Goal: Task Accomplishment & Management: Use online tool/utility

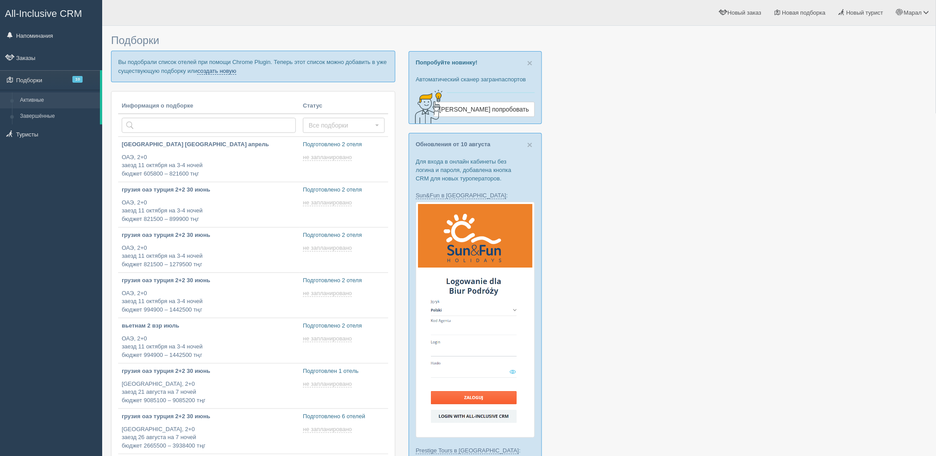
drag, startPoint x: 229, startPoint y: 70, endPoint x: 247, endPoint y: 75, distance: 18.7
click at [229, 70] on link "создать новую" at bounding box center [216, 71] width 39 height 7
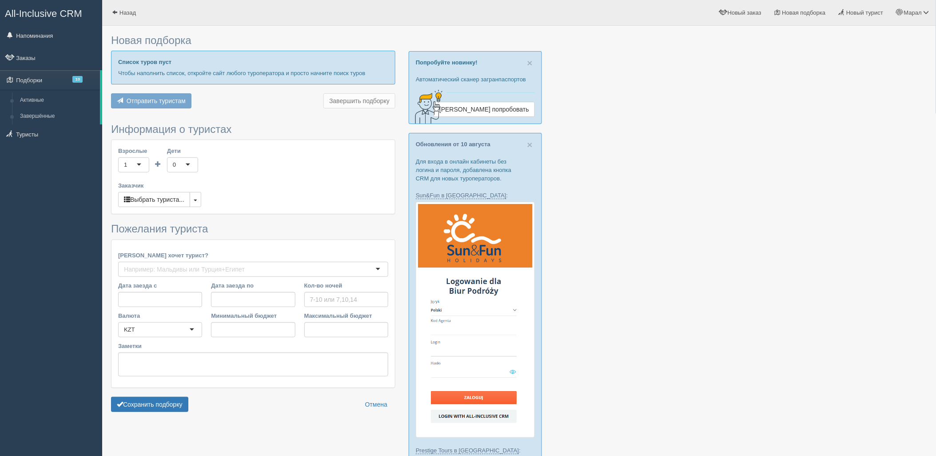
type input "6"
type input "11444700"
type input "17210300"
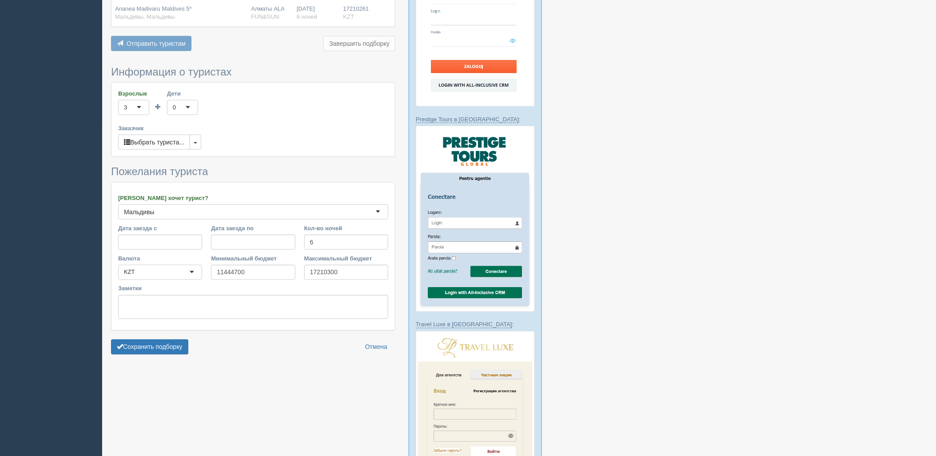
scroll to position [345, 0]
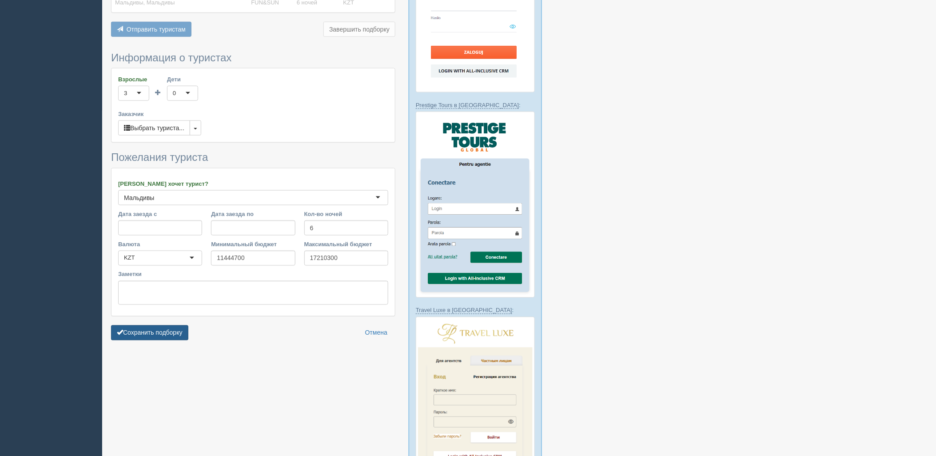
click at [165, 339] on button "Сохранить подборку" at bounding box center [149, 332] width 77 height 15
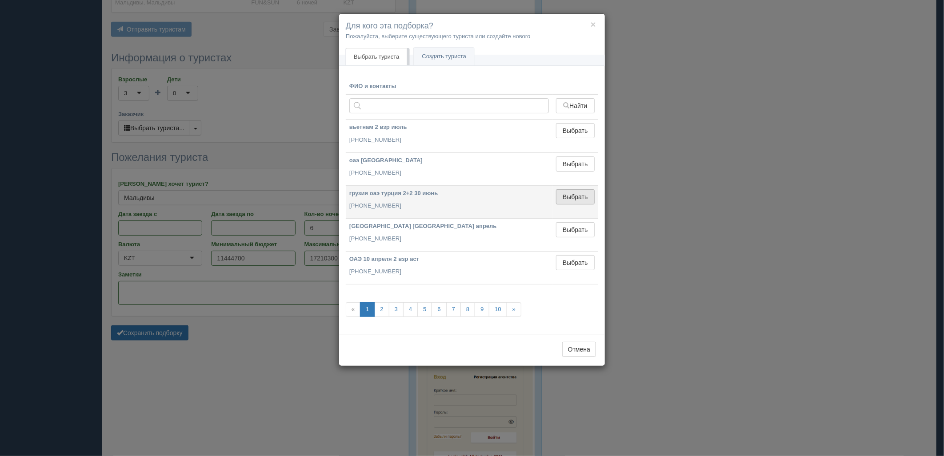
click at [576, 192] on button "Выбрать" at bounding box center [575, 196] width 39 height 15
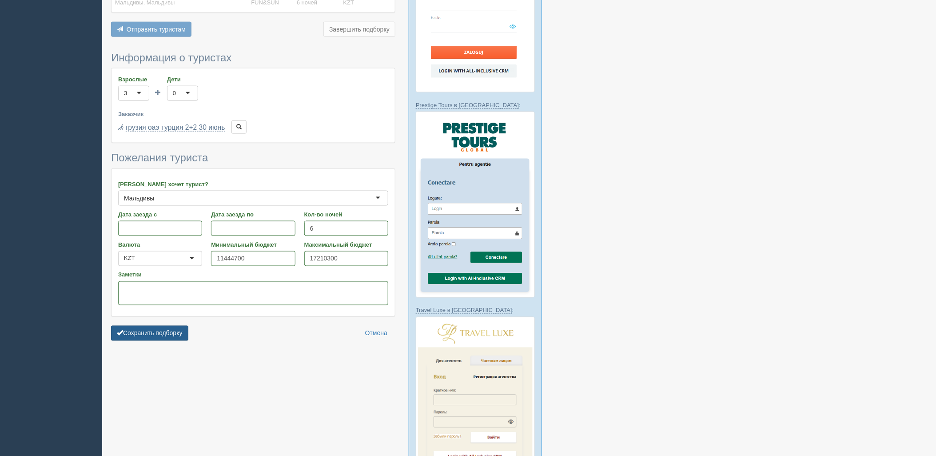
click at [156, 335] on button "Сохранить подборку" at bounding box center [149, 333] width 77 height 15
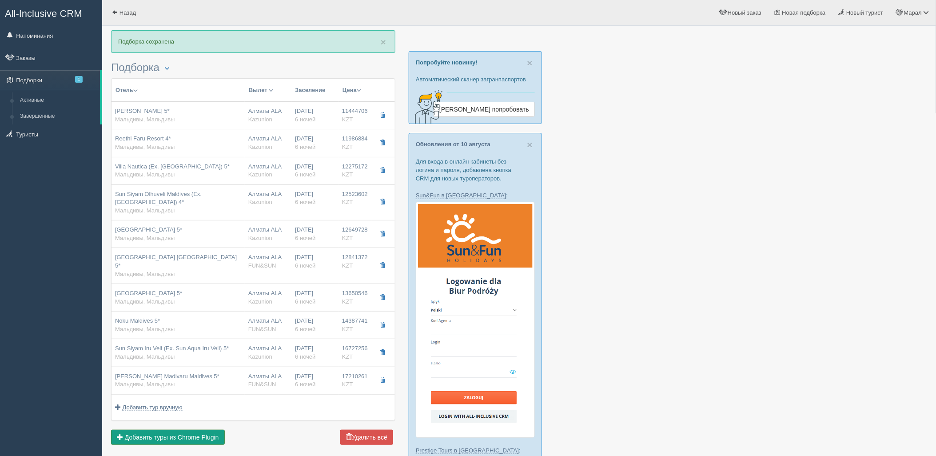
click at [187, 438] on span "Добавить туры из Chrome Plugin" at bounding box center [172, 437] width 94 height 7
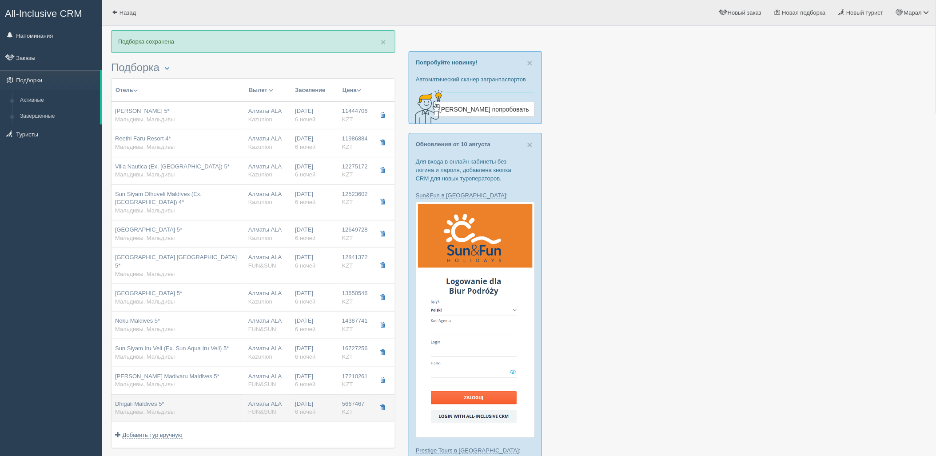
click at [267, 402] on div "Алматы ALA FUN&SUN" at bounding box center [268, 408] width 40 height 16
type input "Dhigali Maldives 5*"
type input "https://tophotels.ru/hotel/al309595"
type input "Мальдивы"
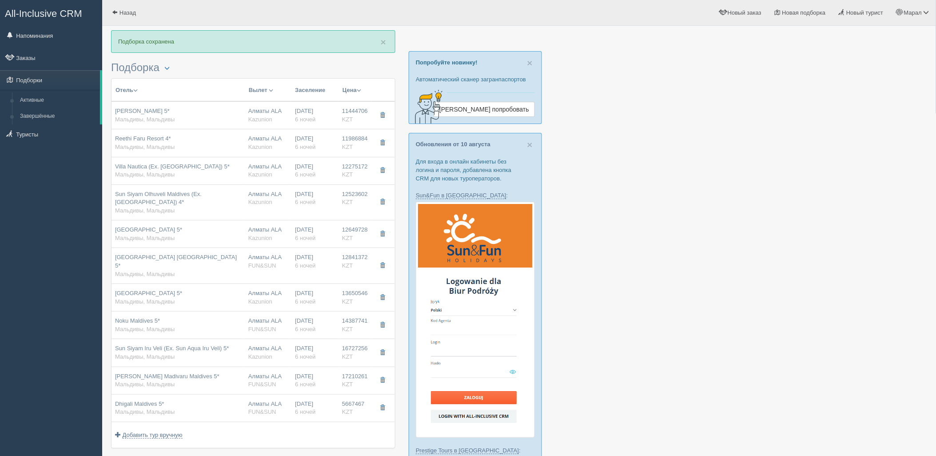
type input "5667467.00"
type input "Алматы ALA"
type input "Мале Ибрагим Насир MLE"
type input "04:35"
type input "11:20"
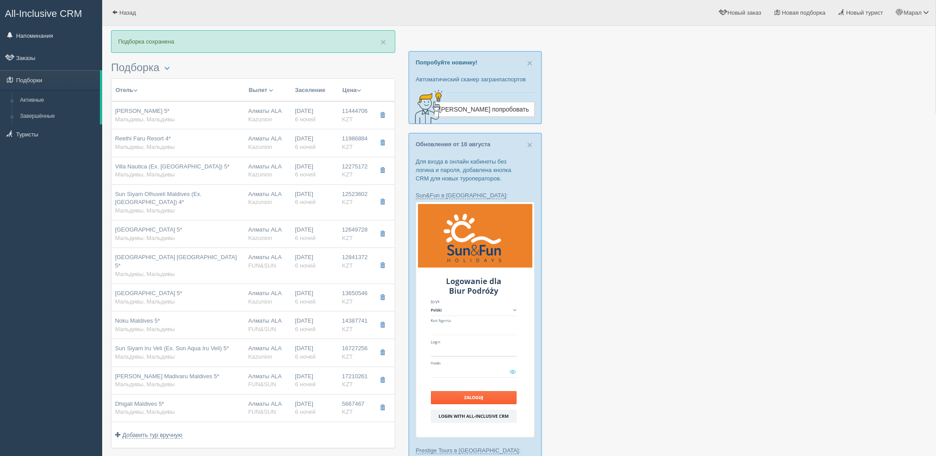
type input "Air Astana"
type input "13:40"
type input "20:20"
type input "6"
type input "beach villa"
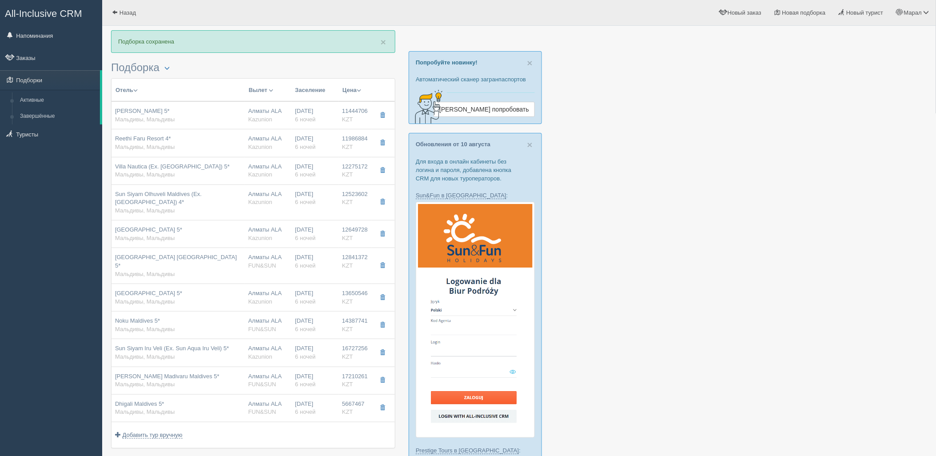
type input "UAI - Ультра Все Включено"
type input "FUN&SUN"
type input "https://tourvisor.ru/countries#!/hotel=dhigali-maldives"
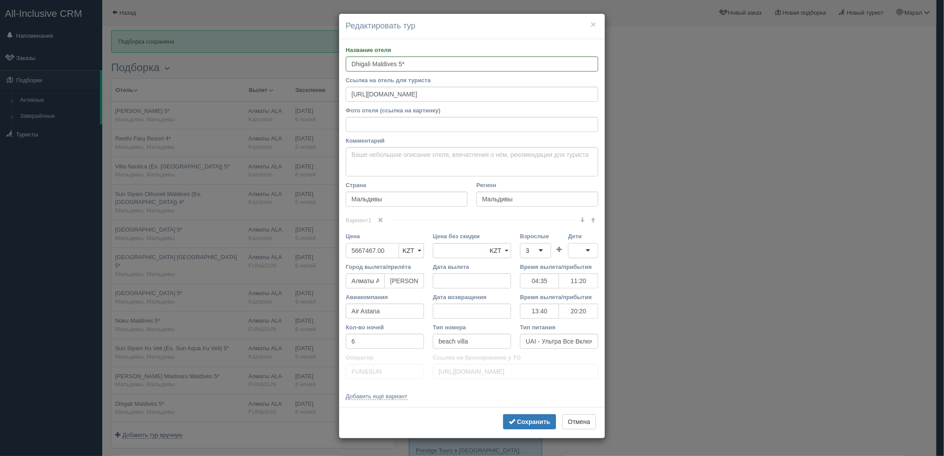
drag, startPoint x: 388, startPoint y: 251, endPoint x: 326, endPoint y: 259, distance: 62.8
click at [326, 259] on div "× Редактировать тур Название отеля Dhigali Maldives 5* Ссылка на отель для тури…" at bounding box center [472, 228] width 944 height 456
type input "1"
type input "5667467.00"
type input "16471811"
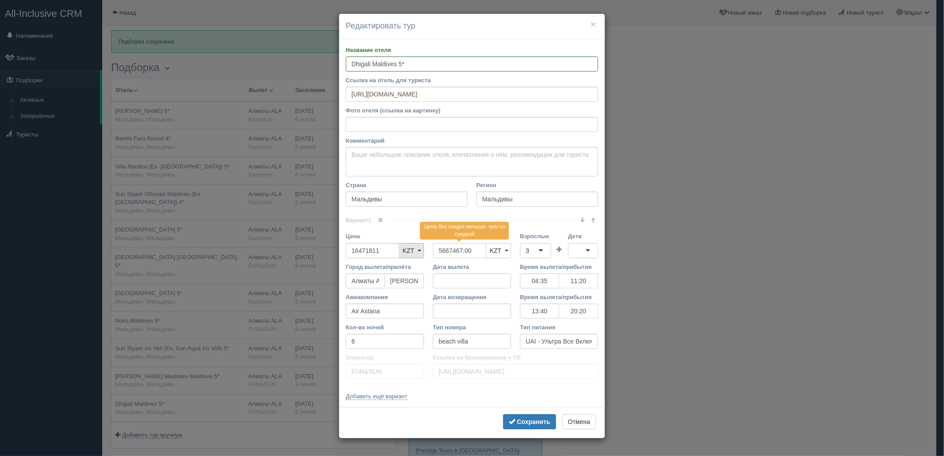
drag, startPoint x: 474, startPoint y: 248, endPoint x: 401, endPoint y: 248, distance: 73.3
click at [375, 252] on div "Цена 16471811 KZT USD EUR KZT KZT USD EUR Цена без скидки 5667467.00 Цена без с…" at bounding box center [471, 247] width 261 height 30
click at [552, 251] on td at bounding box center [559, 247] width 17 height 30
click at [538, 247] on div "3" at bounding box center [535, 250] width 31 height 15
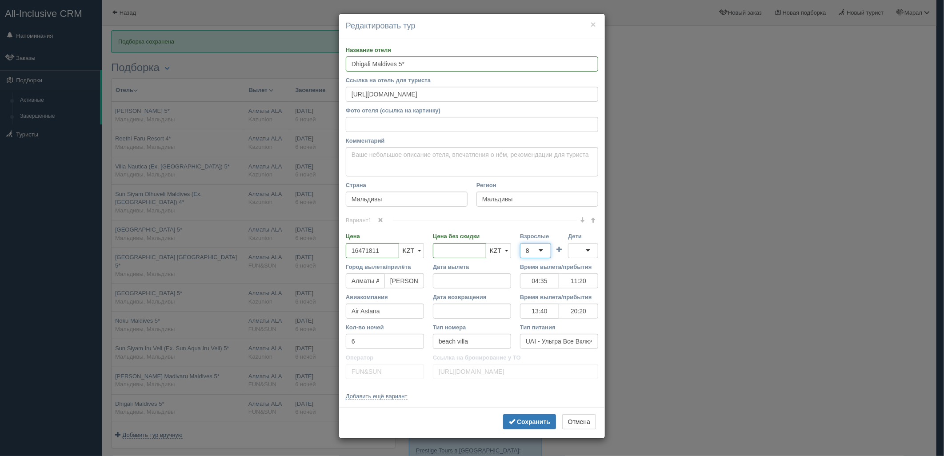
drag, startPoint x: 538, startPoint y: 297, endPoint x: 570, endPoint y: 259, distance: 49.8
click at [581, 247] on div at bounding box center [583, 250] width 30 height 15
click at [525, 425] on b "Сохранить" at bounding box center [533, 421] width 33 height 7
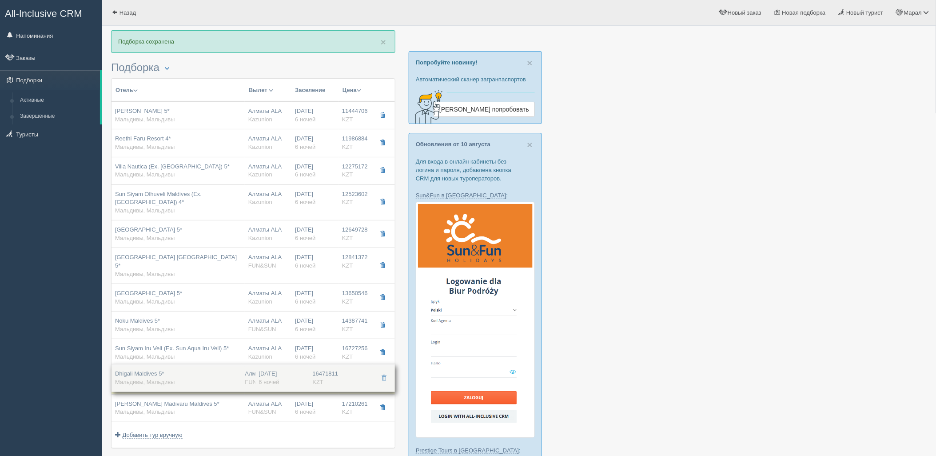
drag, startPoint x: 219, startPoint y: 403, endPoint x: 227, endPoint y: 371, distance: 32.7
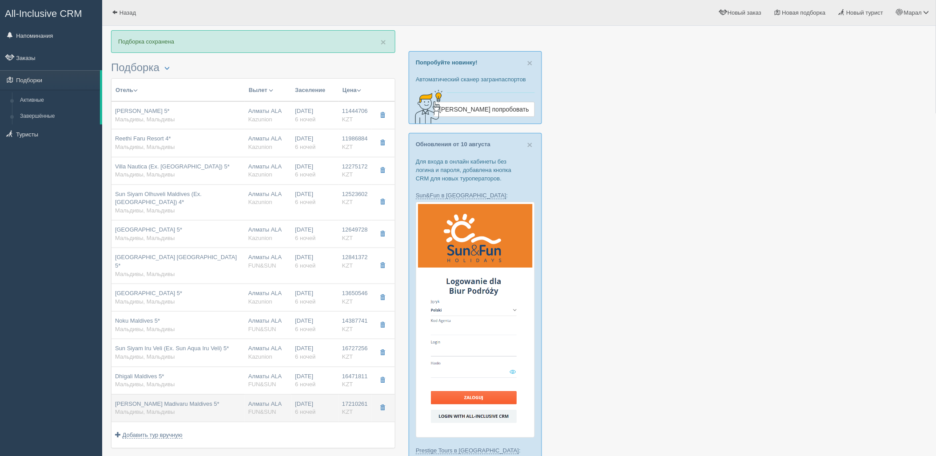
click at [234, 398] on td "Ananea Madivaru Maldives 5* Мальдивы, Мальдивы" at bounding box center [178, 408] width 133 height 28
type input "Ananea Madivaru Maldives 5*"
type input "17210261.00"
type input "5461795.00"
type input "04:35"
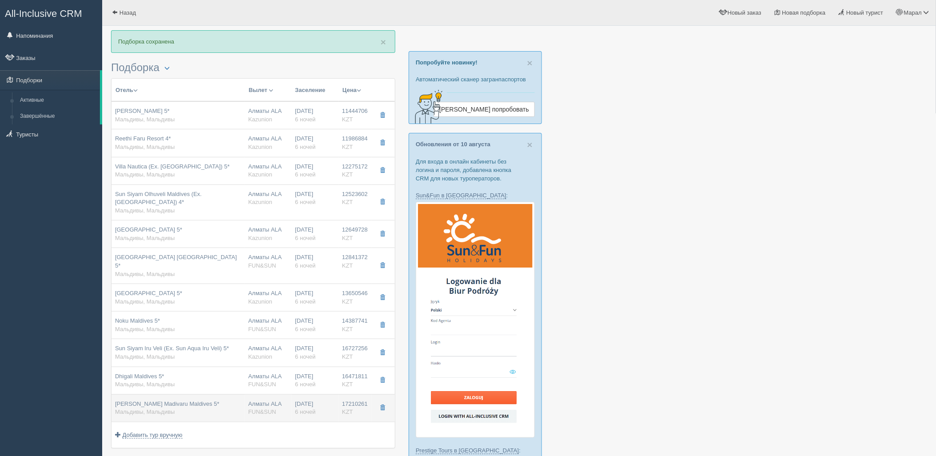
type input "11:20"
type input "13:40"
type input "20:20"
type input "beach pool villa"
type input "AI - Все Включено"
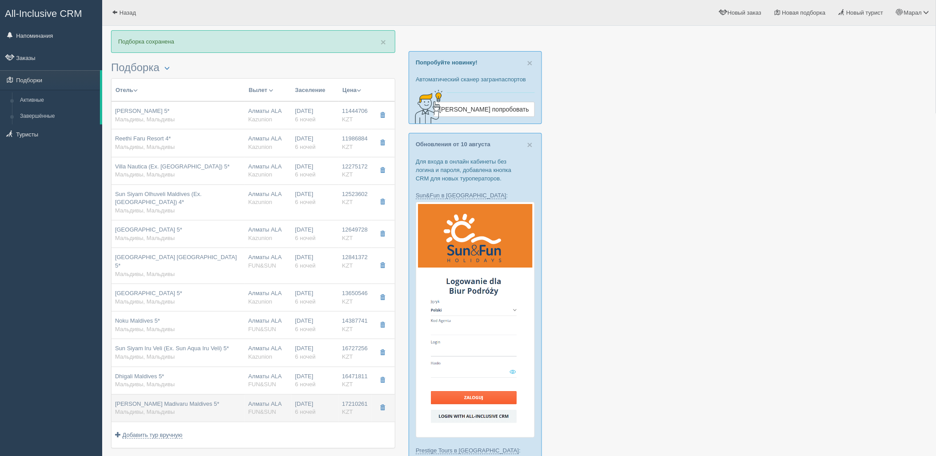
type input "https://tourvisor.ru/countries#!/hotel=ananea-madivaru-maldives"
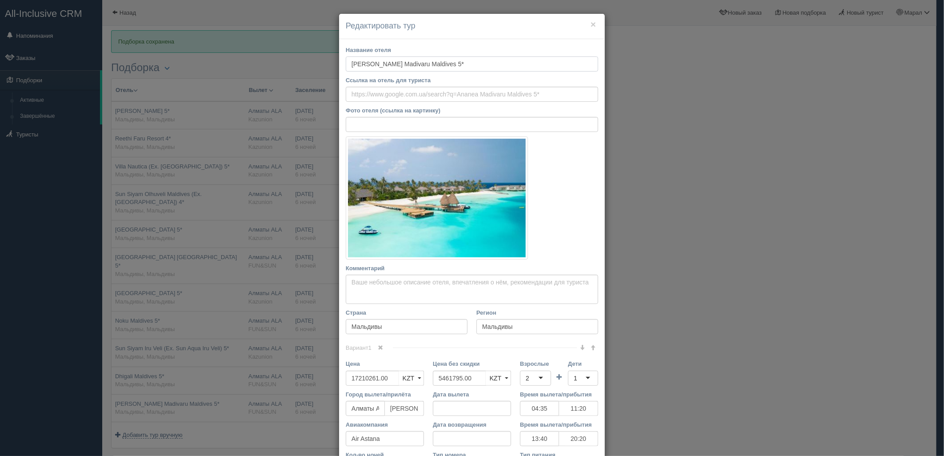
scroll to position [99, 0]
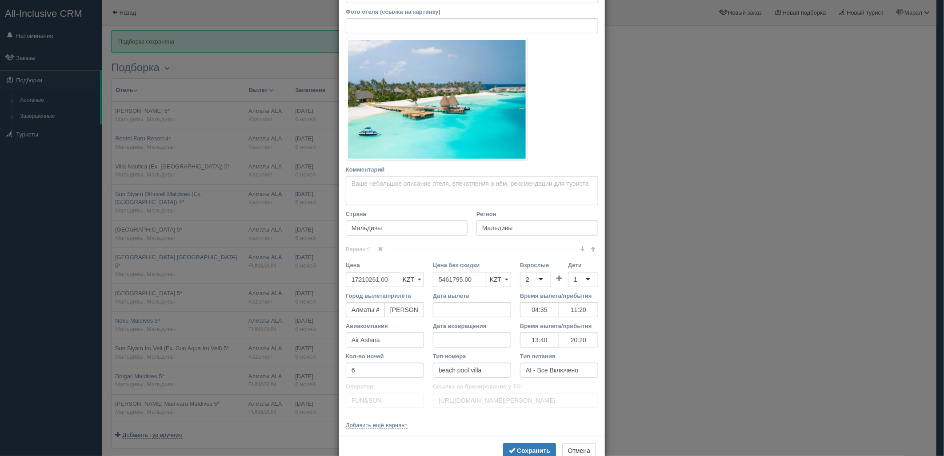
drag, startPoint x: 477, startPoint y: 278, endPoint x: 423, endPoint y: 281, distance: 53.8
click at [423, 281] on div "Цена 17210261.00 KZT USD EUR KZT KZT USD EUR Цена без скидки 5461795.00 KZT USD…" at bounding box center [471, 276] width 261 height 30
click at [540, 279] on div "2" at bounding box center [535, 279] width 31 height 15
click at [522, 449] on b "Сохранить" at bounding box center [533, 450] width 33 height 7
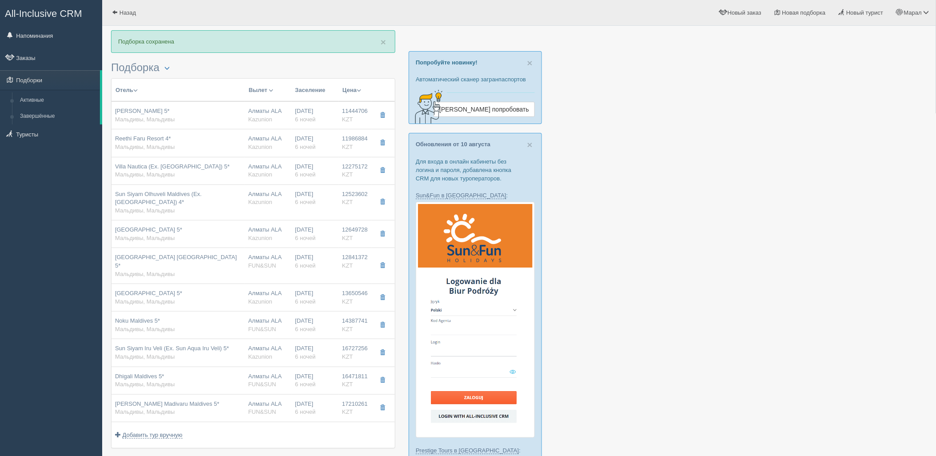
click at [269, 357] on span "Kazunion" at bounding box center [260, 356] width 24 height 7
type input "Sun Siyam Iru Veli (Ex. Sun Aqua Iru Veli) 5*"
type input "https://tophotels.ru/hotel/al316143"
type input "16727256.00"
type input "6043128.00"
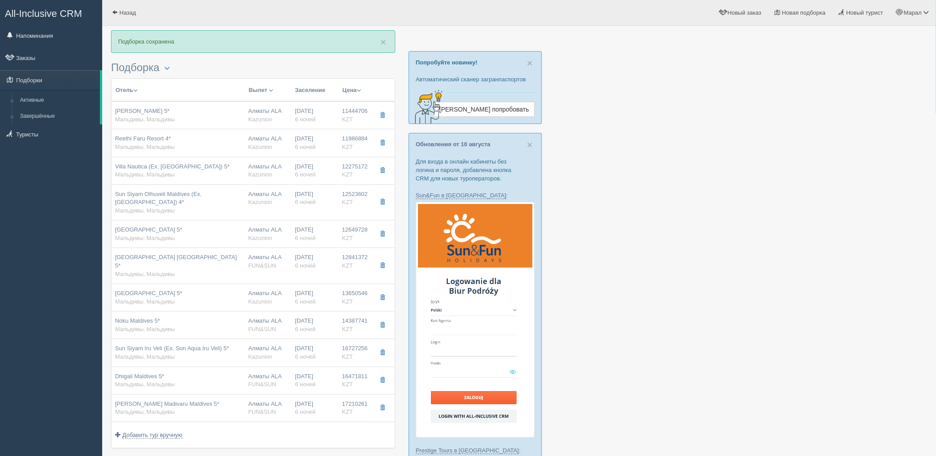
type input "04:35"
type input "11:20"
type input "13:40"
type input "20:20"
type input "beach villa with pool (ex. beach suite with pool)"
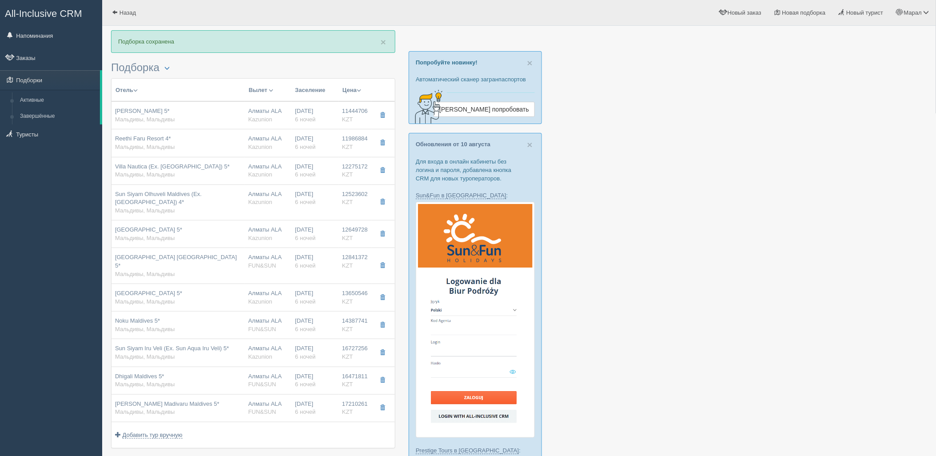
type input "Kazunion"
type input "https://tourvisor.ru/countries#!/hotel=sun-aqua-iru-veli"
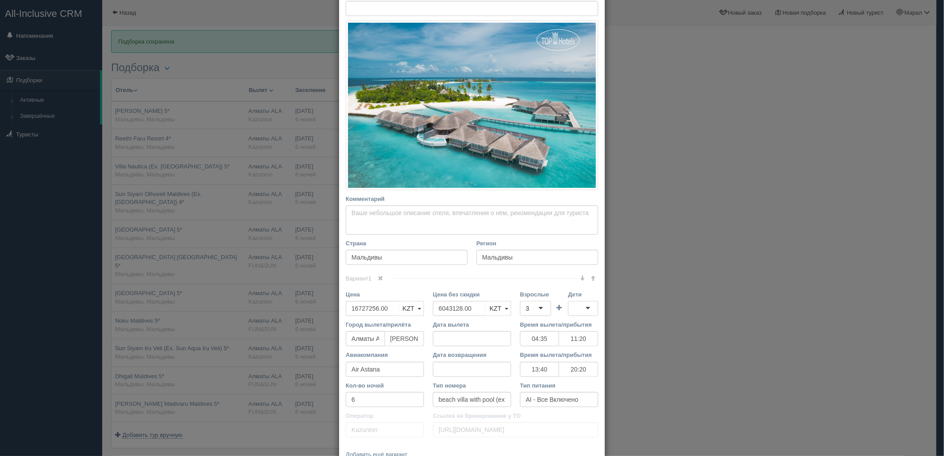
scroll to position [124, 0]
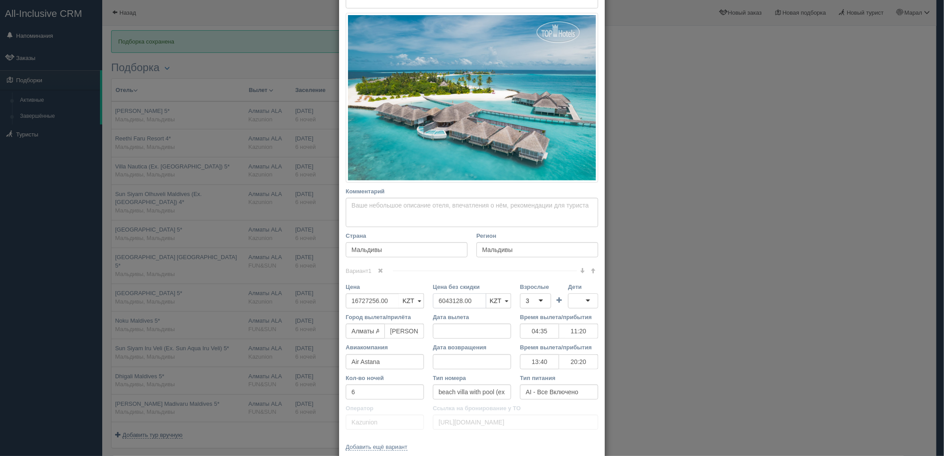
click at [383, 304] on div "Цена 16727256.00 KZT USD EUR KZT KZT USD EUR Цена без скидки 6043128.00 KZT USD…" at bounding box center [471, 298] width 261 height 30
click at [537, 304] on div "3" at bounding box center [535, 300] width 31 height 15
click at [581, 295] on div at bounding box center [583, 300] width 30 height 15
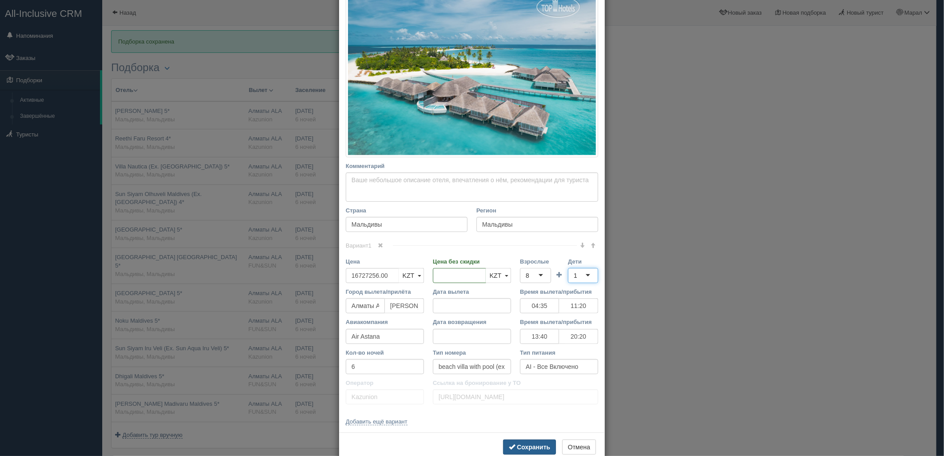
scroll to position [170, 0]
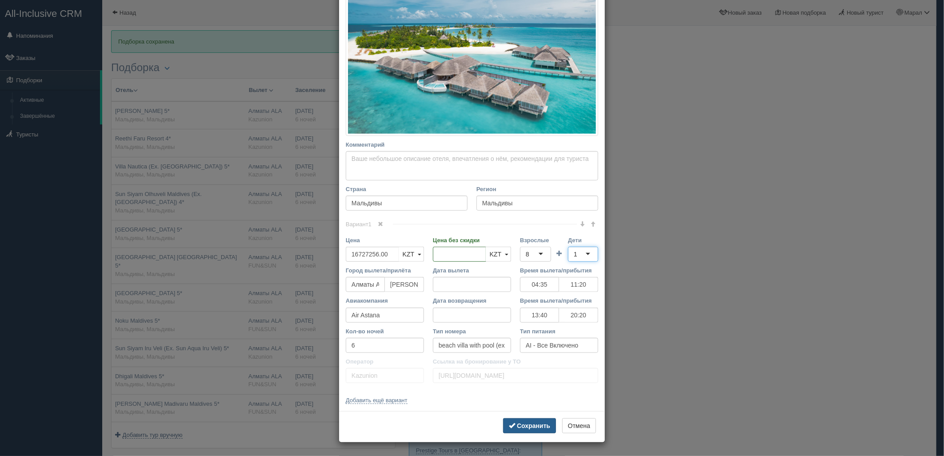
click at [524, 422] on b "Сохранить" at bounding box center [533, 425] width 33 height 7
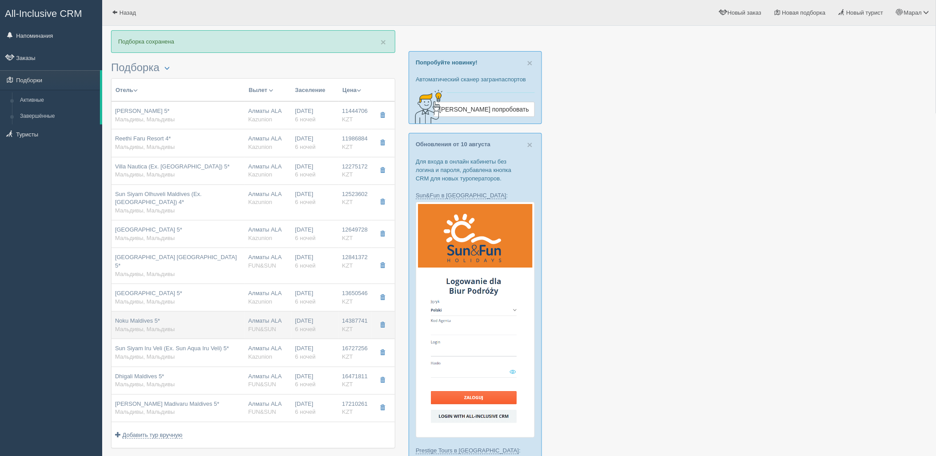
click at [278, 330] on div "Алматы ALA FUN&SUN" at bounding box center [268, 325] width 40 height 16
type input "Noku Maldives 5*"
type input "14387741.00"
type input "5098040.00"
type input "04:35"
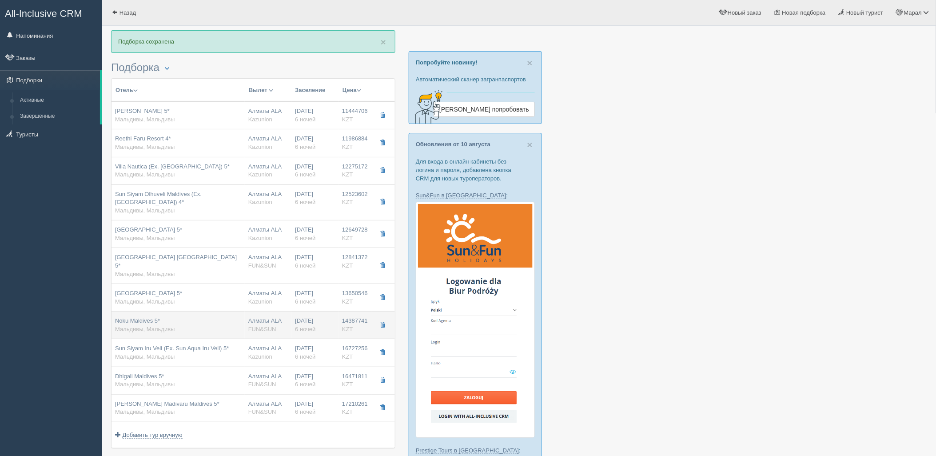
type input "11:20"
type input "13:40"
type input "20:20"
type input "king villa beachfront beach access/lagoon view"
type input "FUN&SUN"
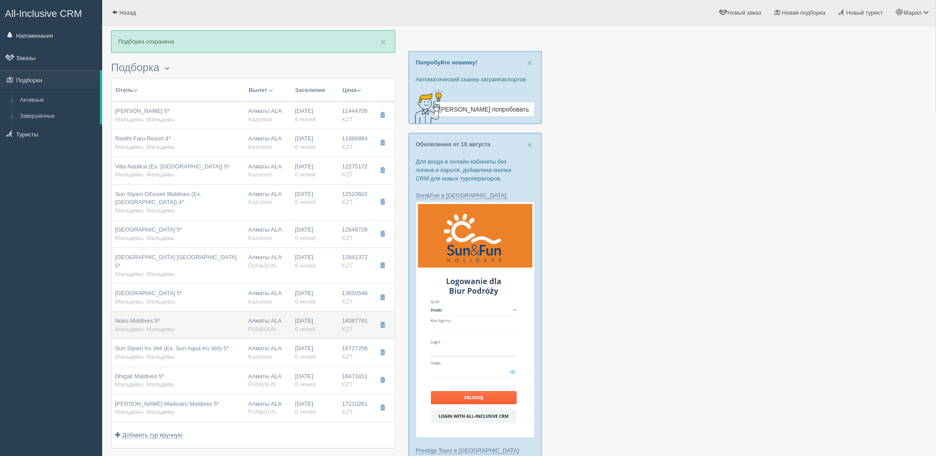
type input "https://tourvisor.ru/countries#!/hotel=noku-maldives"
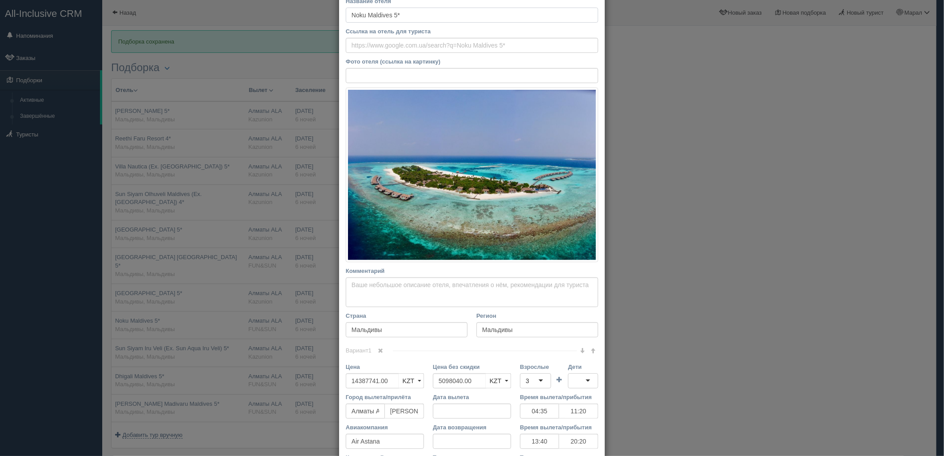
scroll to position [148, 0]
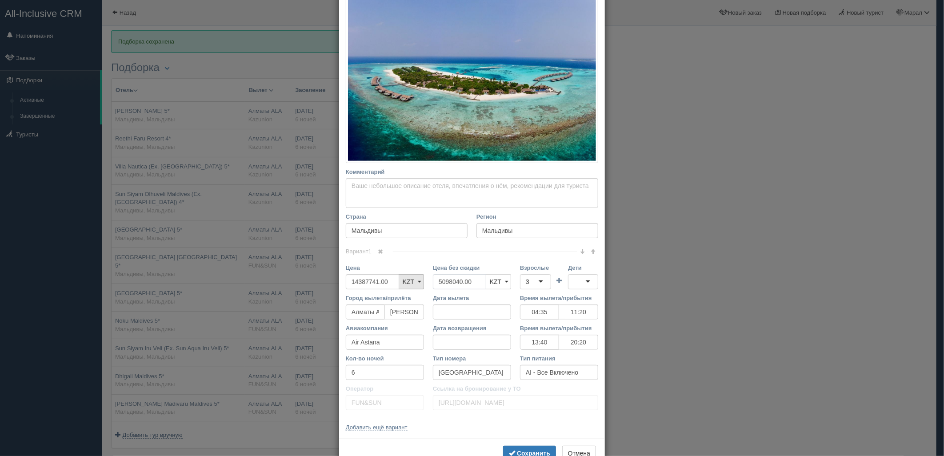
drag, startPoint x: 473, startPoint y: 283, endPoint x: 422, endPoint y: 286, distance: 50.3
click at [404, 285] on div "Цена 14387741.00 KZT USD EUR KZT KZT USD EUR Цена без скидки 5098040.00 KZT USD…" at bounding box center [471, 278] width 261 height 30
drag, startPoint x: 517, startPoint y: 283, endPoint x: 526, endPoint y: 281, distance: 9.4
click at [524, 281] on div "3" at bounding box center [535, 281] width 31 height 15
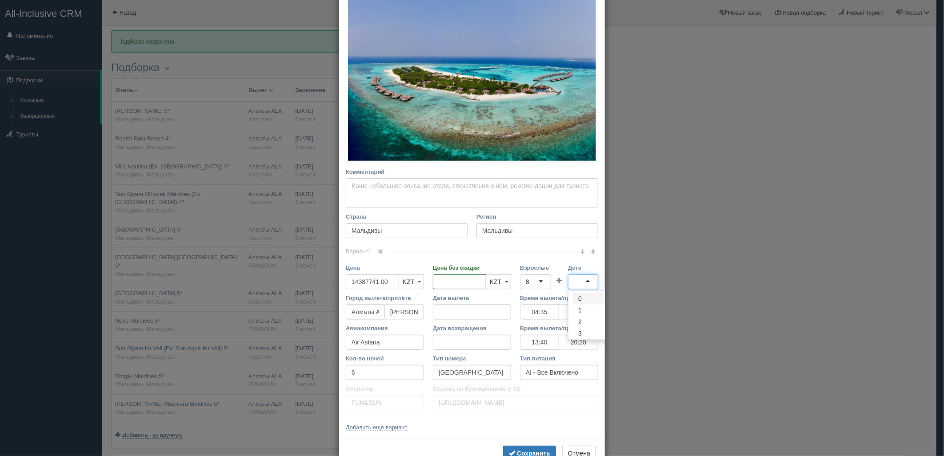
click at [578, 278] on div at bounding box center [583, 281] width 30 height 15
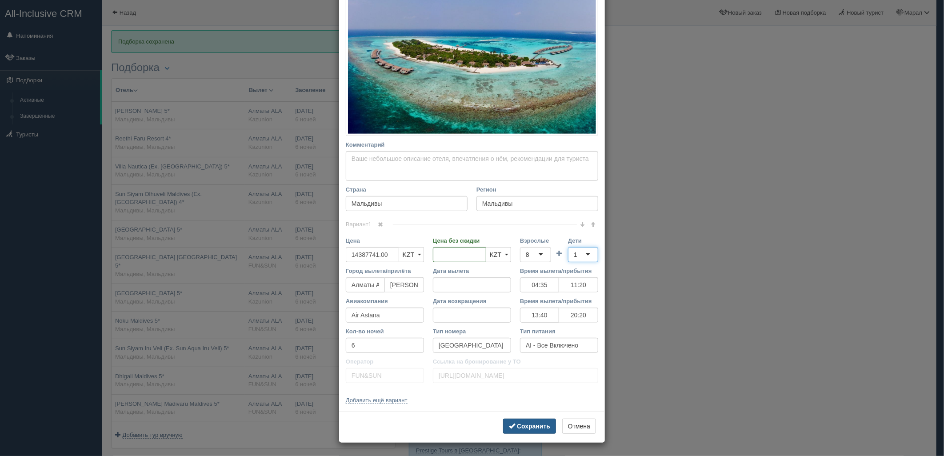
click at [526, 423] on b "Сохранить" at bounding box center [533, 425] width 33 height 7
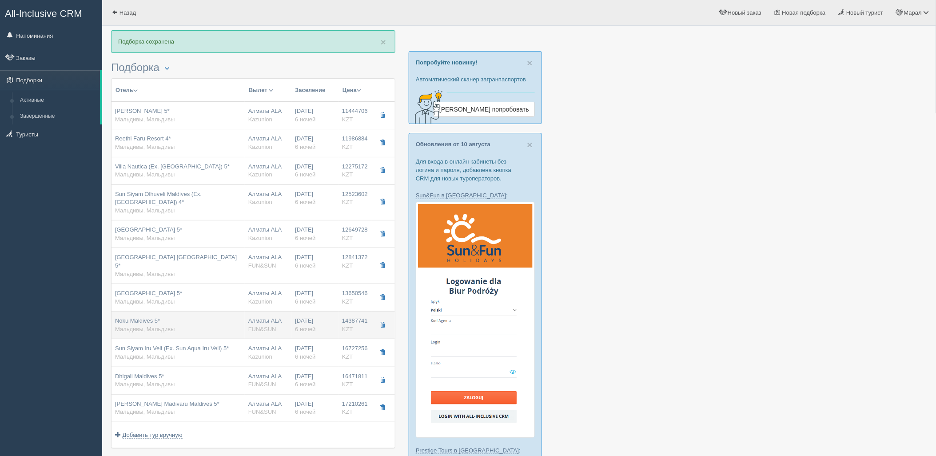
click at [279, 320] on div "Алматы ALA FUN&SUN" at bounding box center [268, 325] width 40 height 16
type input "04:35"
type input "11:20"
type input "13:40"
type input "20:20"
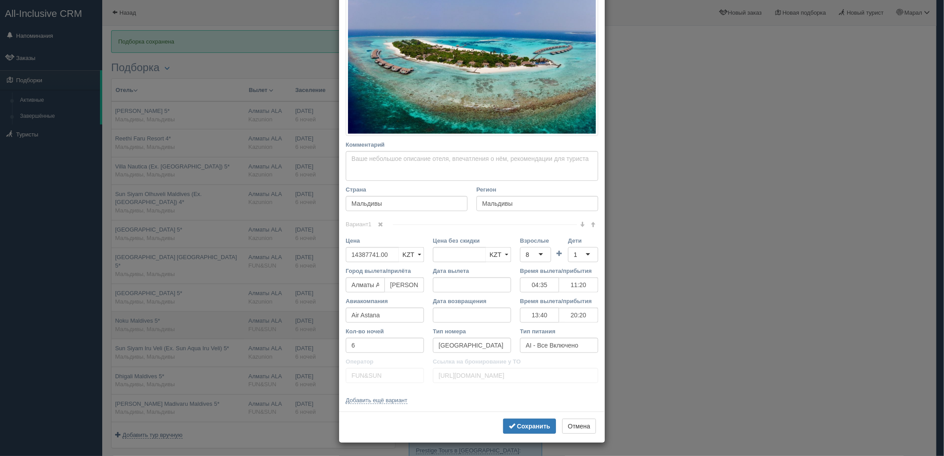
scroll to position [0, 0]
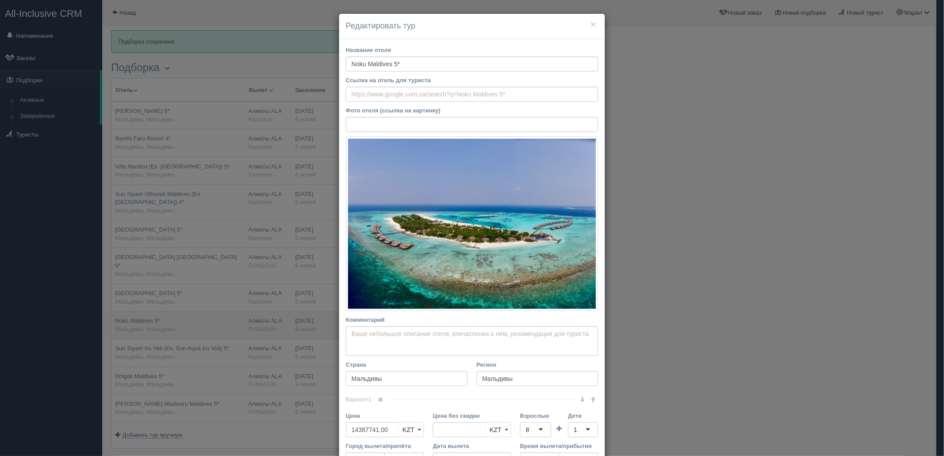
click at [279, 320] on div "× Редактировать тур Название отеля Noku Maldives 5* Ссылка на отель для туриста…" at bounding box center [472, 228] width 944 height 456
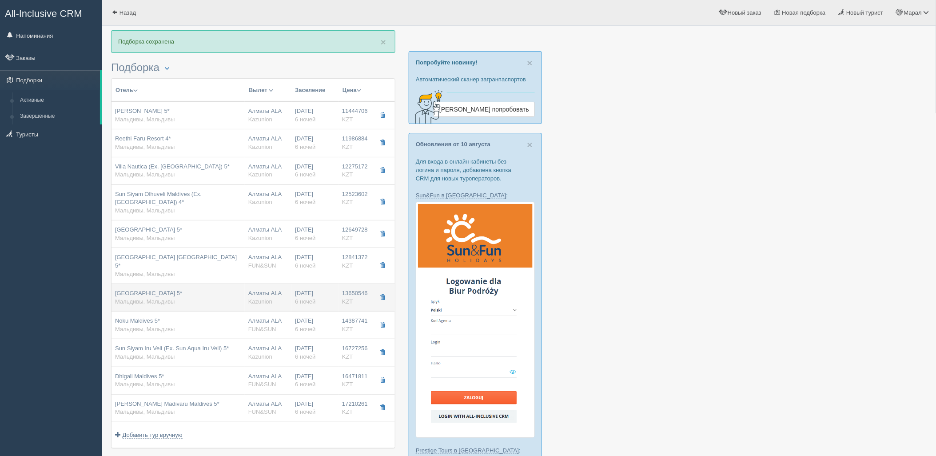
click at [287, 305] on div "Алматы ALA Kazunion" at bounding box center [268, 297] width 40 height 16
type input "Saii Lagoon Maldives 5*"
type input "https://tophotels.ru/hotel/al318802"
type input "13650546.00"
type input "6613698.00"
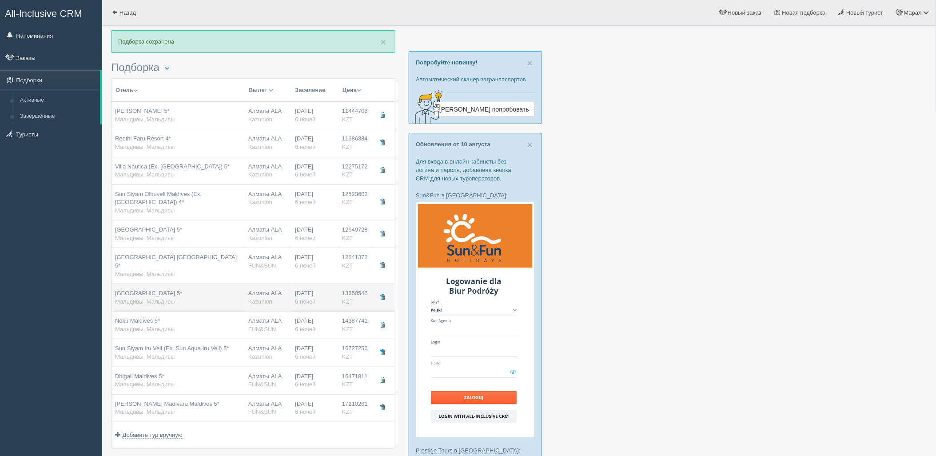
type input "04:35"
type input "11:20"
type input "13:40"
type input "20:20"
type input "sky family"
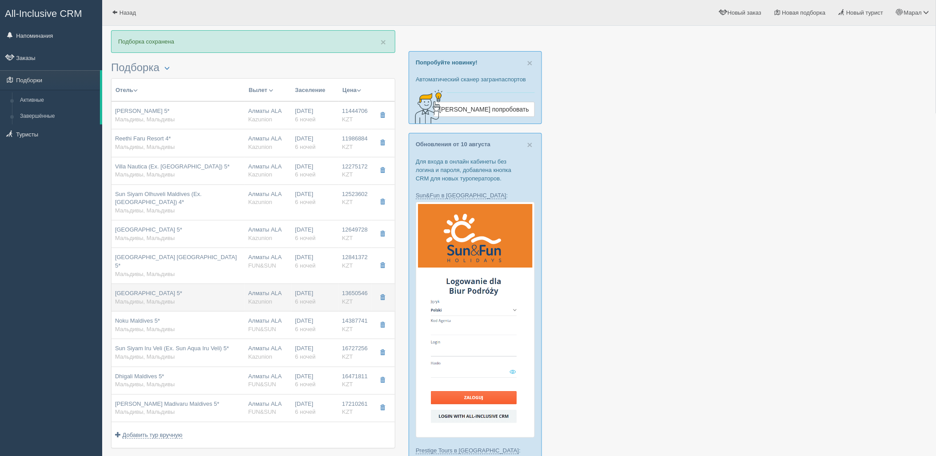
type input "Kazunion"
type input "https://tourvisor.ru/countries#!/hotel=saii-lagoon-maldives"
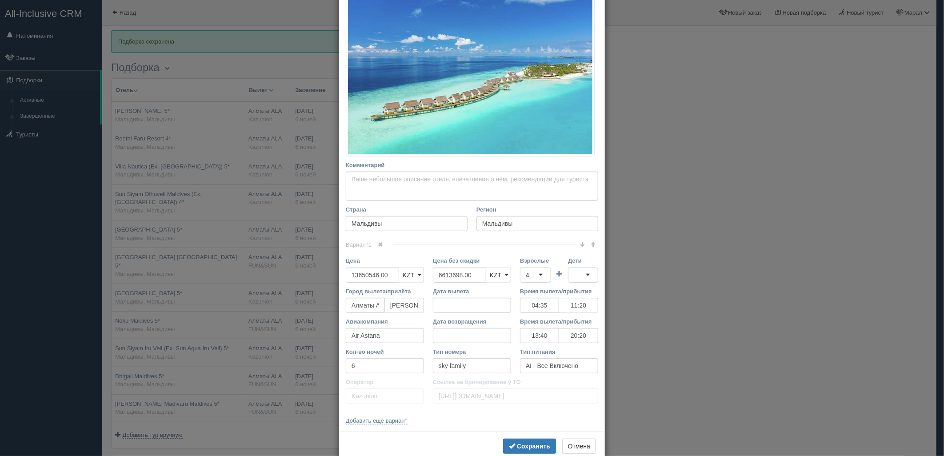
scroll to position [148, 0]
drag, startPoint x: 469, startPoint y: 272, endPoint x: 410, endPoint y: 274, distance: 59.5
click at [407, 274] on div "Цена 13650546.00 KZT USD EUR KZT KZT USD EUR Цена без скидки 6613698.00 KZT USD…" at bounding box center [471, 270] width 261 height 30
click at [536, 270] on div "4" at bounding box center [535, 274] width 31 height 15
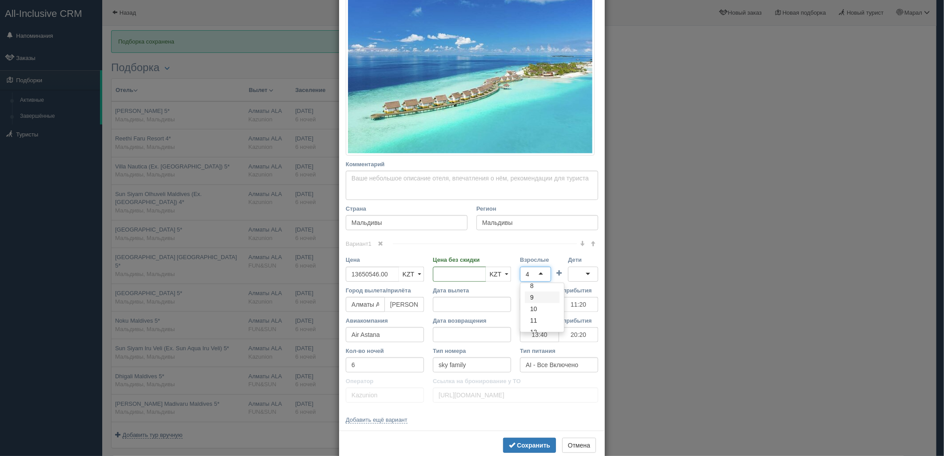
drag, startPoint x: 538, startPoint y: 287, endPoint x: 543, endPoint y: 286, distance: 5.1
click at [580, 275] on div at bounding box center [583, 274] width 30 height 15
click at [522, 447] on b "Сохранить" at bounding box center [533, 445] width 33 height 7
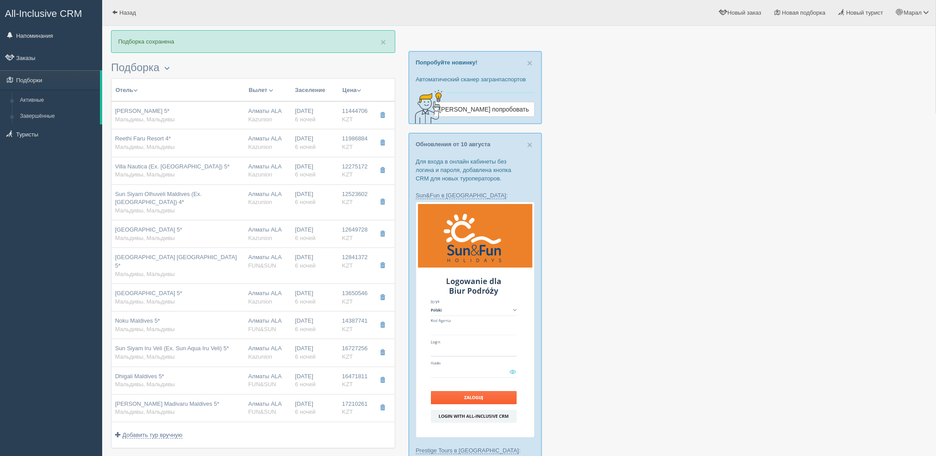
click at [264, 269] on span "FUN&SUN" at bounding box center [262, 265] width 28 height 7
type input "Ifuru Island Maldives 5*"
type input "12841372.00"
type input "3972314.00"
type input "04:35"
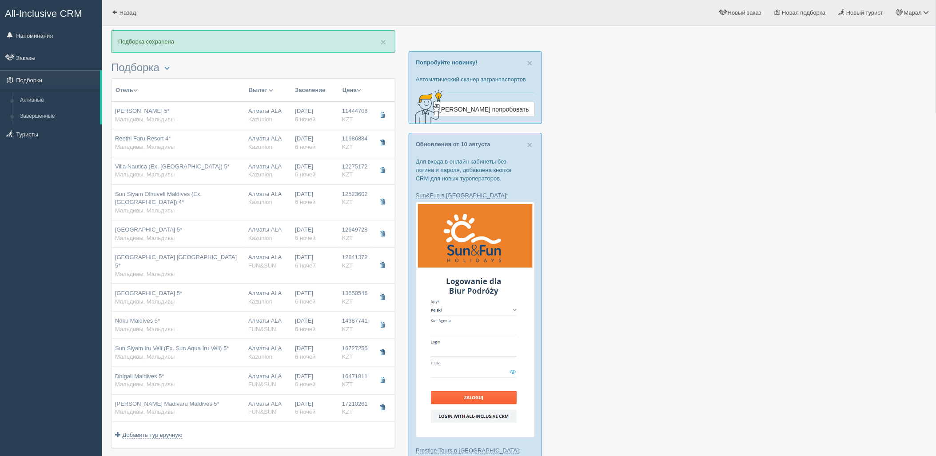
type input "11:20"
type input "13:40"
type input "20:20"
type input "sunset sky suite"
type input "FUN&SUN"
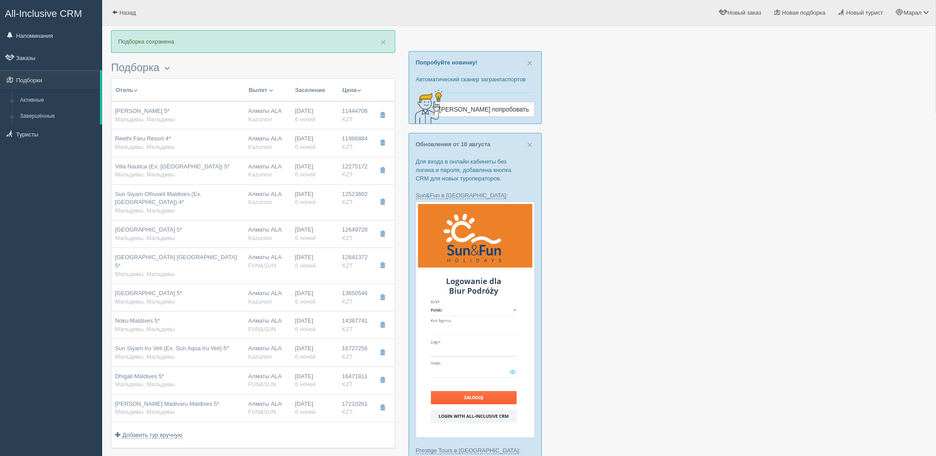
type input "https://tourvisor.ru/countries#!/hotel=ifuru-island-maldives"
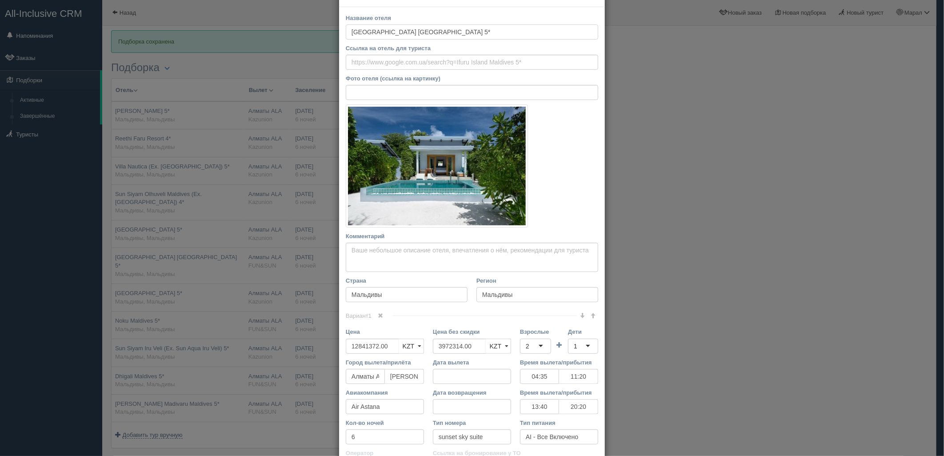
scroll to position [49, 0]
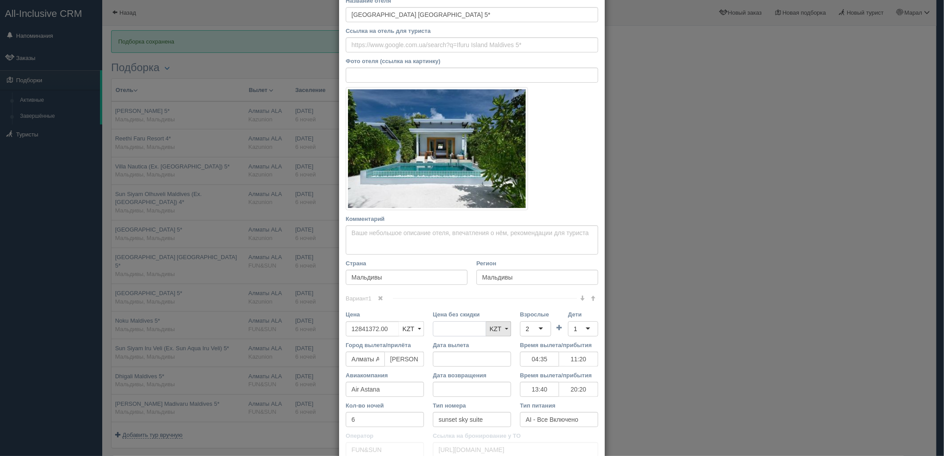
drag, startPoint x: 465, startPoint y: 331, endPoint x: 487, endPoint y: 327, distance: 22.1
click at [397, 332] on div "Цена 12841372.00 KZT USD EUR KZT KZT USD EUR Цена без скидки KZT USD EUR KZT KZ…" at bounding box center [471, 325] width 261 height 30
click at [526, 322] on div "2" at bounding box center [535, 328] width 31 height 15
click at [548, 354] on div "1 2 3 4 5 6 7 8 9 10 11 12 13 14 15 16 17 18 19 20 21 22 23 24 25 26 27 28 29 3…" at bounding box center [542, 362] width 44 height 49
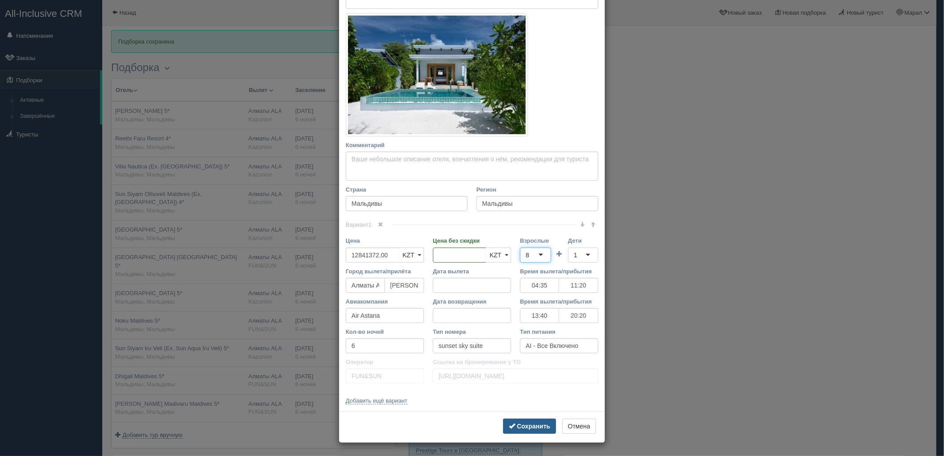
scroll to position [124, 0]
click at [538, 426] on b "Сохранить" at bounding box center [533, 425] width 33 height 7
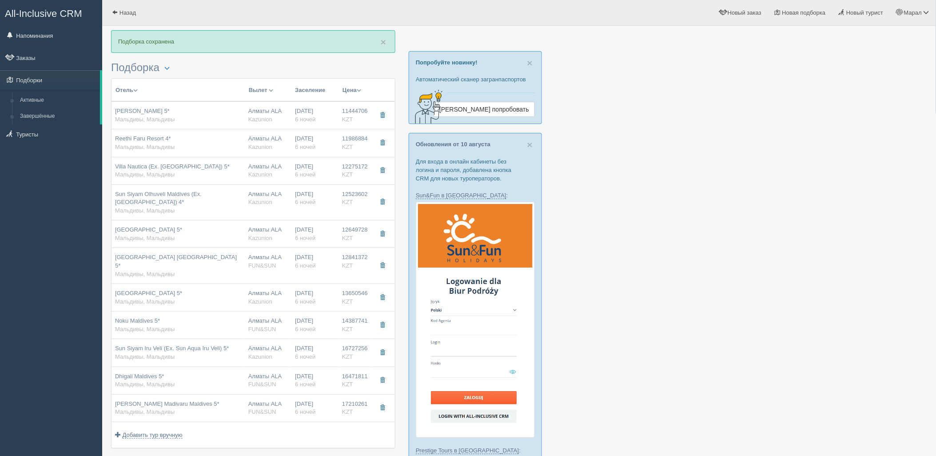
click at [259, 269] on span "FUN&SUN" at bounding box center [262, 265] width 28 height 7
type input "04:35"
type input "11:20"
type input "13:40"
type input "20:20"
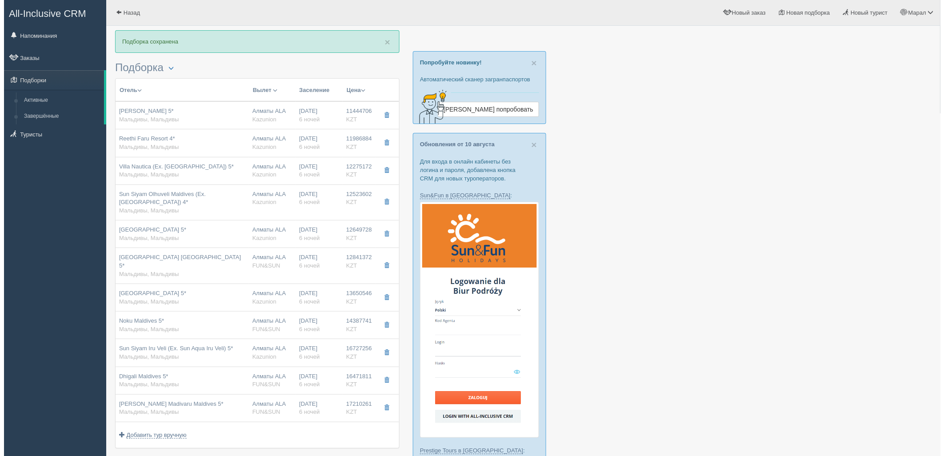
scroll to position [0, 0]
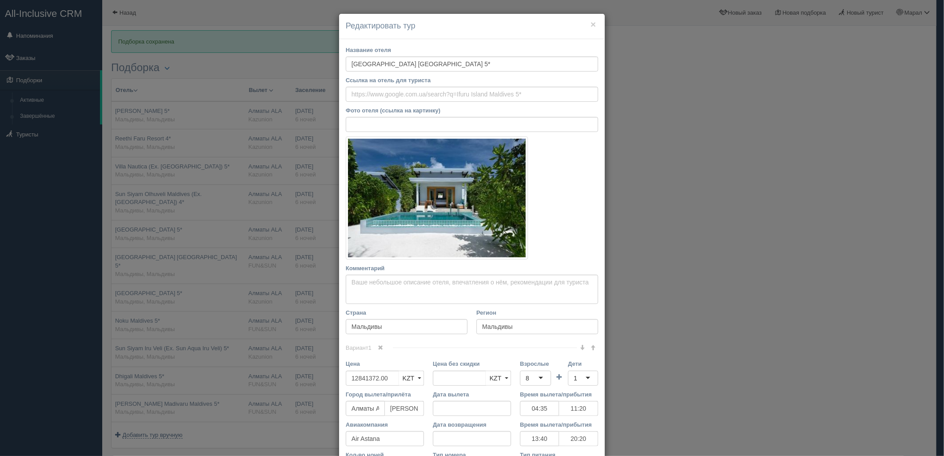
click at [259, 275] on div "× Редактировать тур Название отеля Ifuru Island Maldives 5* Ссылка на отель для…" at bounding box center [472, 228] width 944 height 456
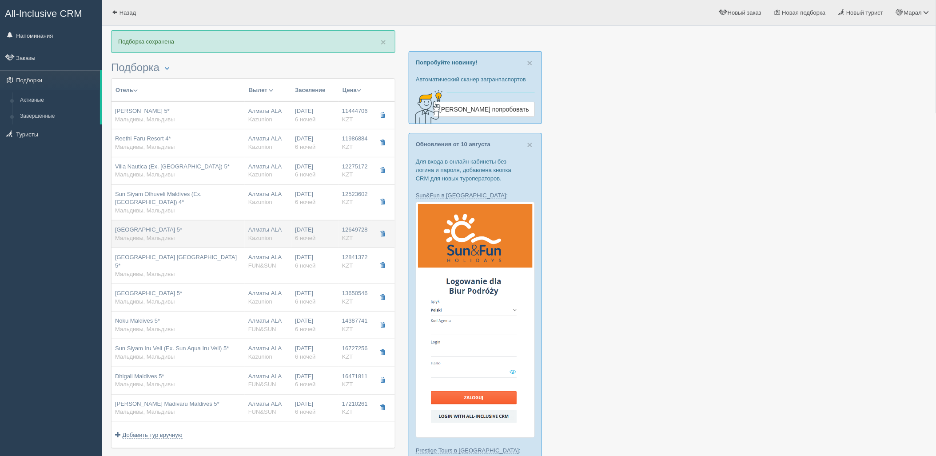
click at [266, 242] on div "Алматы ALA Kazunion" at bounding box center [268, 234] width 40 height 16
type input "Hard Rock Hotel Maldives 5*"
type input "https://tophotels.ru/hotel/al317728"
type input "12649728.00"
type input "3646188.00"
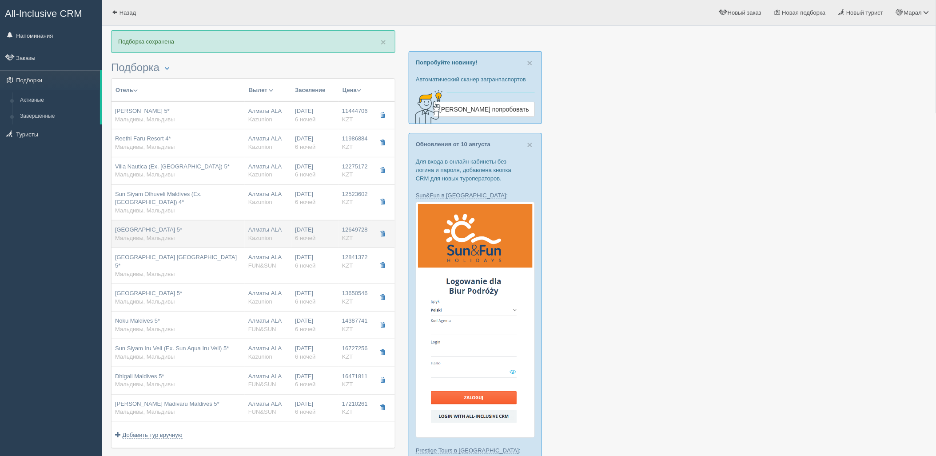
type input "04:35"
type input "11:20"
type input "13:40"
type input "20:20"
type input "silver sky studio"
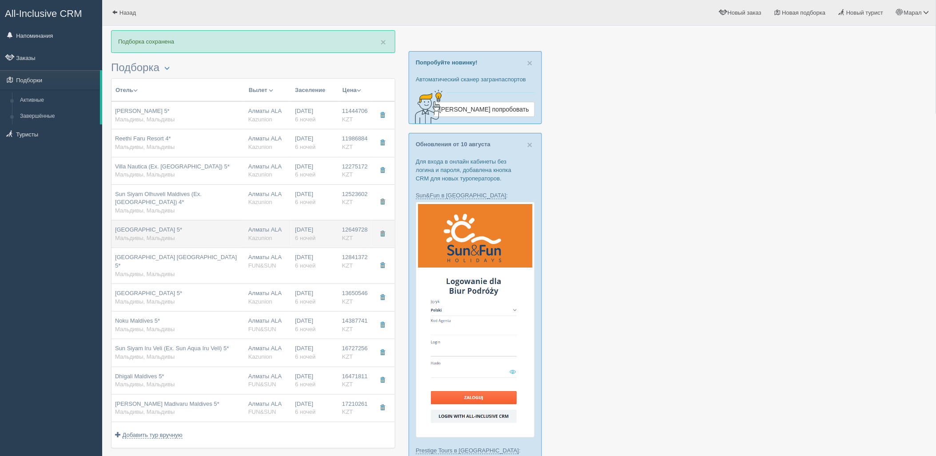
type input "Kazunion"
type input "https://tourvisor.ru/countries#!/hotel=hard-rock-hotel-maldives"
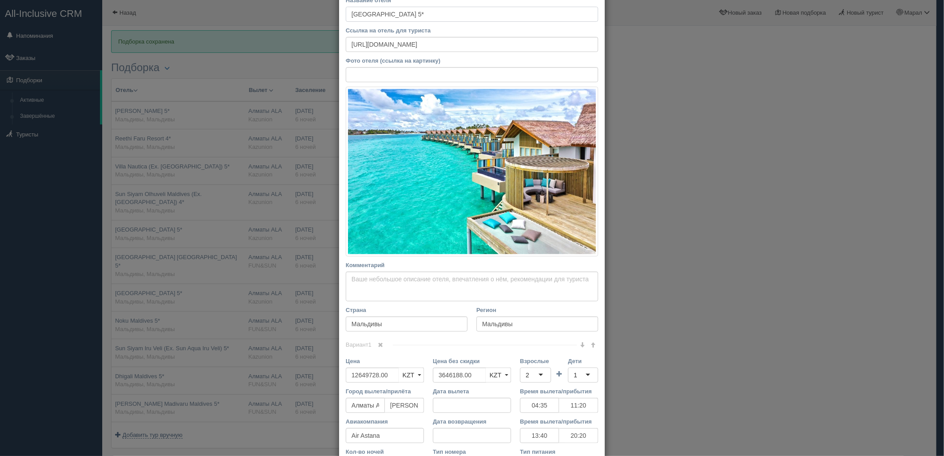
scroll to position [124, 0]
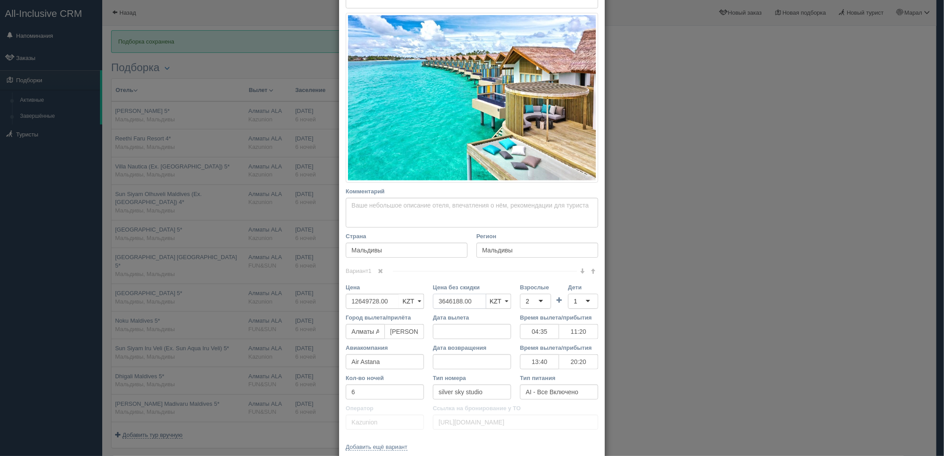
drag, startPoint x: 473, startPoint y: 261, endPoint x: 424, endPoint y: 261, distance: 48.9
click at [428, 283] on div "Цена без скидки KZT USD EUR KZT KZT USD EUR" at bounding box center [471, 298] width 87 height 30
click at [538, 294] on div "2" at bounding box center [535, 301] width 31 height 15
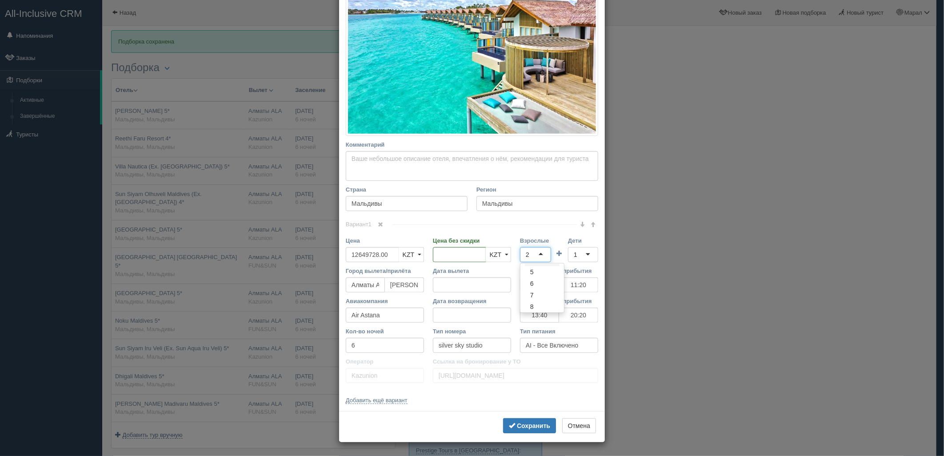
scroll to position [63, 0]
click at [522, 425] on b "Сохранить" at bounding box center [533, 425] width 33 height 7
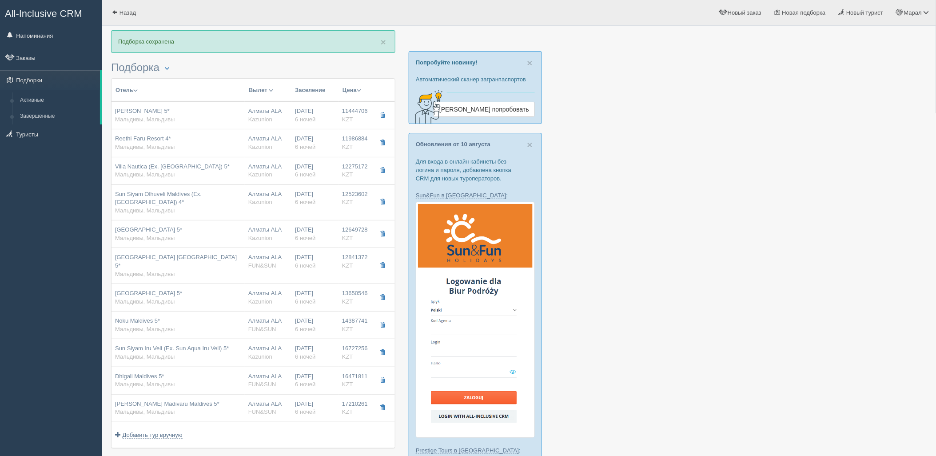
click at [258, 220] on td "Алматы ALA Kazunion" at bounding box center [268, 202] width 47 height 36
type input "Sun Siyam Olhuveli Maldives (Ex. Olhuveli Beach Resort) 4*"
type input "https://www.booking.com/hotel/mv/olhuveli-beach-and-spa-resort.ru.html"
type input "12523602.00"
type input "4651920.00"
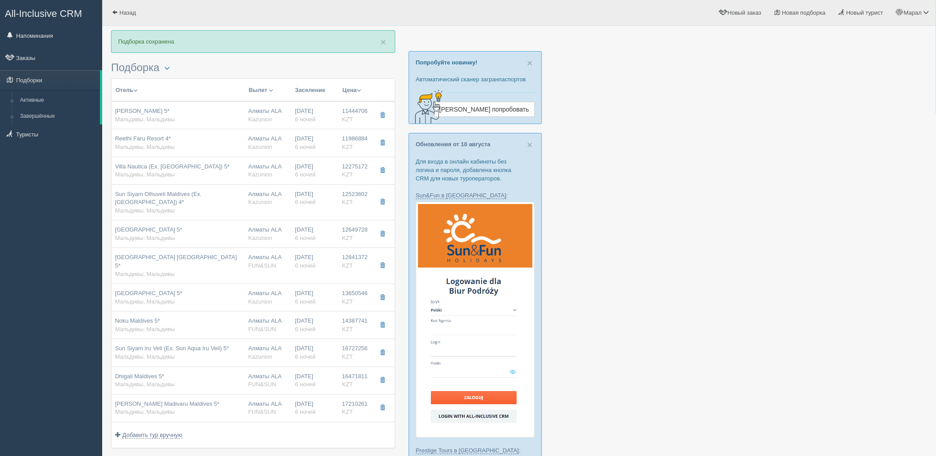
type input "04:35"
type input "11:20"
type input "13:40"
type input "20:20"
type input "water villa"
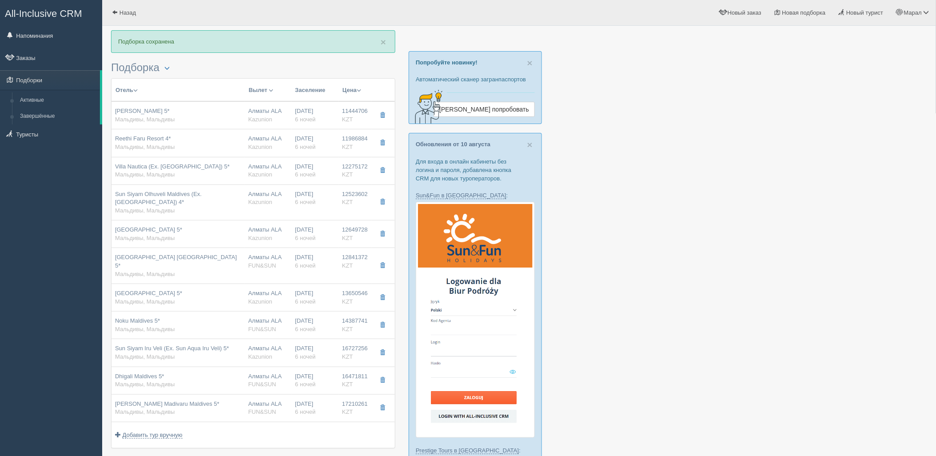
type input "https://tourvisor.ru/countries#!/hotel=olhuveli-beach-spa-resort"
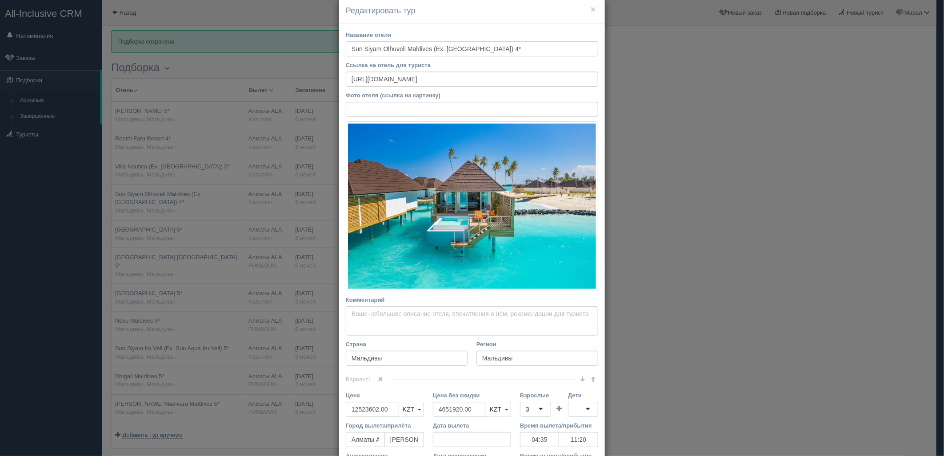
scroll to position [99, 0]
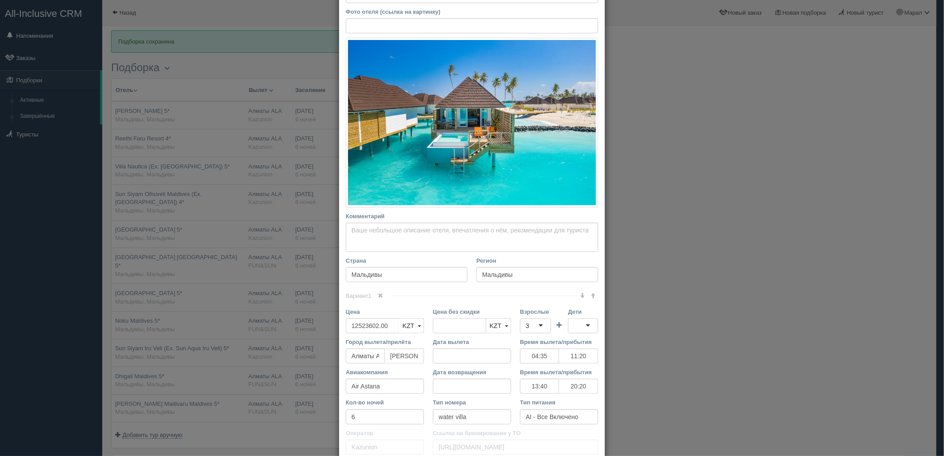
click at [391, 328] on div "Цена 12523602.00 KZT USD EUR KZT KZT USD EUR Цена без скидки KZT USD EUR KZT KZ…" at bounding box center [471, 322] width 261 height 30
click at [526, 324] on div "3" at bounding box center [535, 325] width 31 height 15
click at [579, 325] on div at bounding box center [583, 325] width 30 height 15
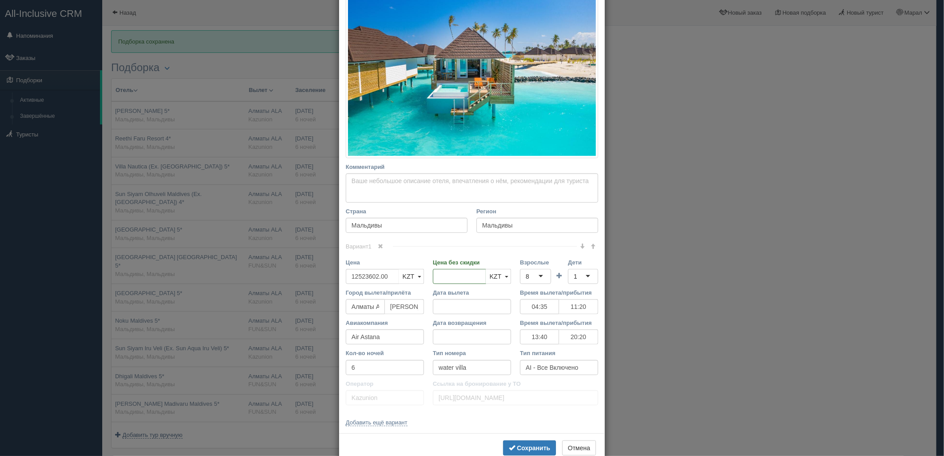
click at [530, 440] on div "Сохранить Отмена" at bounding box center [472, 448] width 266 height 31
click at [530, 446] on b "Сохранить" at bounding box center [533, 447] width 33 height 7
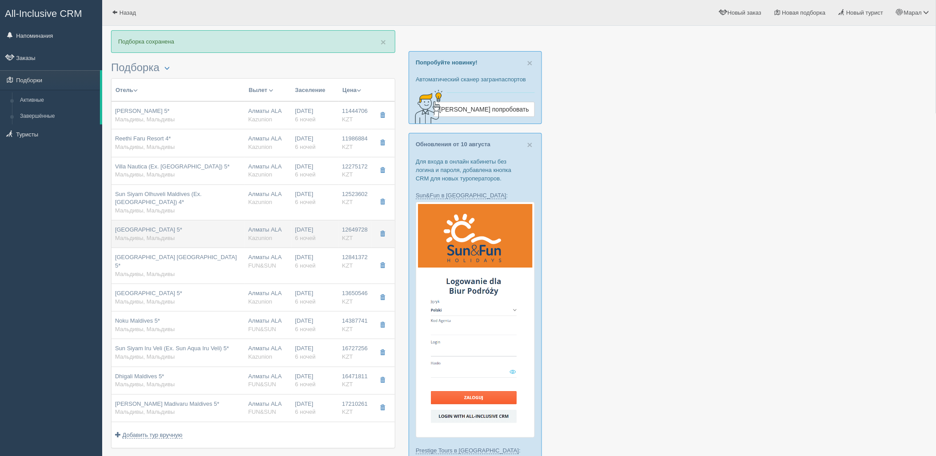
click at [289, 243] on td "Алматы ALA Kazunion" at bounding box center [268, 234] width 47 height 28
type input "Hard Rock Hotel Maldives 5*"
type input "https://tophotels.ru/hotel/al317728"
type input "12649728.00"
type input "04:35"
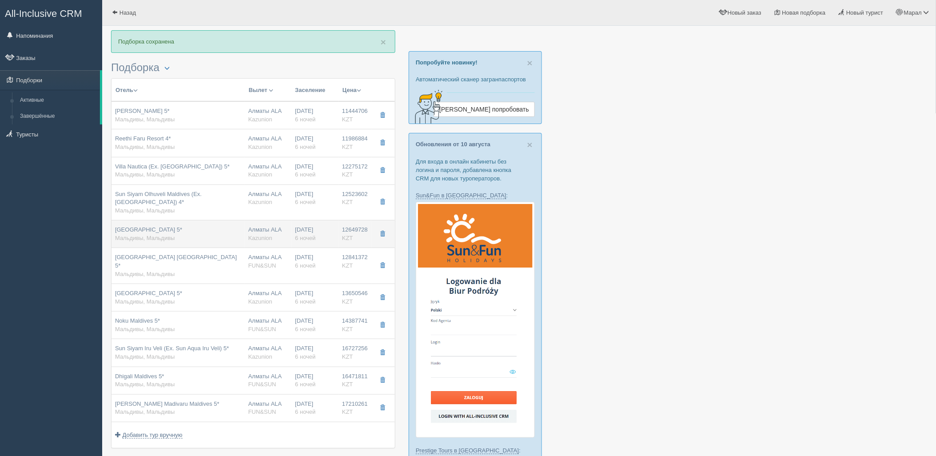
type input "11:20"
type input "13:40"
type input "20:20"
type input "silver sky studio"
type input "https://tourvisor.ru/countries#!/hotel=hard-rock-hotel-maldives"
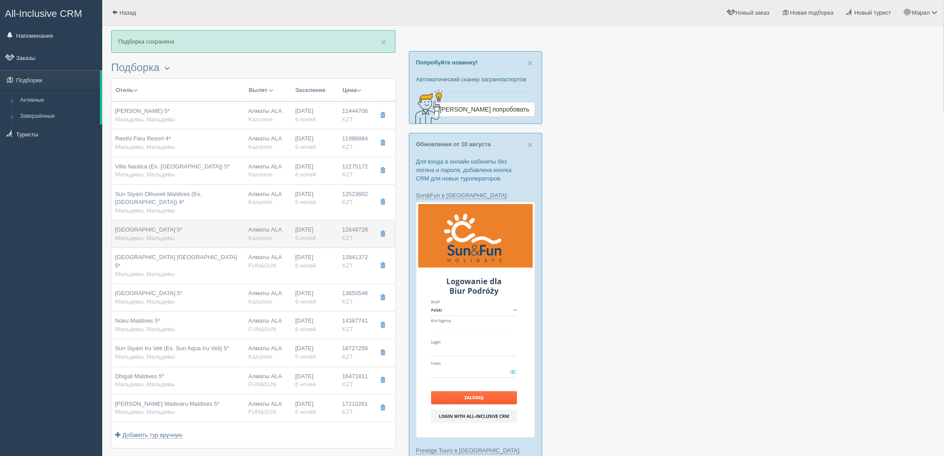
scroll to position [0, 0]
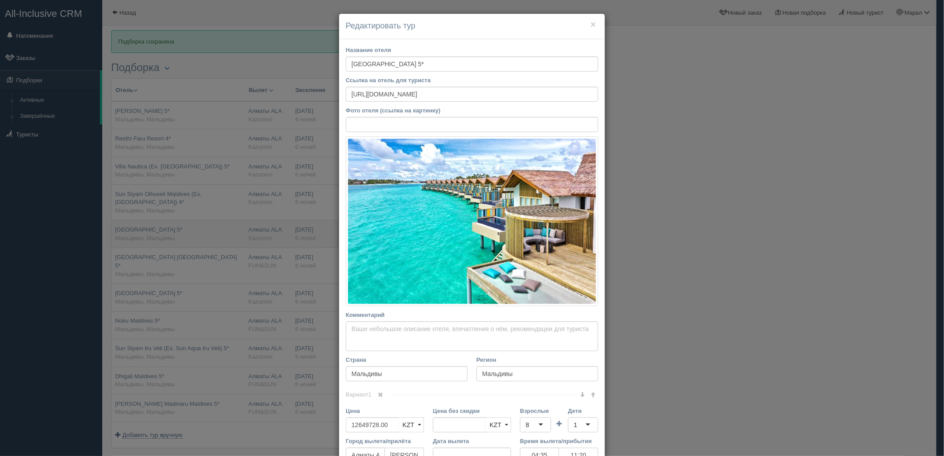
click at [289, 243] on div "× Редактировать тур Название отеля Hard Rock Hotel Maldives 5* Ссылка на отель …" at bounding box center [472, 228] width 944 height 456
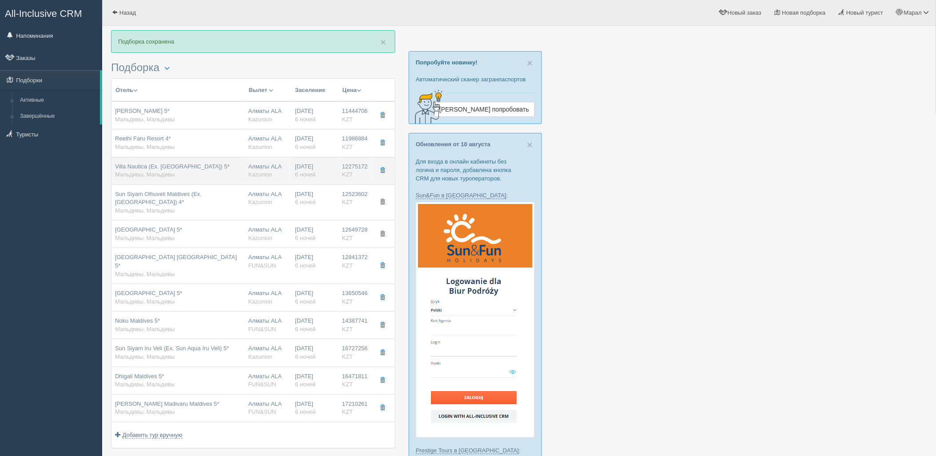
click at [300, 163] on div "14.12.2025 6 ночей" at bounding box center [315, 171] width 40 height 16
type input "Villa Nautica (Ex. Paradise Island Resort & Spa) 5*"
type input "https://tophotels.ru/hotel/al1705"
type input "12275172.00"
type input "4416048.00"
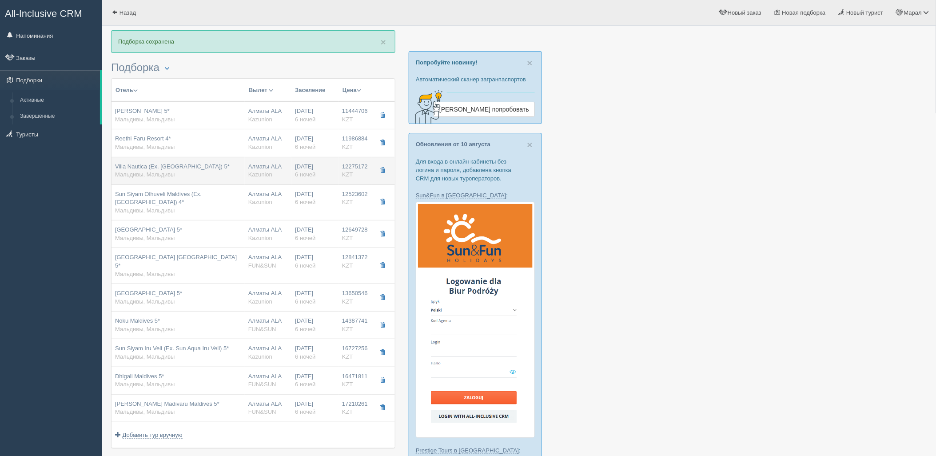
type input "04:35"
type input "11:20"
type input "13:40"
type input "20:20"
type input "beach villa"
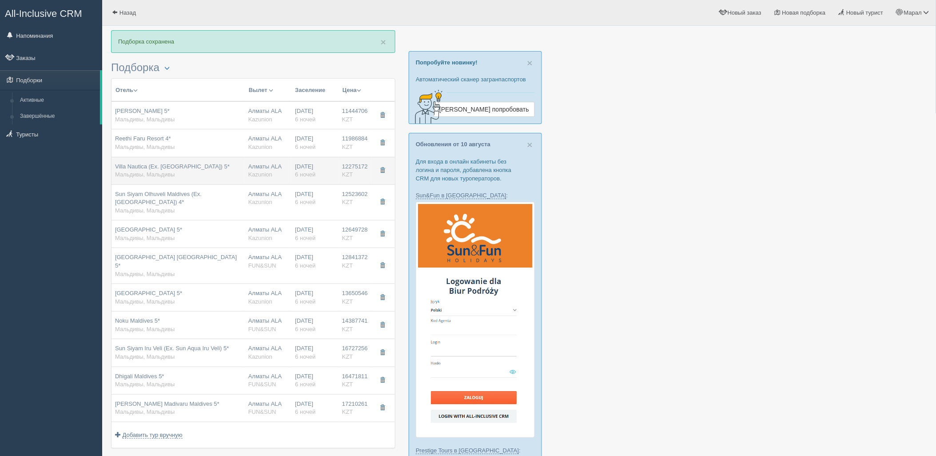
type input "https://tourvisor.ru/countries#!/hotel=paradise-island-resort-spa"
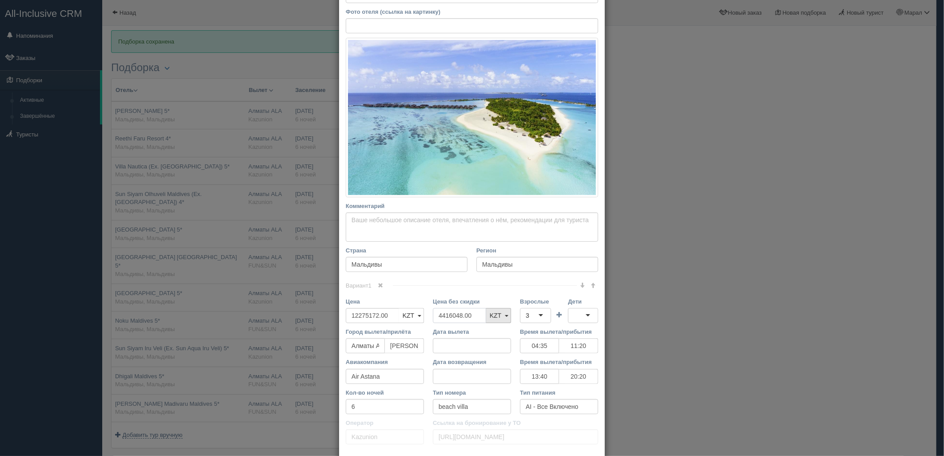
drag, startPoint x: 450, startPoint y: 315, endPoint x: 498, endPoint y: 312, distance: 48.5
click at [382, 313] on div "Цена 12275172.00 KZT USD EUR KZT KZT USD EUR Цена без скидки 4416048.00 KZT USD…" at bounding box center [471, 312] width 261 height 30
click at [533, 313] on div "3" at bounding box center [535, 315] width 31 height 15
click at [591, 313] on div at bounding box center [583, 315] width 30 height 15
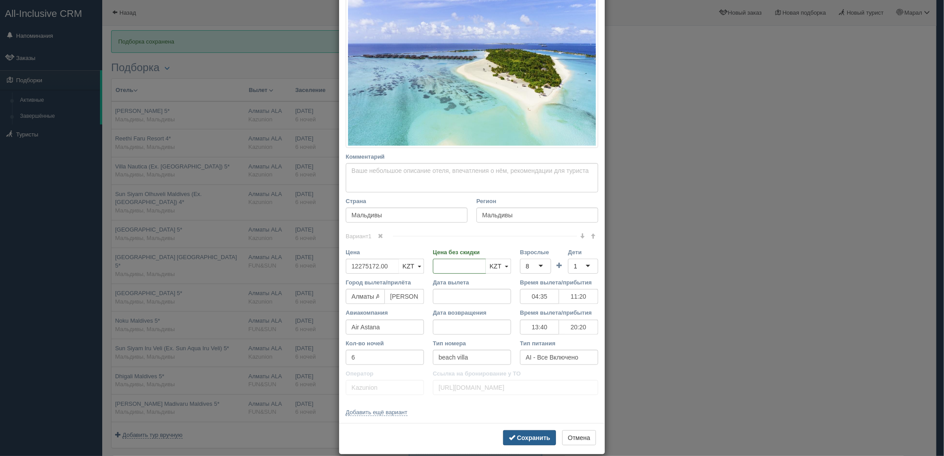
click at [539, 431] on button "Сохранить" at bounding box center [529, 437] width 53 height 15
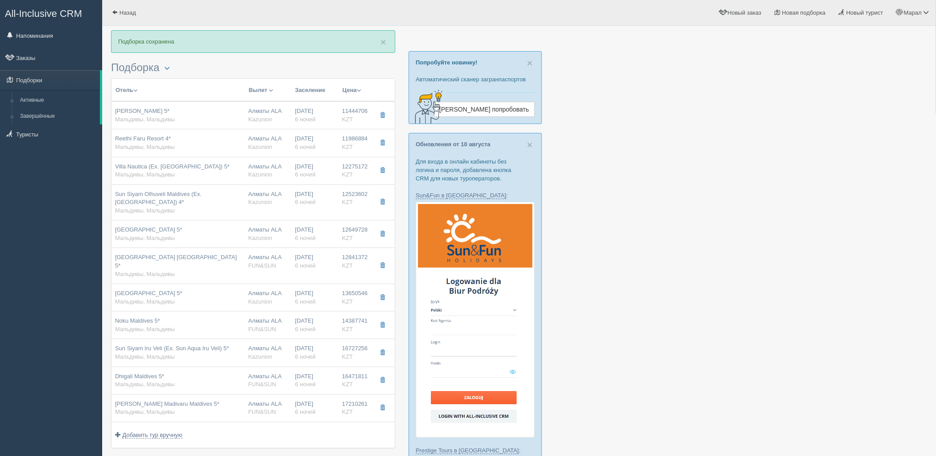
click at [297, 144] on span "6 ночей" at bounding box center [305, 146] width 20 height 7
type input "Reethi Faru Resort 4*"
type input "https://www.booking.com/hotel/mv/reethi-faru-resort.ru.html"
type textarea "новый отель"
type input "11986884.00"
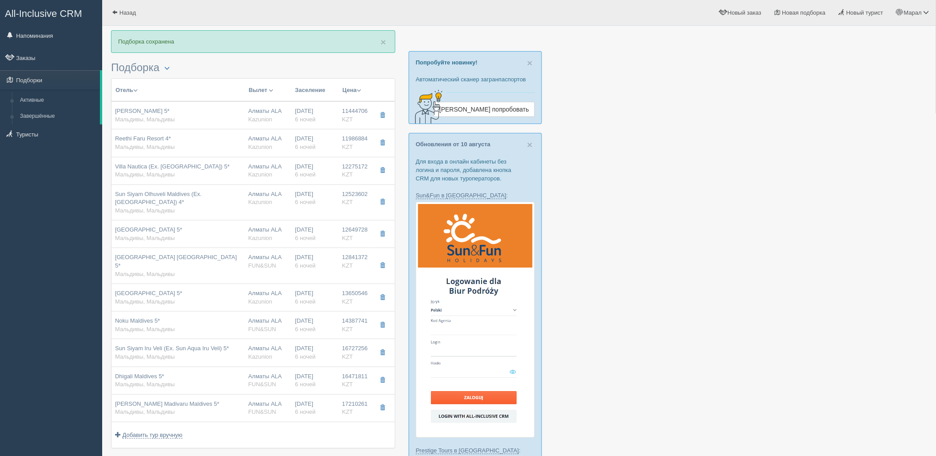
type input "3401580.00"
type input "04:35"
type input "11:20"
type input "13:40"
type input "20:20"
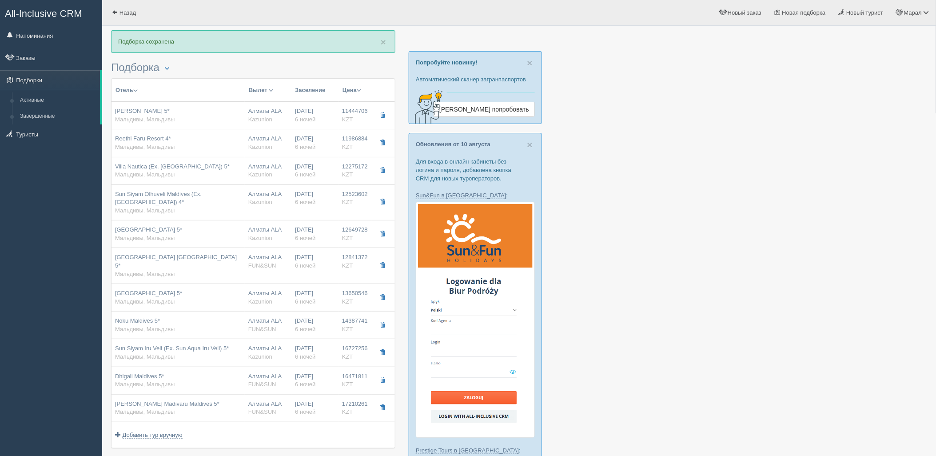
type input "garden villa"
type input "https://tourvisor.ru/countries#!/hotel=reethi-faru-resort"
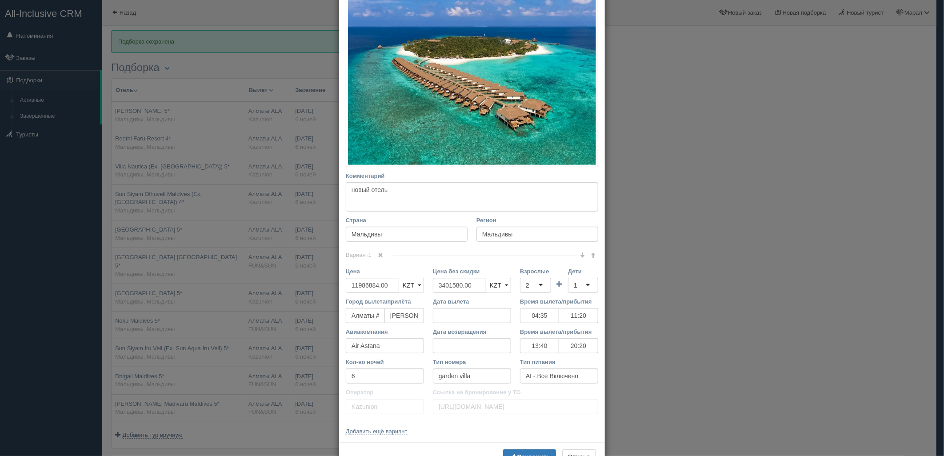
drag, startPoint x: 469, startPoint y: 259, endPoint x: 464, endPoint y: 262, distance: 5.6
click at [464, 260] on div "Вариант 1 Цена 11986884.00 KZT USD EUR KZT KZT USD EUR" at bounding box center [472, 336] width 252 height 163
drag, startPoint x: 474, startPoint y: 285, endPoint x: 393, endPoint y: 287, distance: 80.4
click at [393, 287] on div "Цена 11986884.00 KZT USD EUR KZT KZT USD EUR Цена без скидки 3401580.00 KZT USD…" at bounding box center [471, 282] width 261 height 30
click at [526, 282] on div "2" at bounding box center [528, 285] width 4 height 9
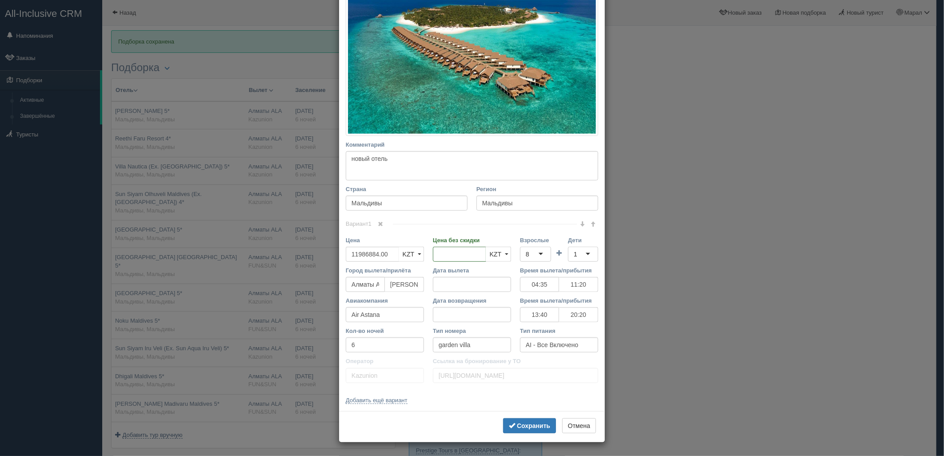
click at [525, 418] on div "Сохранить Отмена" at bounding box center [472, 426] width 266 height 31
click at [525, 426] on b "Сохранить" at bounding box center [533, 425] width 33 height 7
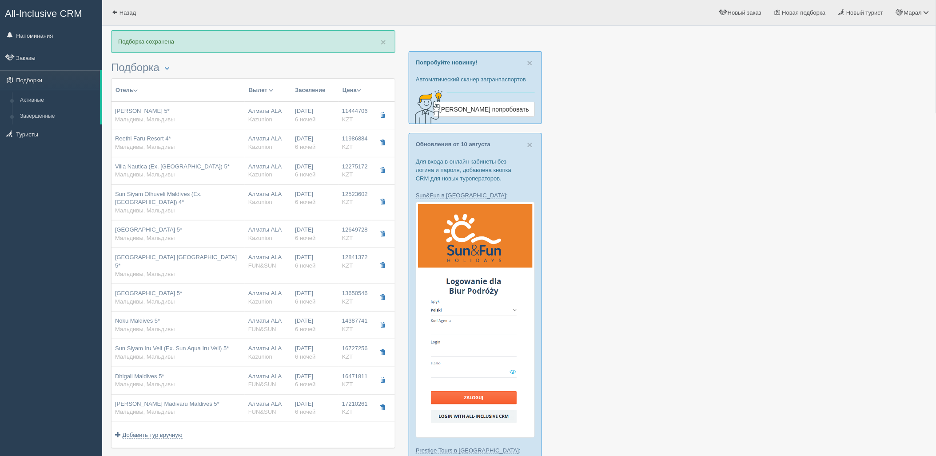
click at [273, 135] on div "Алматы ALA Kazunion" at bounding box center [268, 143] width 40 height 16
type input "04:35"
type input "11:20"
type input "13:40"
type input "20:20"
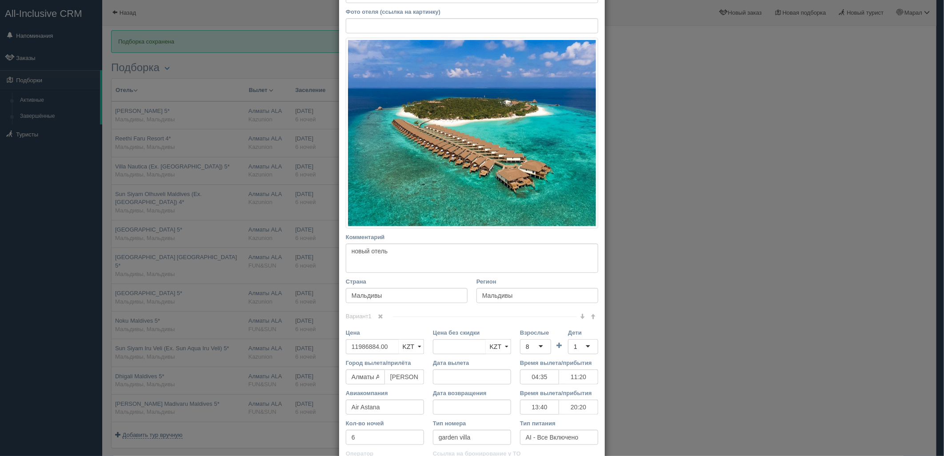
click at [216, 162] on div "× Редактировать тур Название отеля Reethi Faru Resort 4* Ссылка на отель для ту…" at bounding box center [472, 228] width 944 height 456
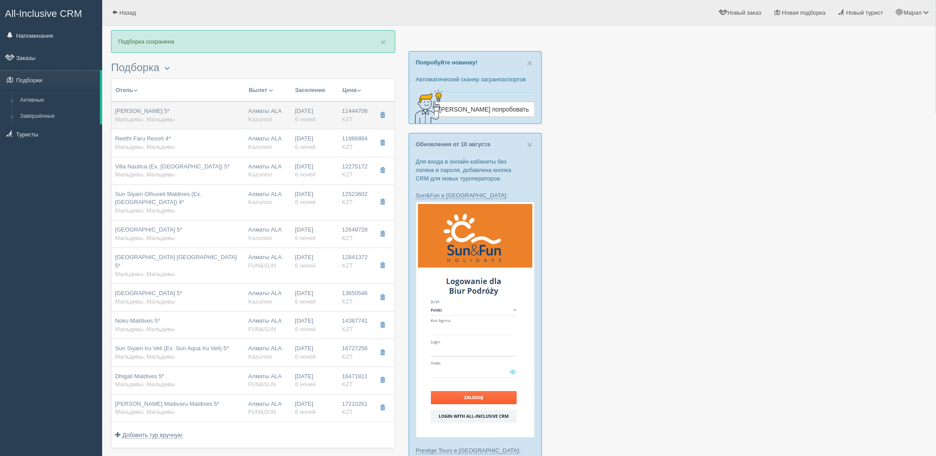
click at [261, 115] on div "Алматы ALA Kazunion" at bounding box center [268, 115] width 40 height 16
type input "Cinnamon Velifushi 5*"
type input "https://tophotels.ru/hotel/al320501"
type input "11444706.00"
type input "4104828.00"
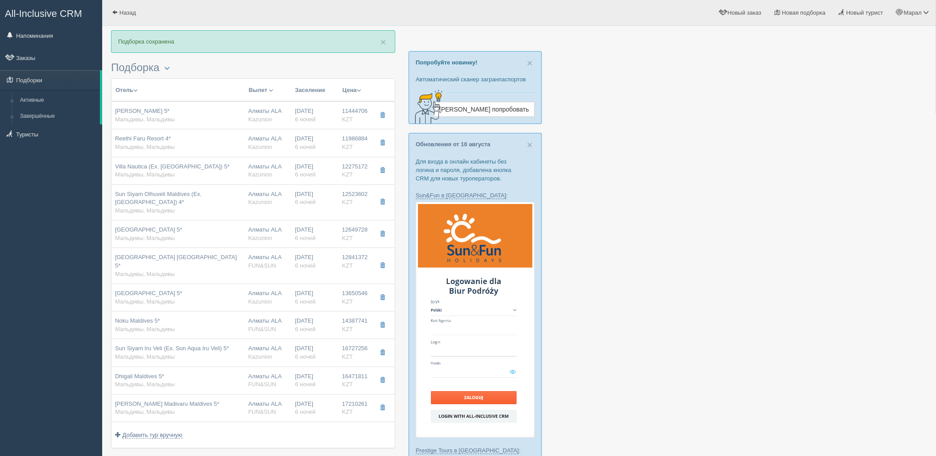
type input "04:35"
type input "11:20"
type input "13:40"
type input "20:20"
type input "beach bungalow"
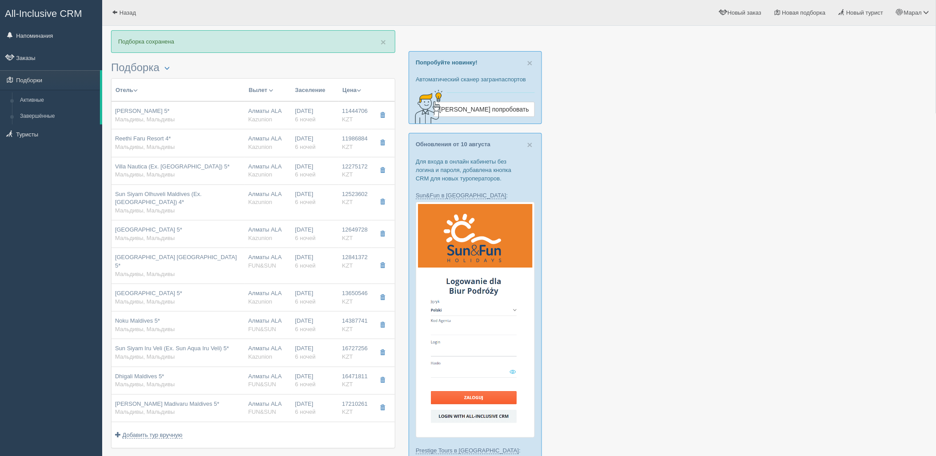
type input "https://tourvisor.ru/countries#!/hotel=cinnamon-velifushi"
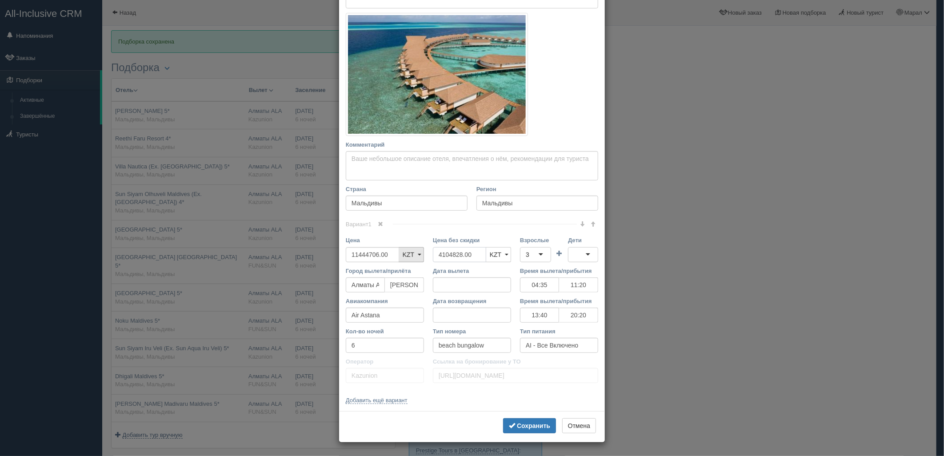
drag, startPoint x: 475, startPoint y: 252, endPoint x: 418, endPoint y: 251, distance: 56.9
click at [418, 251] on div "Цена 11444706.00 KZT USD EUR KZT KZT USD EUR Цена без скидки 4104828.00 KZT USD…" at bounding box center [471, 251] width 261 height 30
click at [538, 252] on div "3" at bounding box center [535, 254] width 31 height 15
click at [576, 256] on div at bounding box center [583, 254] width 30 height 15
click at [536, 425] on b "Сохранить" at bounding box center [533, 425] width 33 height 7
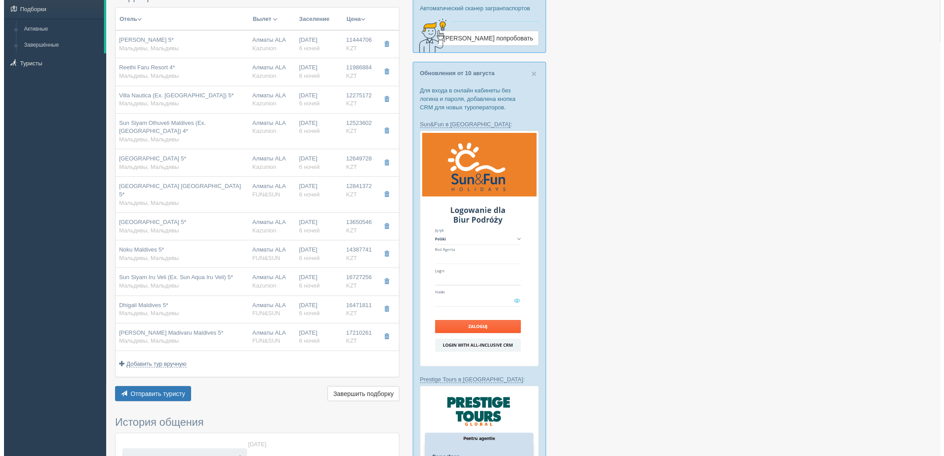
scroll to position [197, 0]
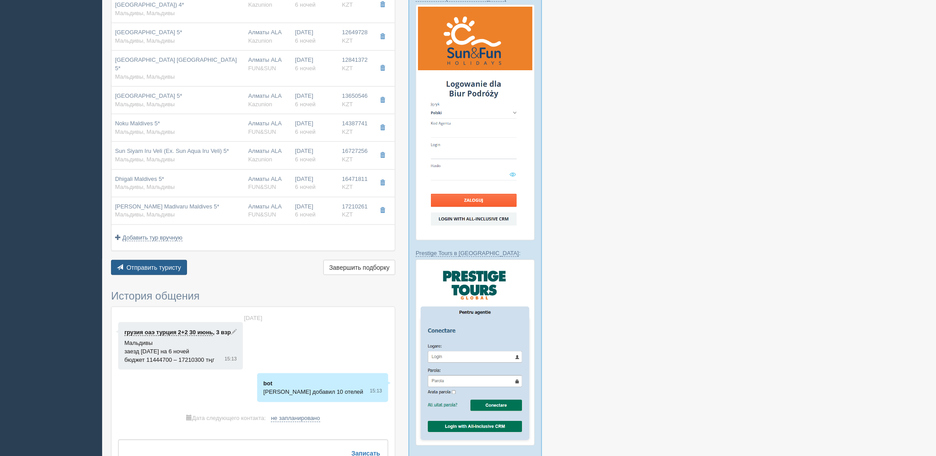
click at [148, 265] on span "Отправить туристу" at bounding box center [154, 267] width 55 height 7
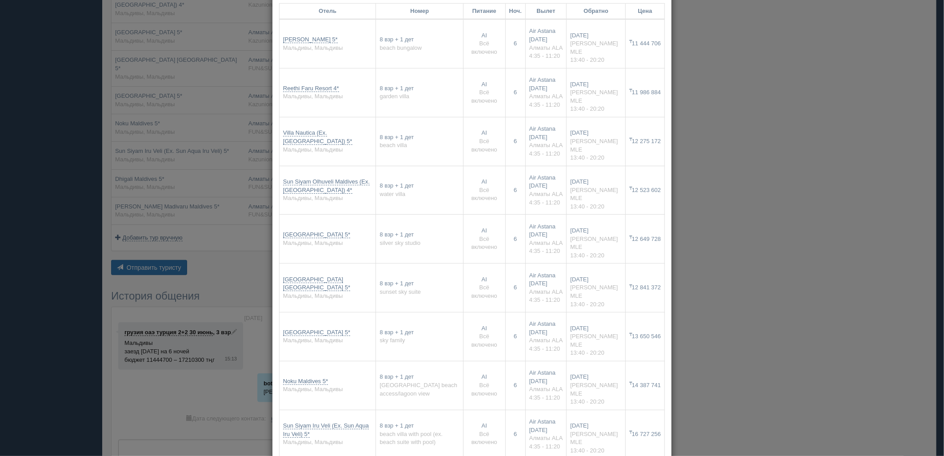
scroll to position [0, 0]
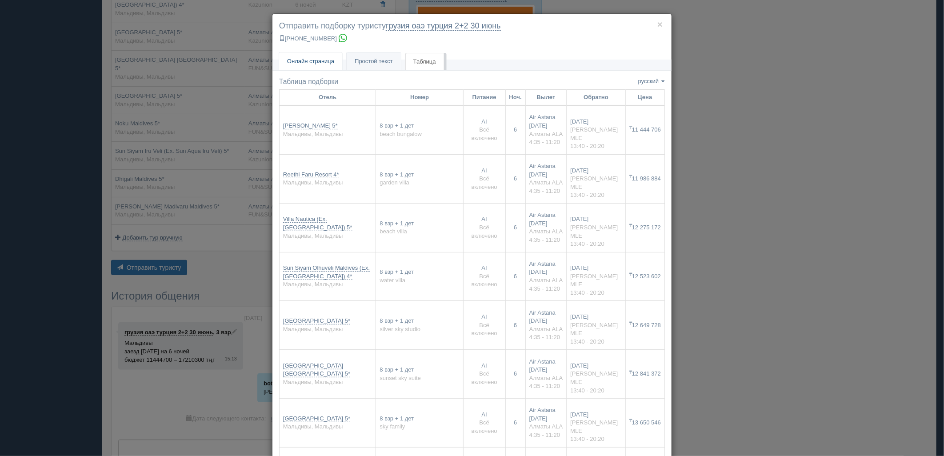
drag, startPoint x: 314, startPoint y: 56, endPoint x: 321, endPoint y: 86, distance: 30.6
click at [314, 56] on link "Онлайн страница Онлайн" at bounding box center [310, 61] width 63 height 18
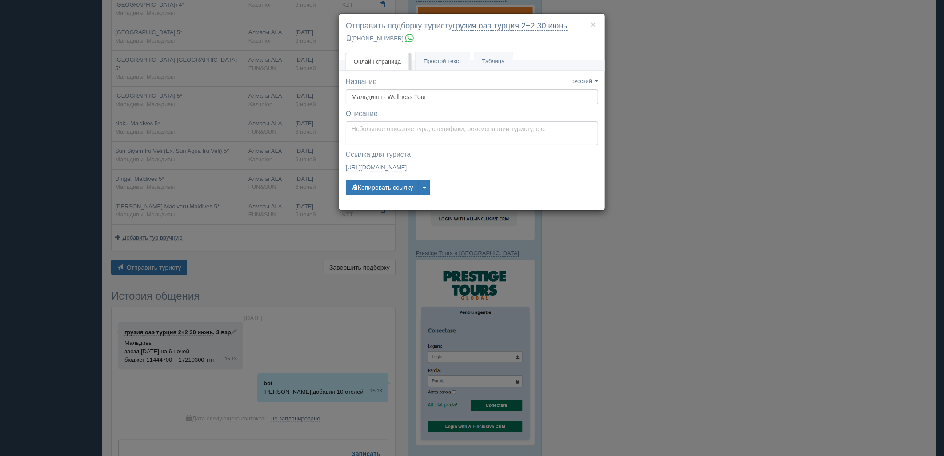
type textarea "Здравствуйте! Ниже представлены варианты туров для Вас. Для просмотра описания …"
drag, startPoint x: 372, startPoint y: 138, endPoint x: 377, endPoint y: 195, distance: 57.1
click at [372, 138] on textarea "Здравствуйте! Ниже представлены варианты туров для Вас. Для просмотра описания …" at bounding box center [472, 133] width 252 height 24
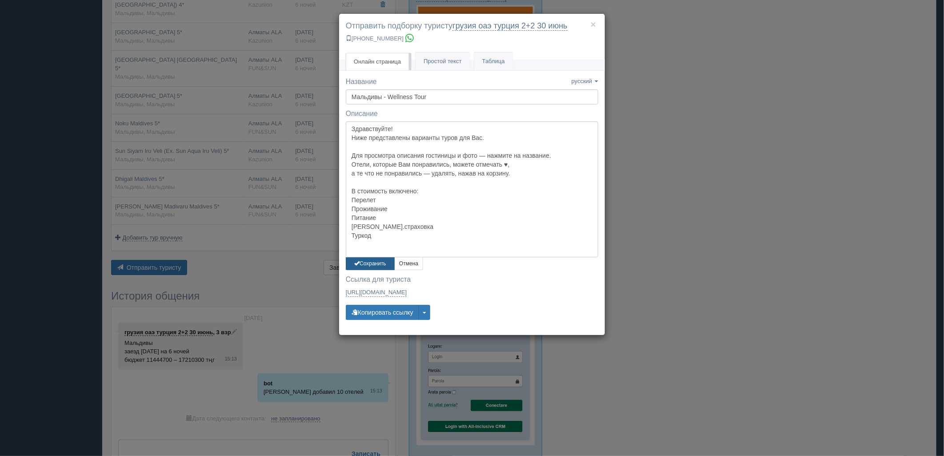
click at [366, 258] on button "Сохранить" at bounding box center [370, 263] width 49 height 13
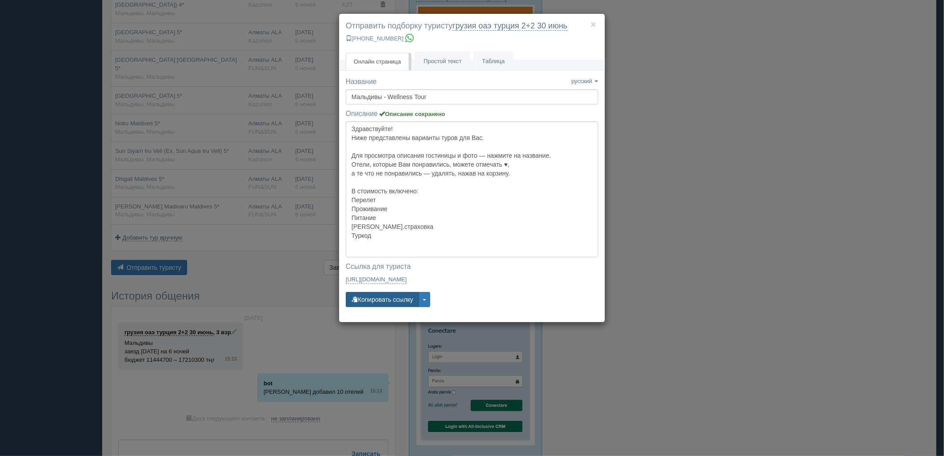
click at [381, 303] on button "Копировать ссылку" at bounding box center [382, 299] width 73 height 15
drag, startPoint x: 654, startPoint y: 114, endPoint x: 656, endPoint y: 121, distance: 7.3
click at [654, 115] on div "× Отправить подборку туристу грузия оаэ [GEOGRAPHIC_DATA] 2+2 30 июнь [PHONE_NU…" at bounding box center [472, 228] width 944 height 456
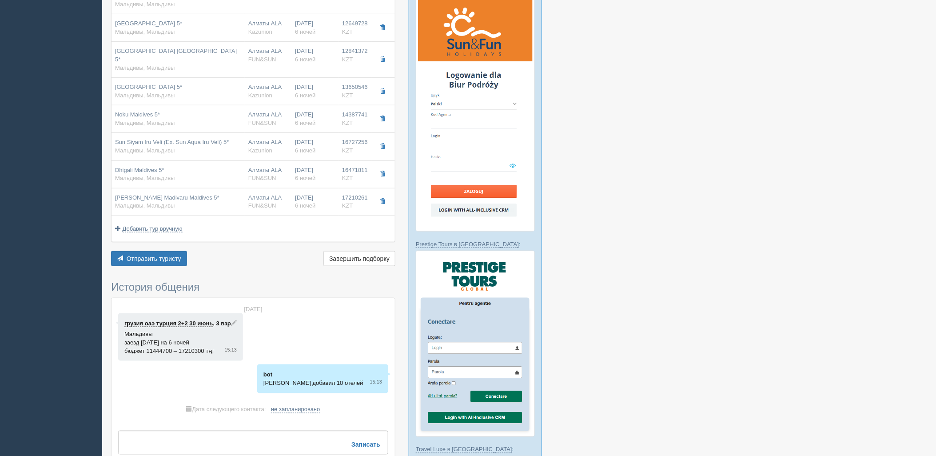
scroll to position [148, 0]
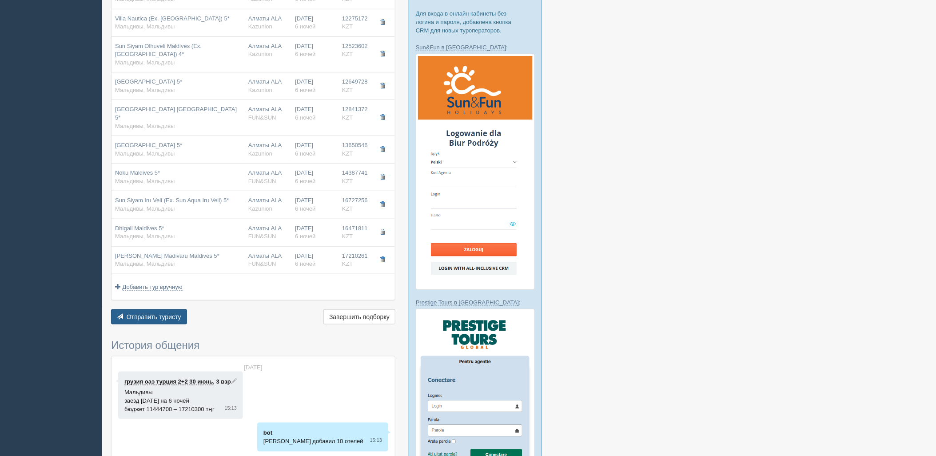
click at [168, 323] on button "Отправить туристу Отправить" at bounding box center [149, 316] width 76 height 15
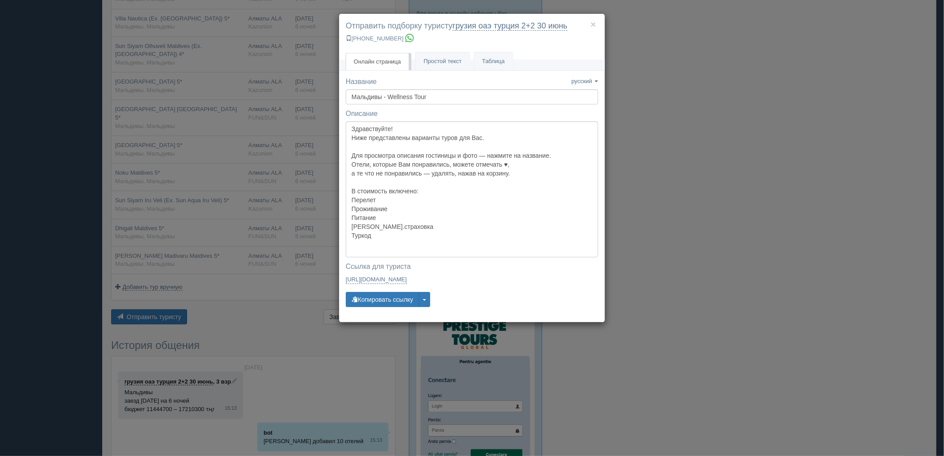
click at [714, 261] on div "× Отправить подборку туристу грузия оаэ [GEOGRAPHIC_DATA] 2+2 30 июнь [PHONE_NU…" at bounding box center [472, 228] width 944 height 456
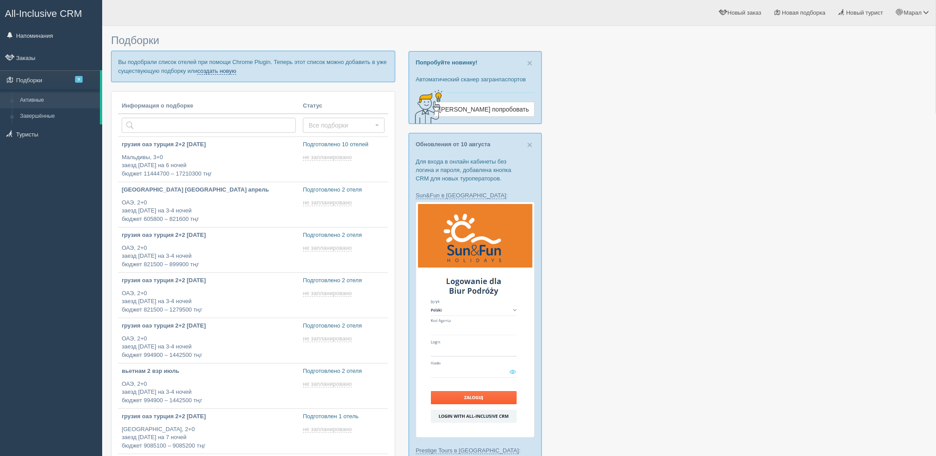
click at [221, 72] on link "создать новую" at bounding box center [216, 71] width 39 height 7
type input "[DATE] 16:10"
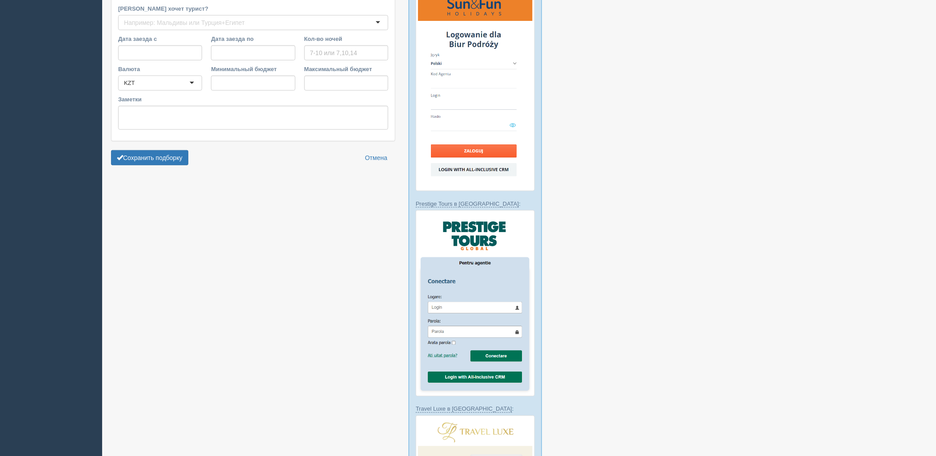
type input "6"
type input "13137800"
type input "17280300"
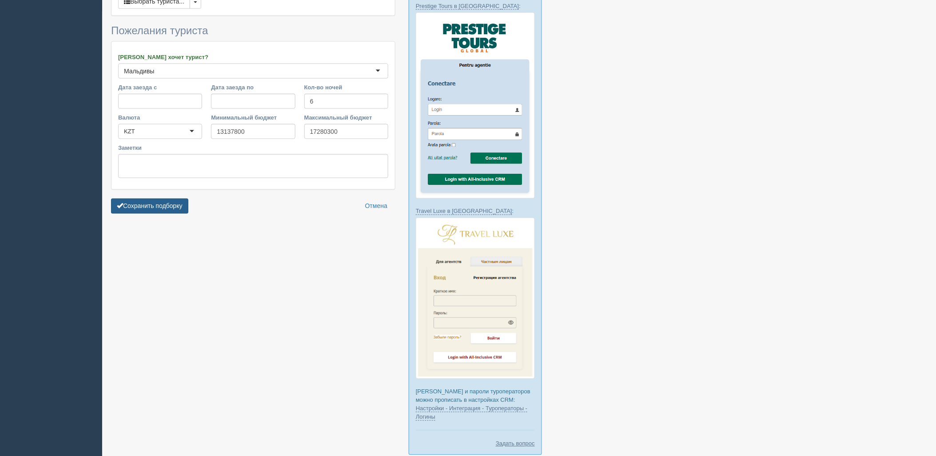
click at [170, 209] on button "Сохранить подборку" at bounding box center [149, 206] width 77 height 15
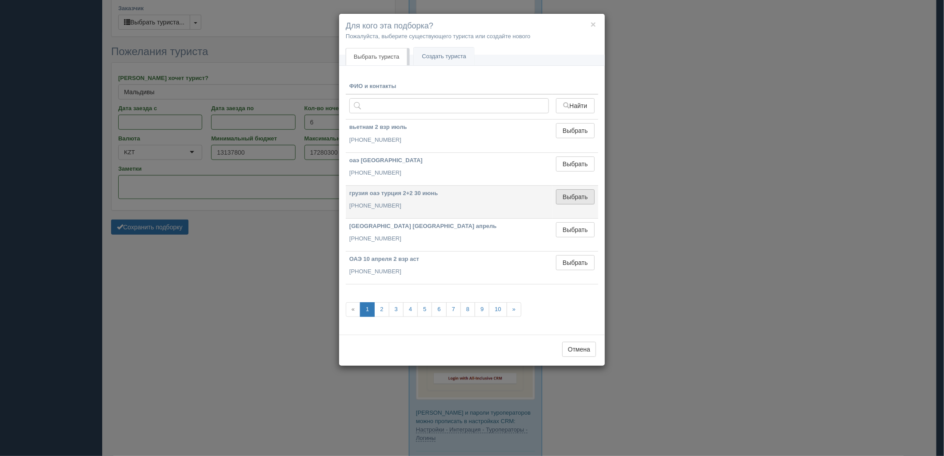
click at [564, 203] on button "Выбрать" at bounding box center [575, 196] width 39 height 15
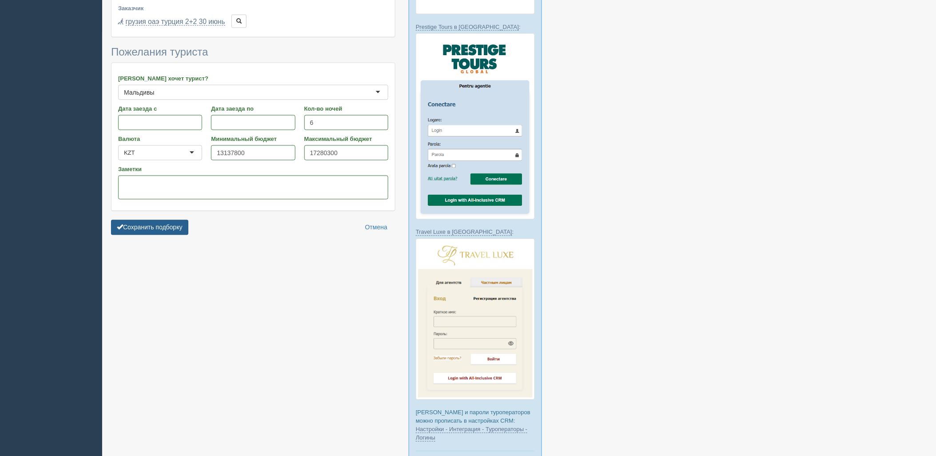
click at [151, 233] on button "Сохранить подборку" at bounding box center [149, 227] width 77 height 15
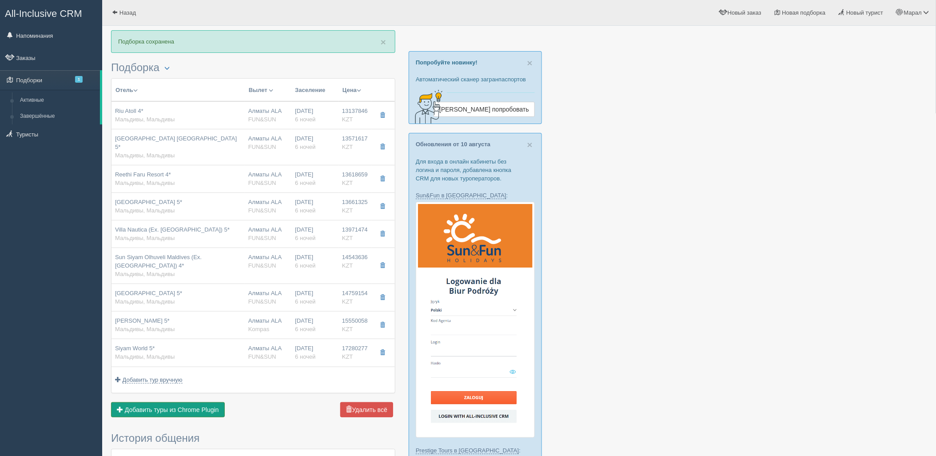
click at [176, 412] on span "Добавить туры из Chrome Plugin" at bounding box center [172, 409] width 94 height 7
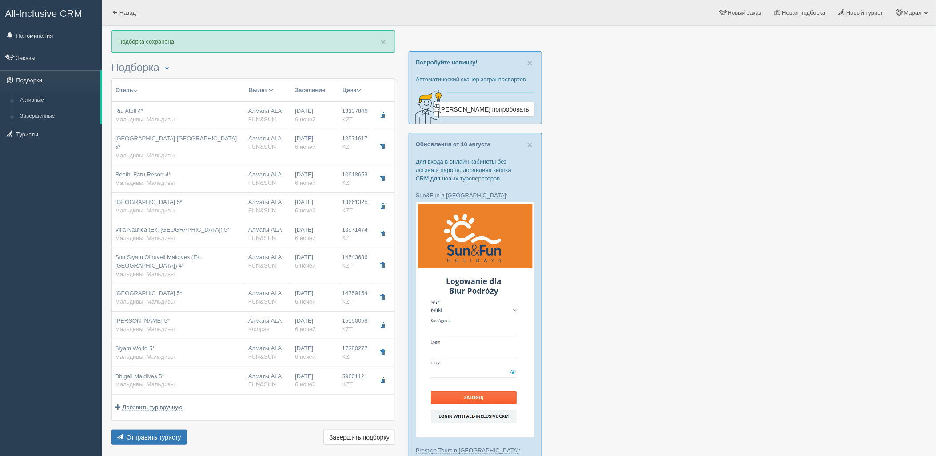
drag, startPoint x: 303, startPoint y: 124, endPoint x: 318, endPoint y: 129, distance: 15.3
click at [303, 124] on td "17.01.2026 6 ночей" at bounding box center [314, 115] width 47 height 28
type input "Riu Atoll 4*"
type input "https://tophotels.ru/hotel/al318508"
type textarea "новый отель AI - "Все включено" круглосуточно"
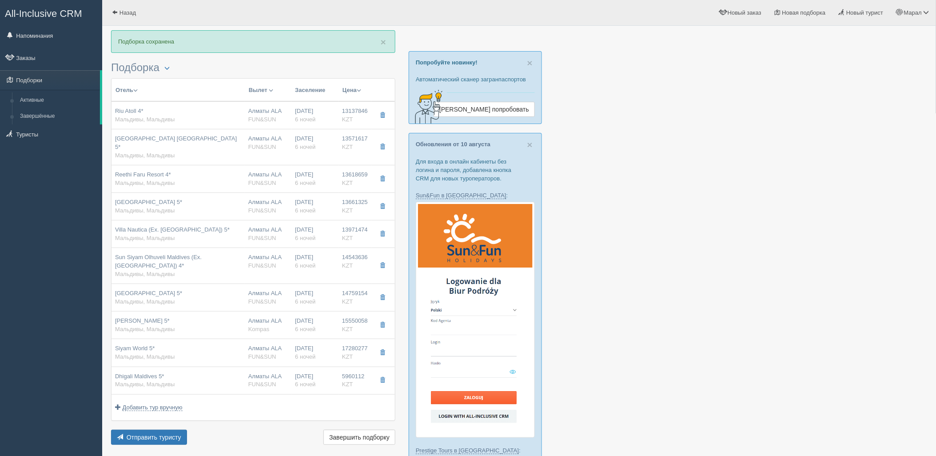
type input "Мальдивы"
type input "13137846.00"
type input "4173610.00"
type input "Алматы ALA"
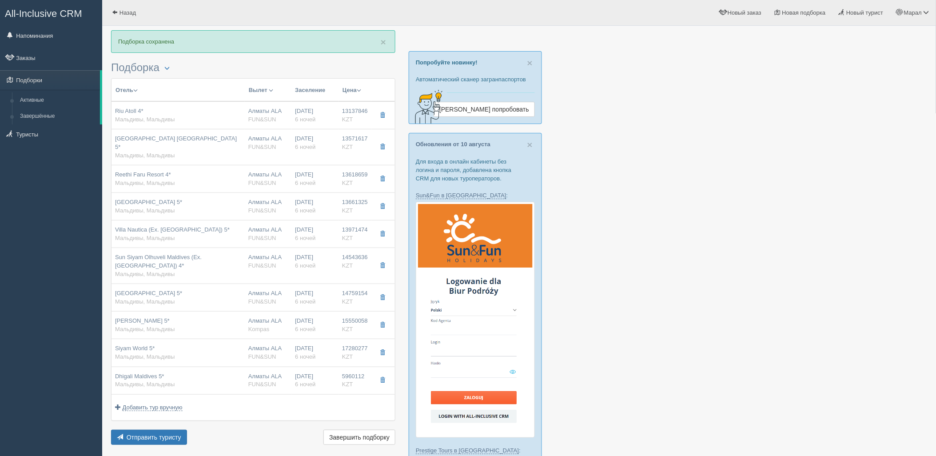
type input "Мале Ибрагим Насир MLE"
type input "04:35"
type input "11:20"
type input "Air Astana"
type input "13:40"
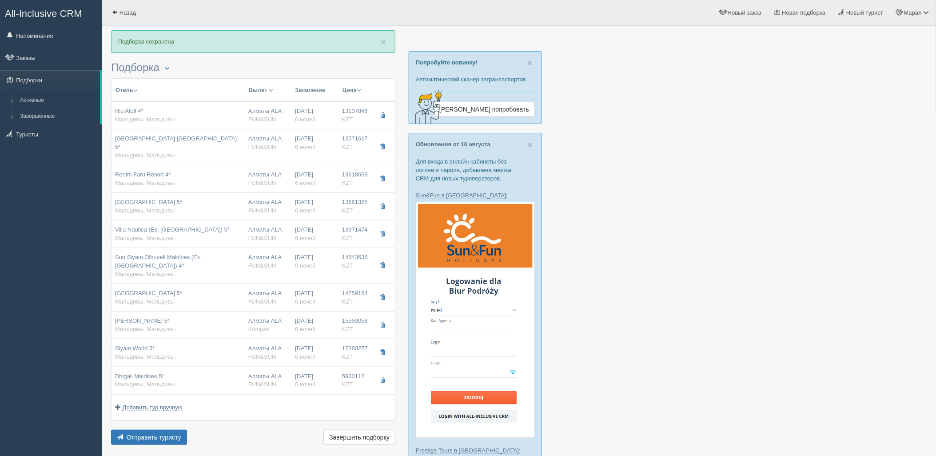
type input "20:20"
type input "6"
type input "beach room"
type input "AI - Все Включено"
type input "FUN&SUN"
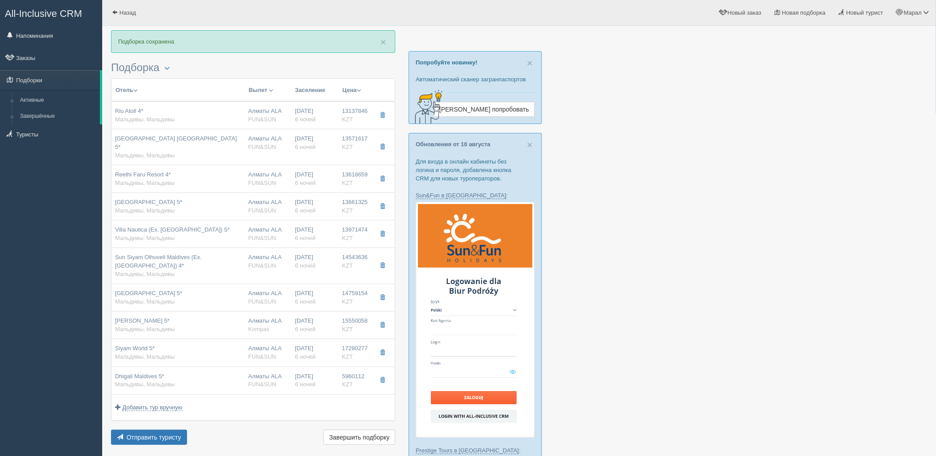
type input "https://tourvisor.ru/countries#!/hotel=riu-atoll"
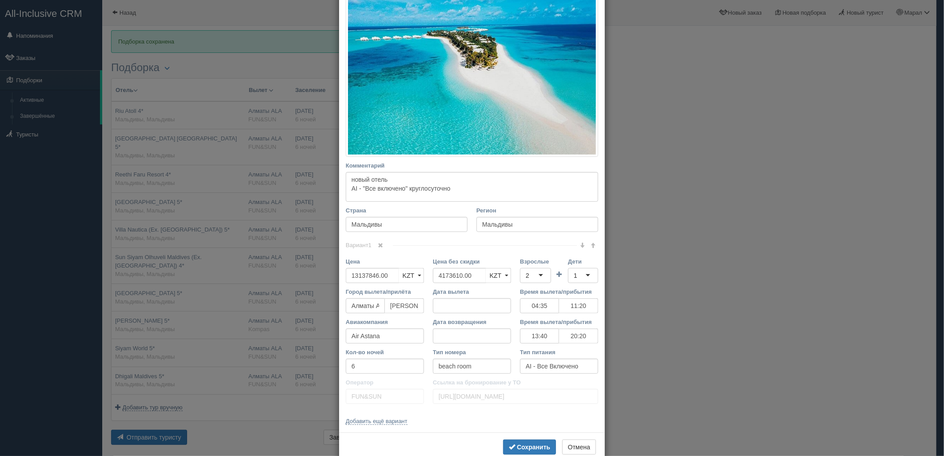
scroll to position [153, 0]
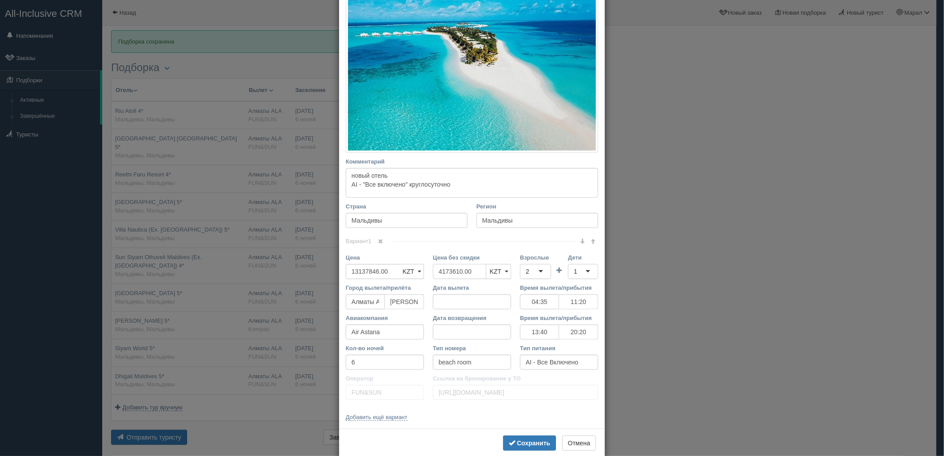
drag, startPoint x: 472, startPoint y: 275, endPoint x: 445, endPoint y: 278, distance: 27.3
click at [404, 278] on div "Цена 13137846.00 KZT USD EUR KZT KZT USD EUR Цена без скидки 4173610.00 KZT USD…" at bounding box center [471, 268] width 261 height 30
click at [546, 273] on div "2" at bounding box center [535, 271] width 31 height 15
drag, startPoint x: 540, startPoint y: 317, endPoint x: 545, endPoint y: 318, distance: 4.5
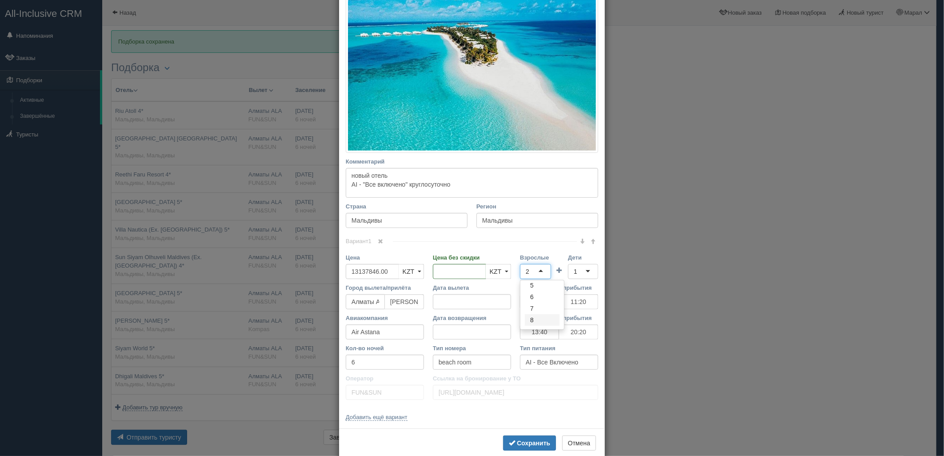
scroll to position [0, 0]
click at [535, 436] on button "Сохранить" at bounding box center [529, 442] width 53 height 15
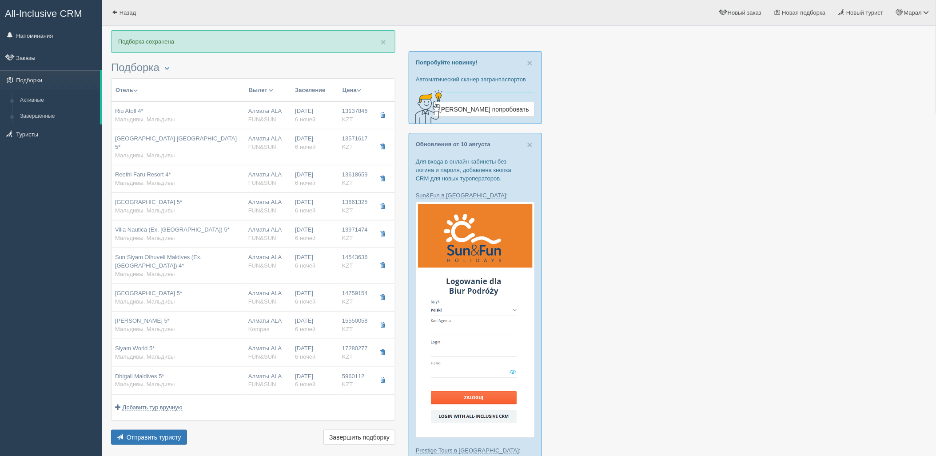
click at [303, 139] on div "17.01.2026 6 ночей" at bounding box center [315, 143] width 40 height 16
type input "Ifuru Island Maldives 5*"
type input "13571617.00"
type input "4233233.00"
type input "04:35"
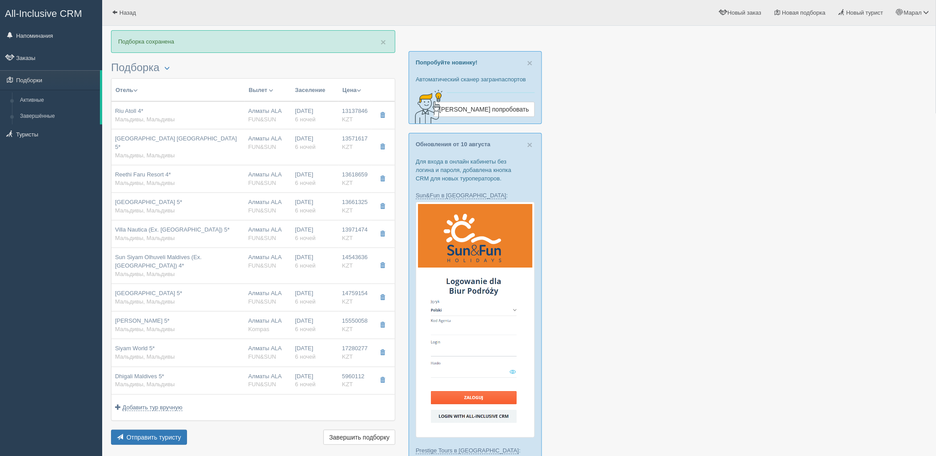
type input "11:20"
type input "13:40"
type input "20:20"
type input "sunset sky suite"
type input "UAI - Ультра Все Включено"
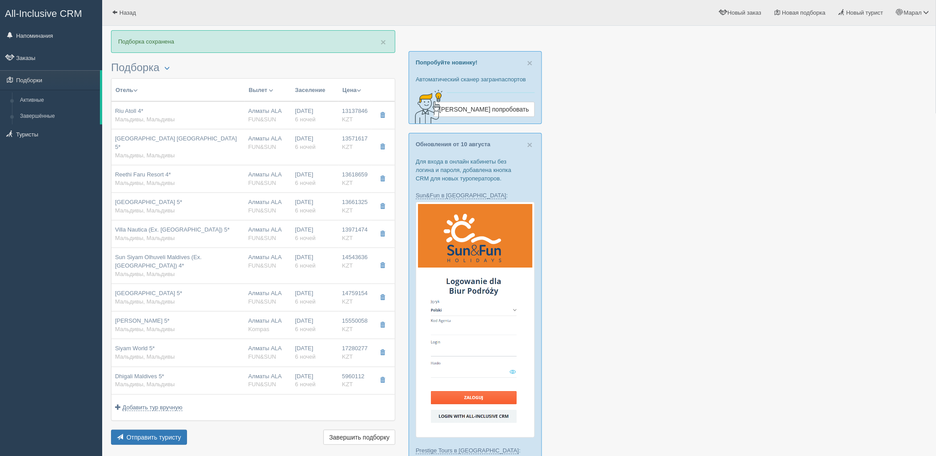
type input "https://tourvisor.ru/countries#!/hotel=ifuru-island-maldives"
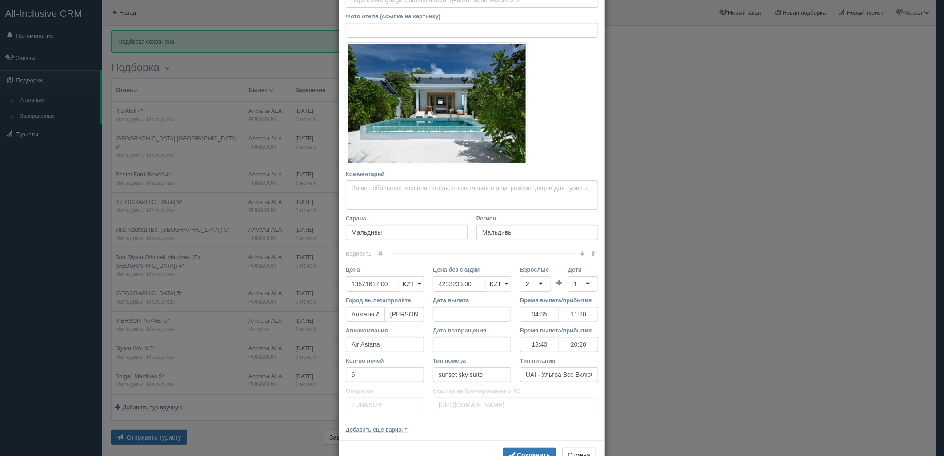
scroll to position [99, 0]
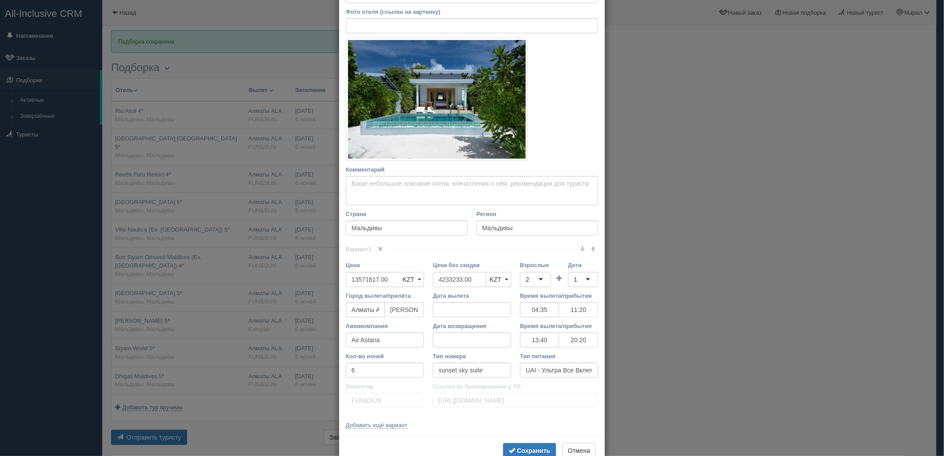
drag, startPoint x: 446, startPoint y: 283, endPoint x: 456, endPoint y: 283, distance: 10.7
click at [392, 283] on div "Цена 13571617.00 KZT USD EUR KZT KZT USD EUR Цена без скидки 4233233.00 KZT USD…" at bounding box center [471, 276] width 261 height 30
click at [525, 281] on div "2" at bounding box center [535, 279] width 31 height 15
click at [531, 451] on b "Сохранить" at bounding box center [533, 450] width 33 height 7
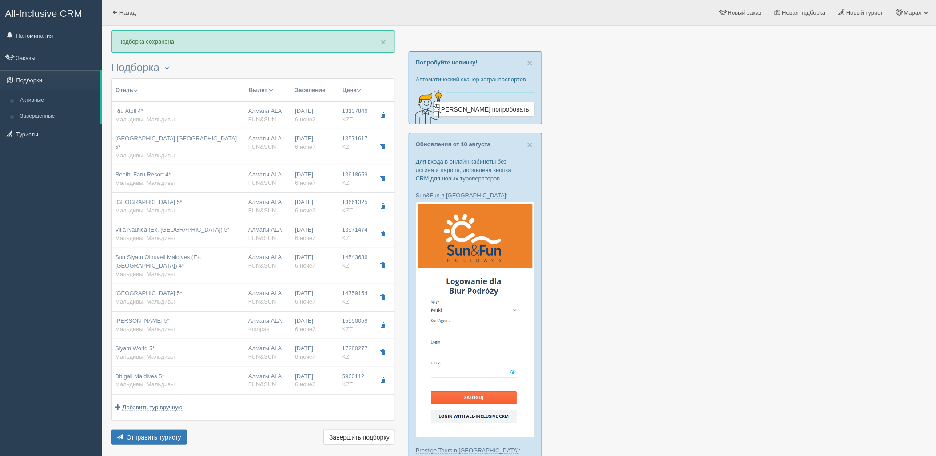
click at [303, 179] on span "6 ночей" at bounding box center [305, 182] width 20 height 7
type input "Reethi Faru Resort 4*"
type input "https://www.booking.com/hotel/mv/reethi-faru-resort.ru.html"
type textarea "новый отель"
type input "13618659.00"
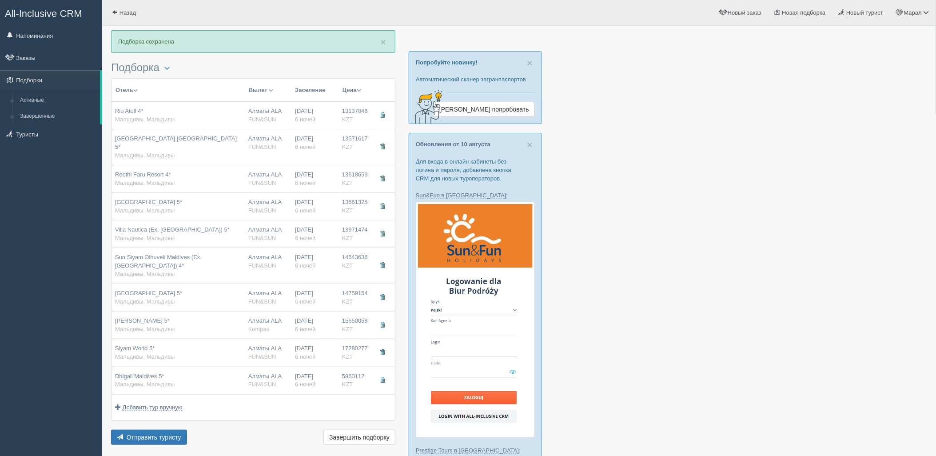
type input "3953169.00"
type input "04:35"
type input "11:20"
type input "13:40"
type input "20:20"
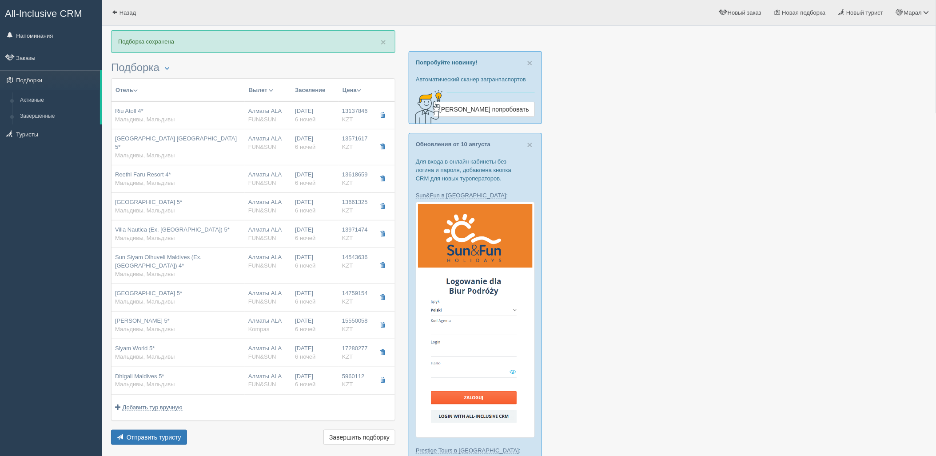
type input "garden villa"
type input "AI - Все Включено"
type input "https://tourvisor.ru/countries#!/hotel=reethi-faru-resort"
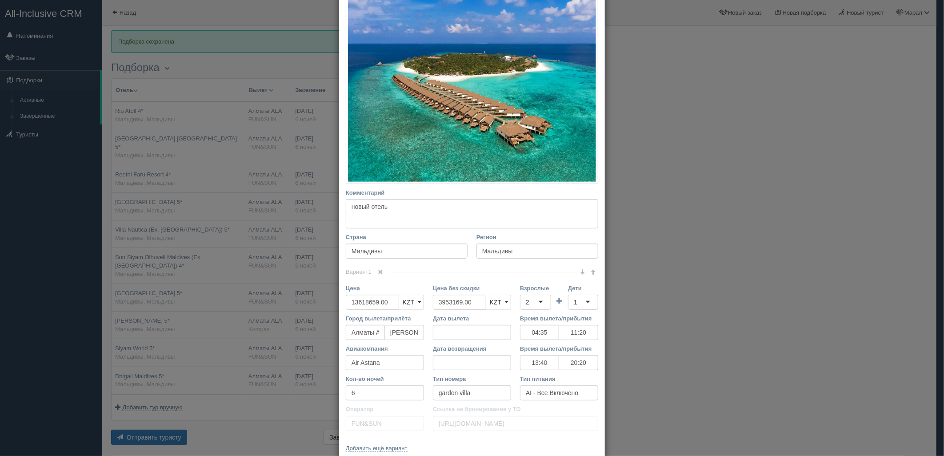
scroll to position [148, 0]
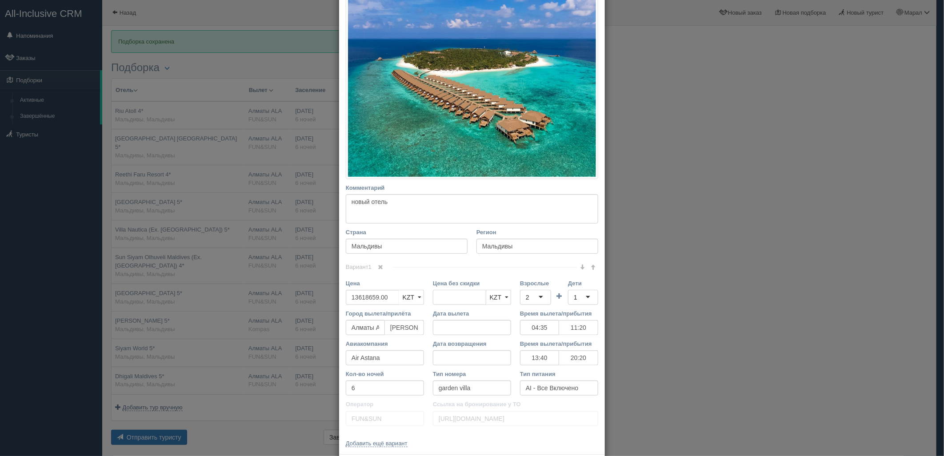
drag, startPoint x: 472, startPoint y: 298, endPoint x: 387, endPoint y: 298, distance: 84.9
click at [379, 298] on div "Цена 13618659.00 KZT USD EUR KZT KZT USD EUR Цена без скидки KZT USD EUR KZT KZ…" at bounding box center [471, 294] width 261 height 30
drag, startPoint x: 525, startPoint y: 298, endPoint x: 530, endPoint y: 307, distance: 10.3
click at [526, 298] on div "2" at bounding box center [535, 297] width 31 height 15
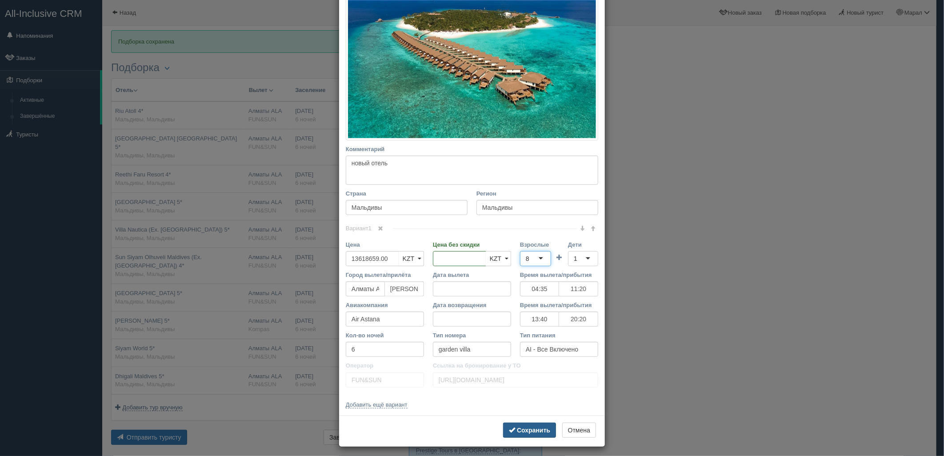
scroll to position [191, 0]
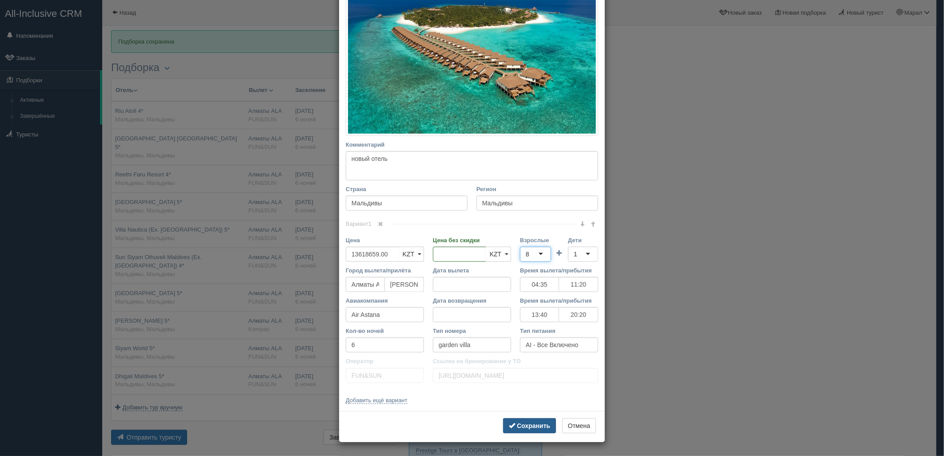
click at [527, 423] on b "Сохранить" at bounding box center [533, 425] width 33 height 7
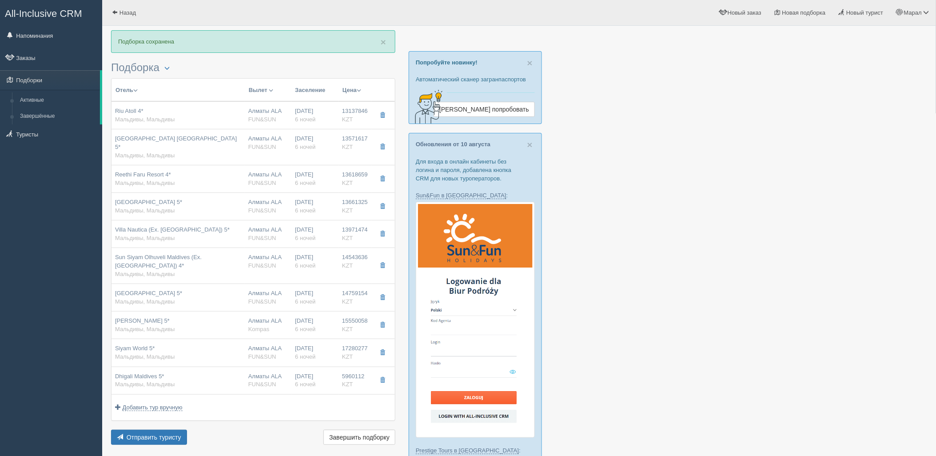
click at [293, 176] on td "17.01.2026 6 ночей" at bounding box center [314, 179] width 47 height 28
type input "04:35"
type input "11:20"
type input "13:40"
type input "20:20"
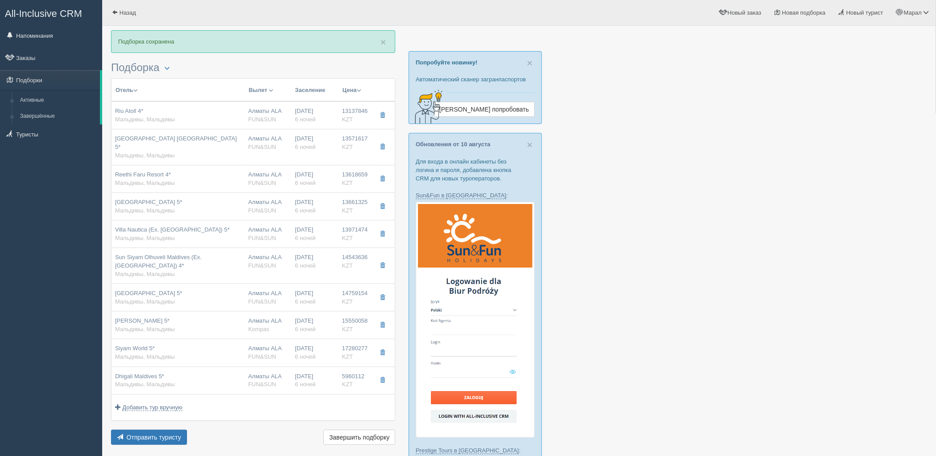
scroll to position [0, 0]
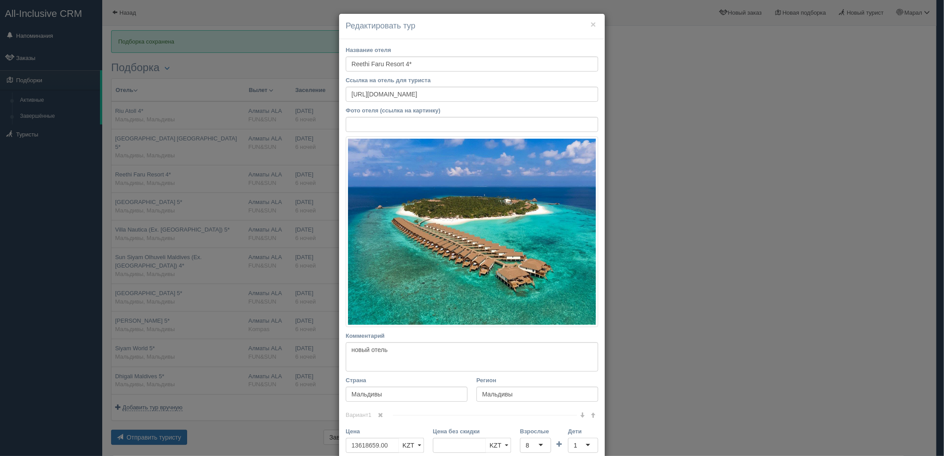
click at [293, 176] on div "× Редактировать тур Название отеля Reethi Faru Resort 4* Ссылка на отель для ту…" at bounding box center [472, 228] width 944 height 456
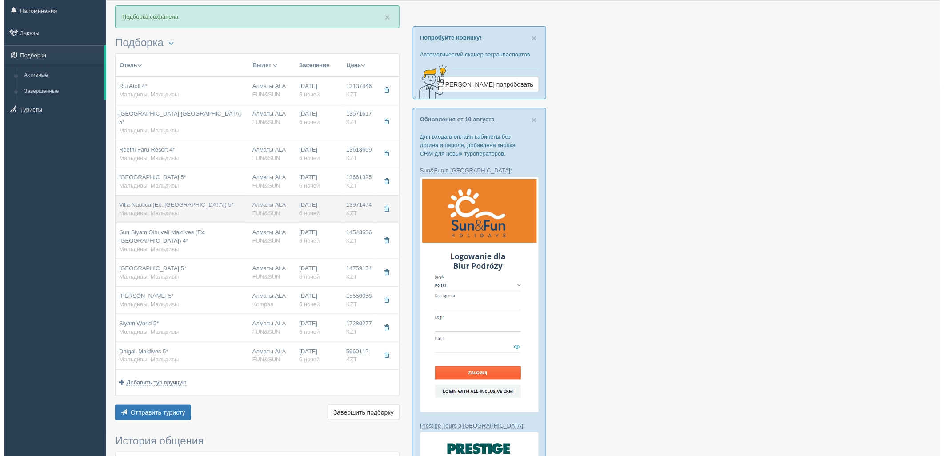
scroll to position [49, 0]
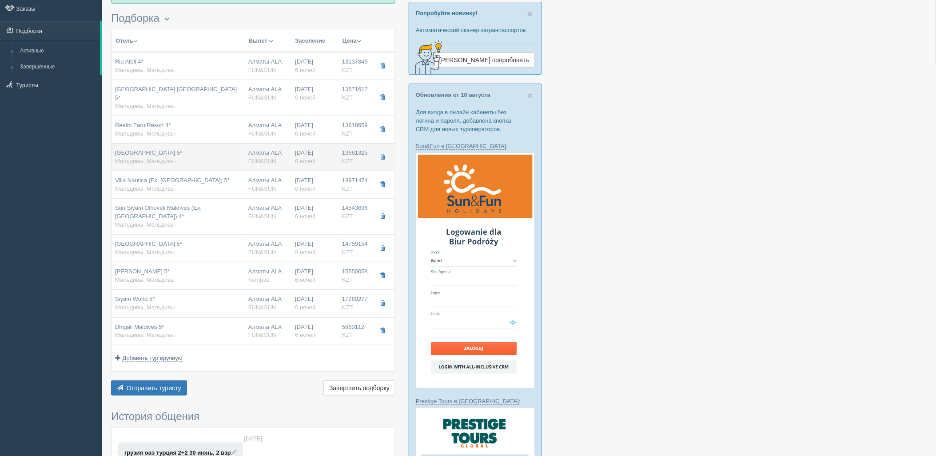
click at [307, 158] on td "17.01.2026 6 ночей" at bounding box center [314, 157] width 47 height 28
type input "Saii Lagoon Maldives 5*"
type input "https://tophotels.ru/hotel/al318802"
type input "13661325.00"
type input "4553775.00"
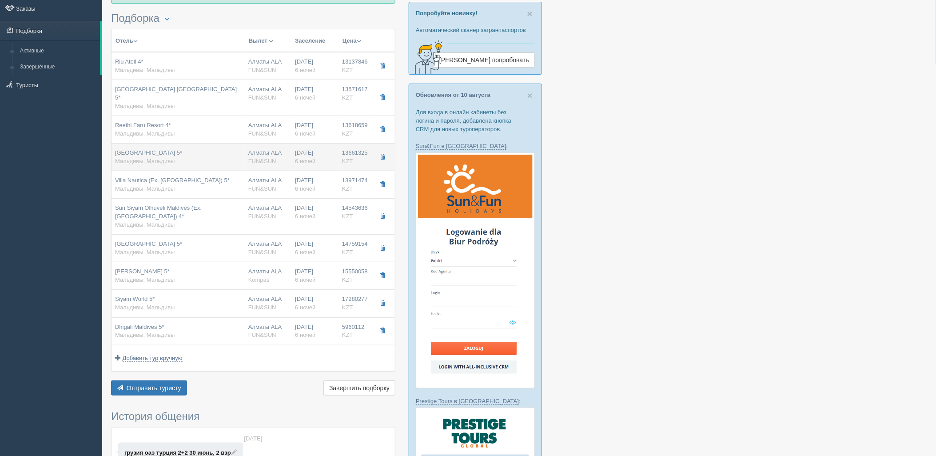
type input "04:35"
type input "11:20"
type input "13:40"
type input "20:20"
type input "sky room"
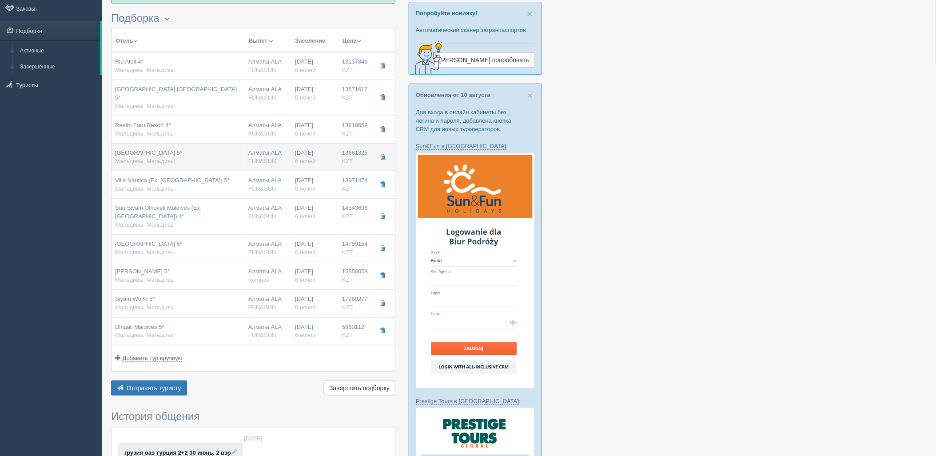
type input "https://tourvisor.ru/countries#!/hotel=saii-lagoon-maldives"
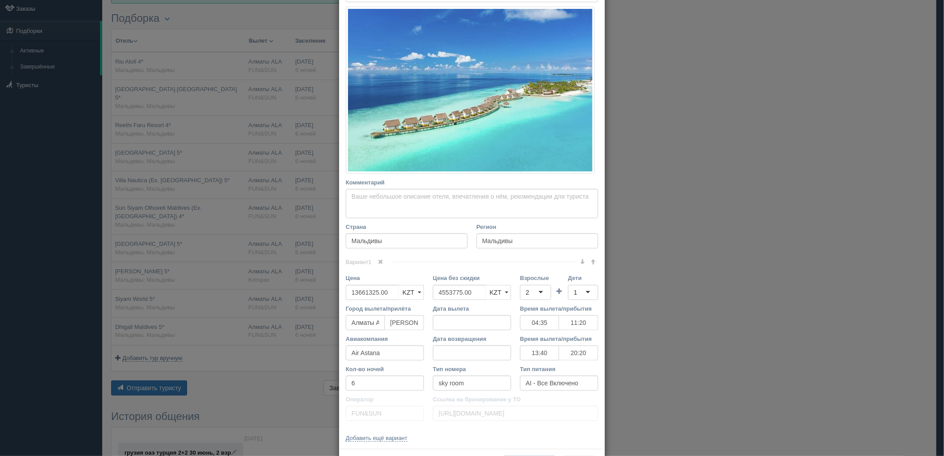
scroll to position [148, 0]
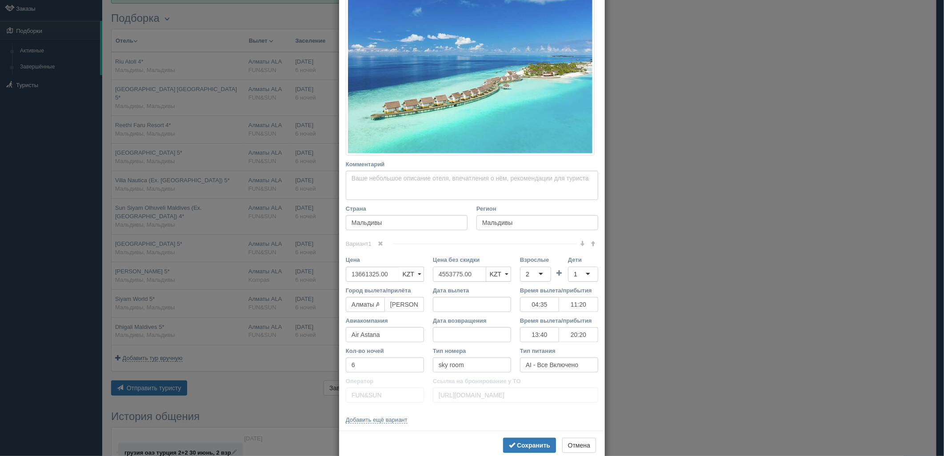
drag, startPoint x: 458, startPoint y: 274, endPoint x: 425, endPoint y: 275, distance: 33.4
click at [428, 275] on div "Цена без скидки 4553775.00 KZT USD EUR KZT KZT USD EUR" at bounding box center [471, 270] width 87 height 30
click at [537, 274] on div "2" at bounding box center [535, 274] width 31 height 15
click at [525, 442] on b "Сохранить" at bounding box center [533, 445] width 33 height 7
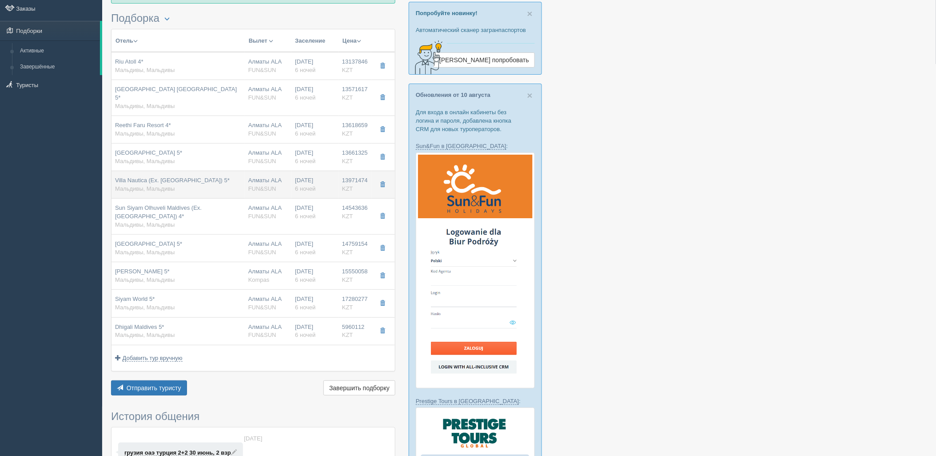
click at [309, 194] on td "17.01.2026 6 ночей" at bounding box center [314, 185] width 47 height 28
type input "Villa Nautica (Ex. Paradise Island Resort & Spa) 5*"
type input "https://tophotels.ru/hotel/al1705"
type input "13971474.00"
type input "4064210.00"
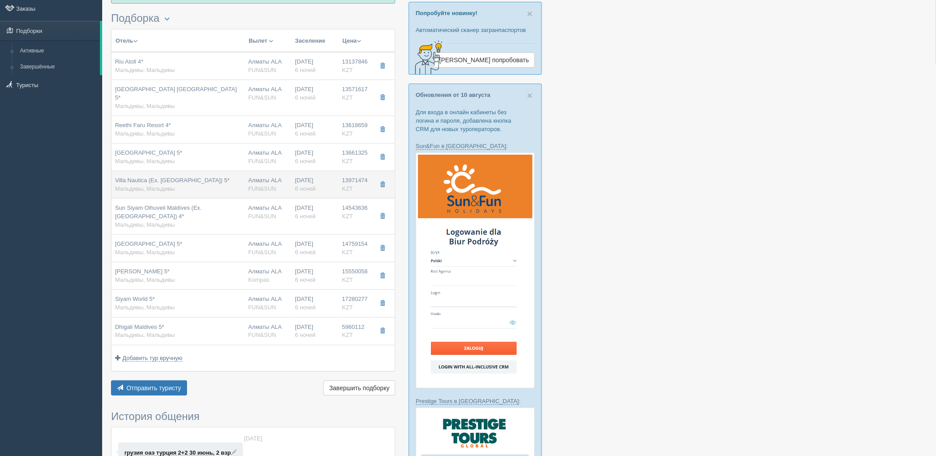
type input "04:35"
type input "11:20"
type input "13:40"
type input "20:20"
type input "beach villa"
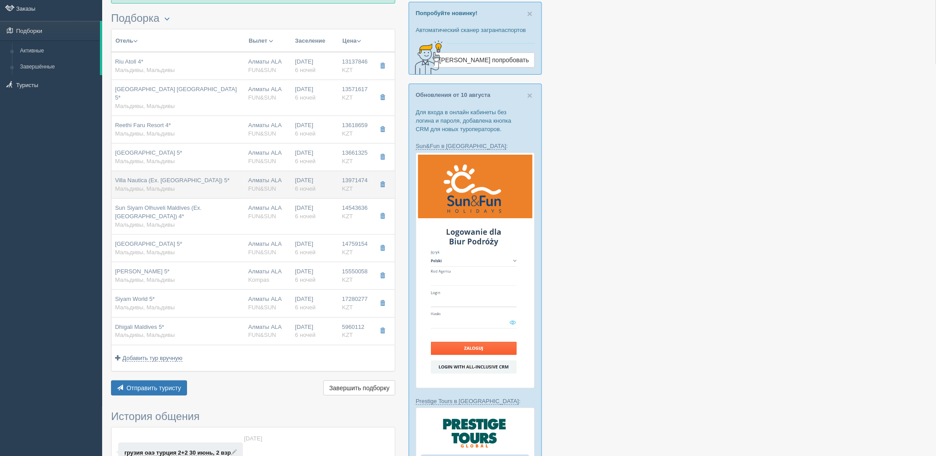
type input "https://tourvisor.ru/countries#!/hotel=paradise-island-resort-spa"
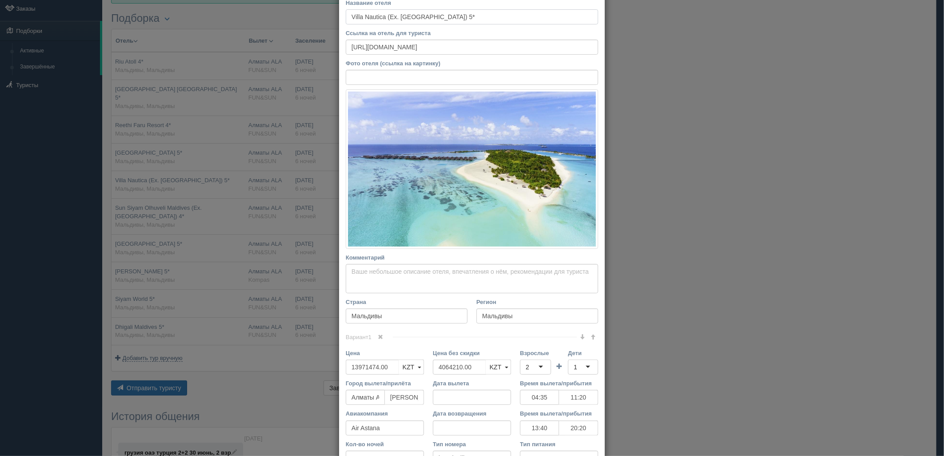
scroll to position [99, 0]
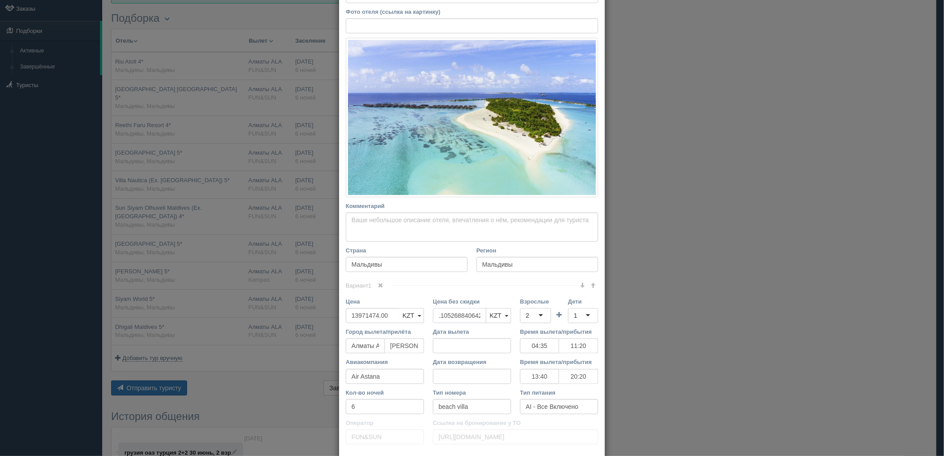
type input ".105268840642100"
click at [472, 314] on input ".105268840642100" at bounding box center [459, 315] width 53 height 15
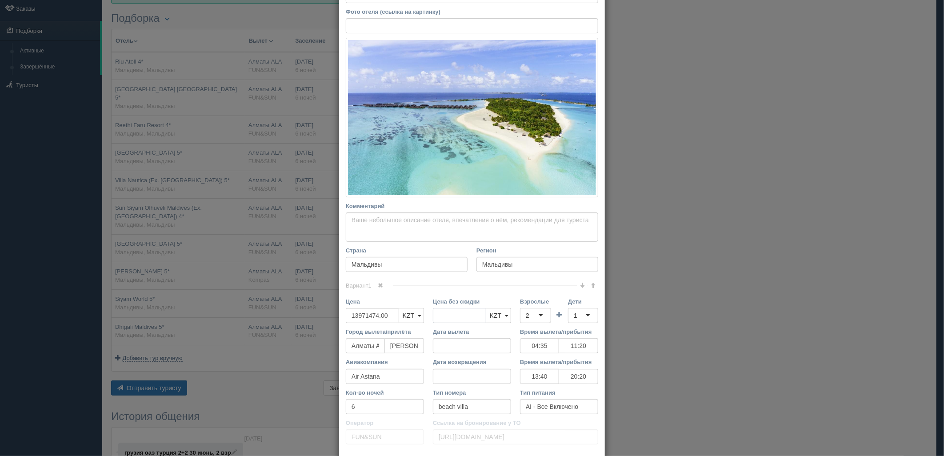
scroll to position [0, 0]
click at [526, 315] on div "2" at bounding box center [528, 315] width 4 height 9
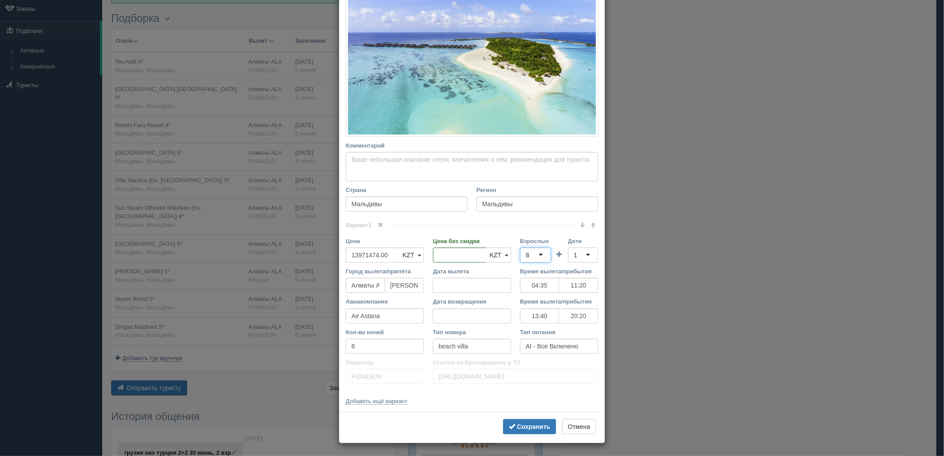
scroll to position [160, 0]
drag, startPoint x: 534, startPoint y: 424, endPoint x: 526, endPoint y: 419, distance: 9.0
click at [533, 424] on b "Сохранить" at bounding box center [533, 425] width 33 height 7
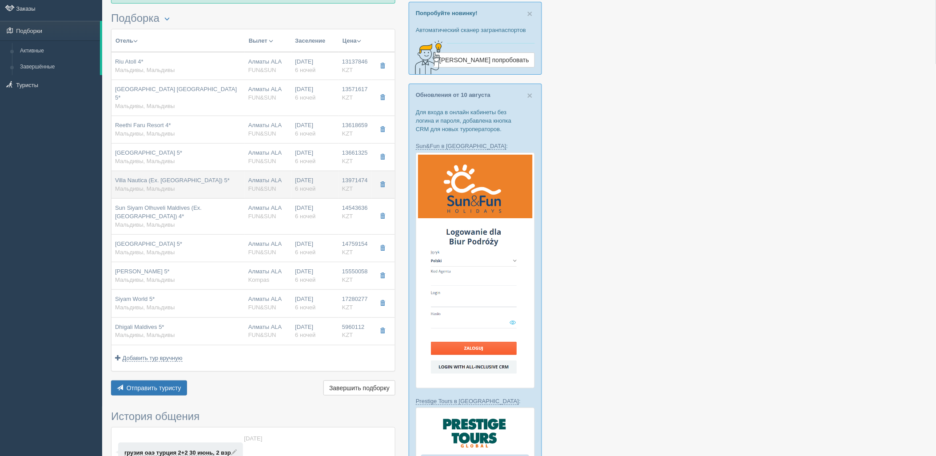
click at [262, 184] on div "Алматы ALA FUN&SUN" at bounding box center [268, 184] width 40 height 16
type input "04:35"
type input "11:20"
type input "13:40"
type input "20:20"
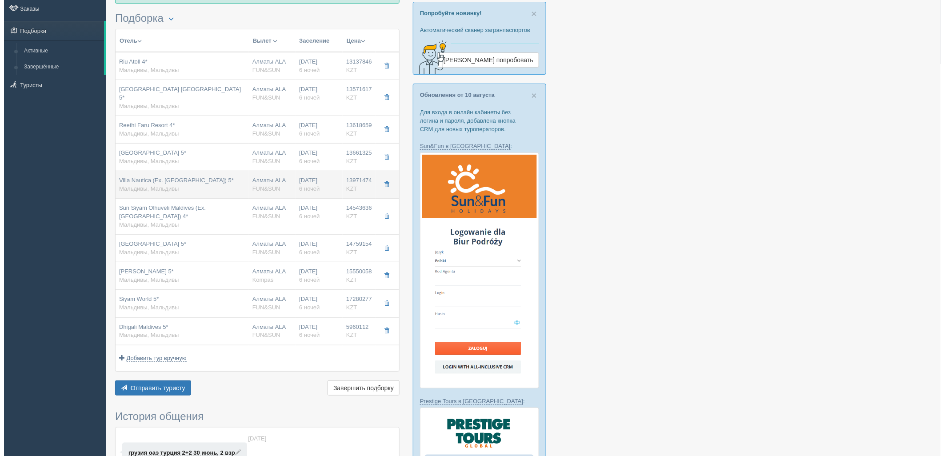
scroll to position [0, 0]
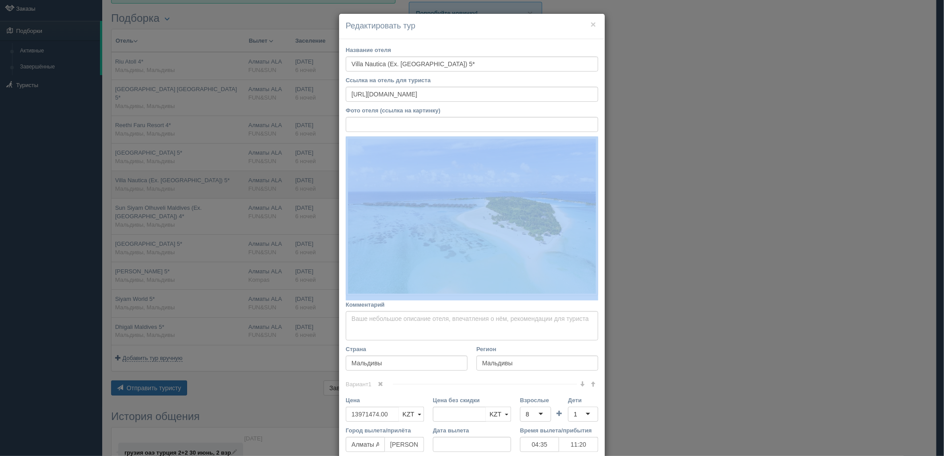
click at [262, 184] on div "× Редактировать тур Название отеля Villa Nautica (Ex. Paradise Island Resort & …" at bounding box center [472, 228] width 944 height 456
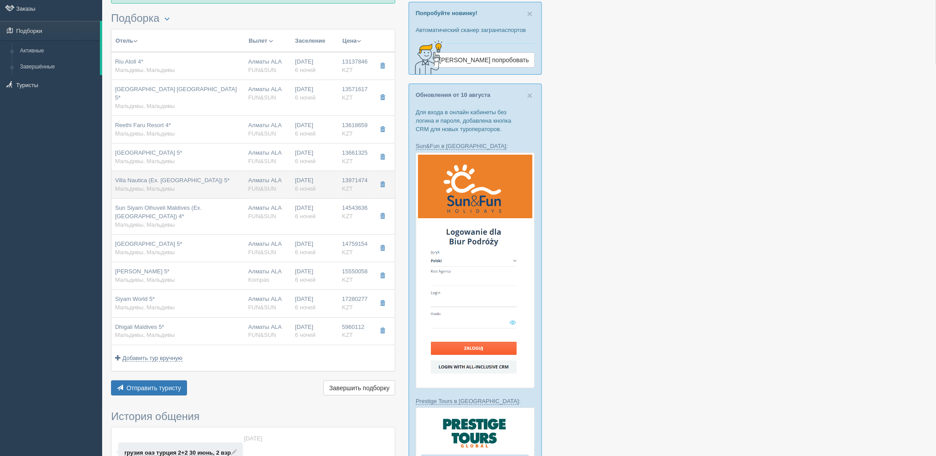
click at [267, 171] on td "Алматы ALA FUN&SUN" at bounding box center [268, 185] width 47 height 28
type input "04:35"
type input "11:20"
type input "13:40"
type input "20:20"
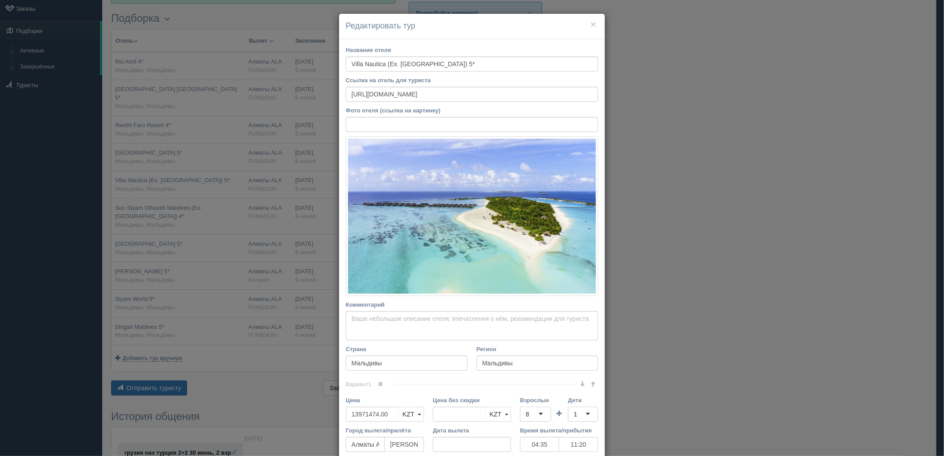
click at [270, 144] on div "× Редактировать тур Название отеля Villa Nautica (Ex. Paradise Island Resort & …" at bounding box center [472, 228] width 944 height 456
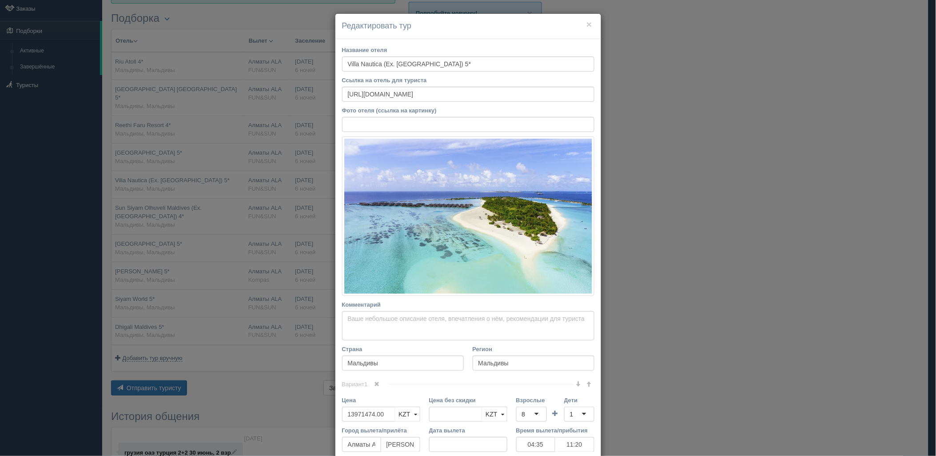
click at [270, 149] on div "Алматы ALA FUN&SUN" at bounding box center [268, 157] width 40 height 16
type input "Saii Lagoon Maldives 5*"
type input "https://tophotels.ru/hotel/al318802"
type input "13661325.00"
type input "04:35"
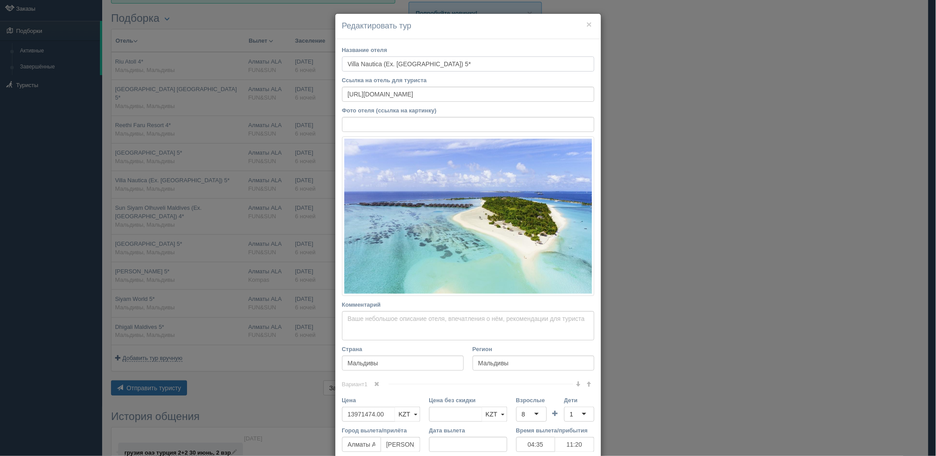
type input "11:20"
type input "13:40"
type input "20:20"
type input "sky room"
type input "https://tourvisor.ru/countries#!/hotel=saii-lagoon-maldives"
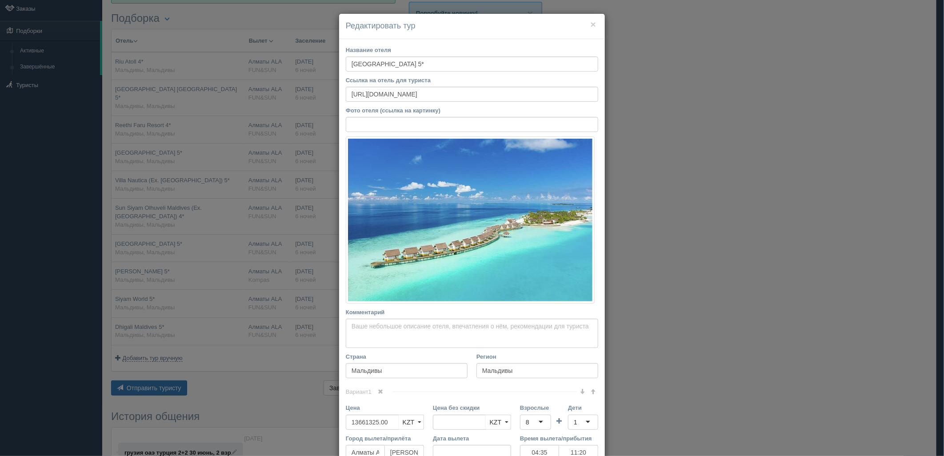
click at [270, 144] on div "× Редактировать тур Название отеля Saii Lagoon Maldives 5* Ссылка на отель для …" at bounding box center [472, 228] width 944 height 456
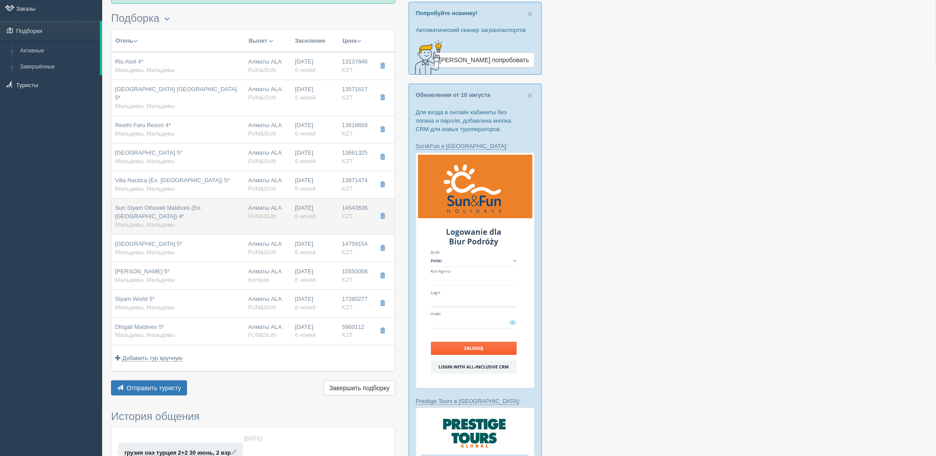
click at [293, 207] on td "17.01.2026 6 ночей" at bounding box center [314, 217] width 47 height 36
type input "Sun Siyam Olhuveli Maldives (Ex. Olhuveli Beach Resort) 4*"
type input "https://www.booking.com/hotel/mv/olhuveli-beach-and-spa-resort.ru.html"
type input "14543636.00"
type input "3758984.00"
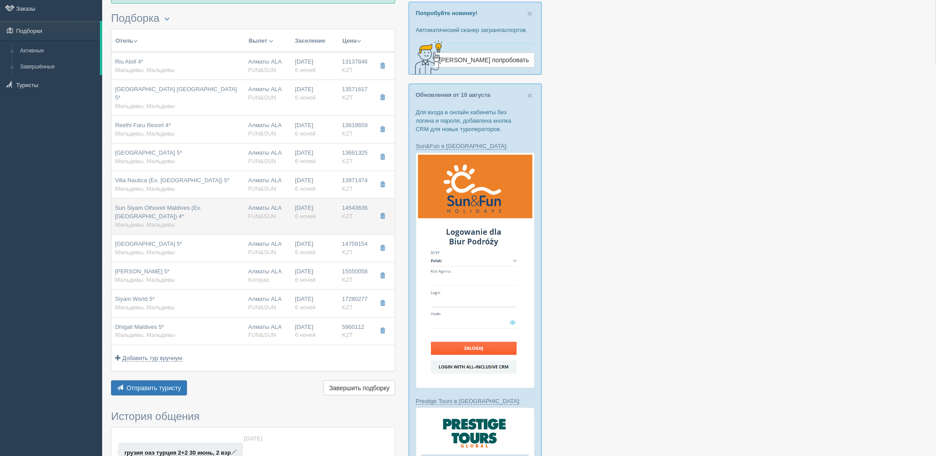
type input "04:35"
type input "11:20"
type input "13:40"
type input "20:20"
type input "beach pavilion"
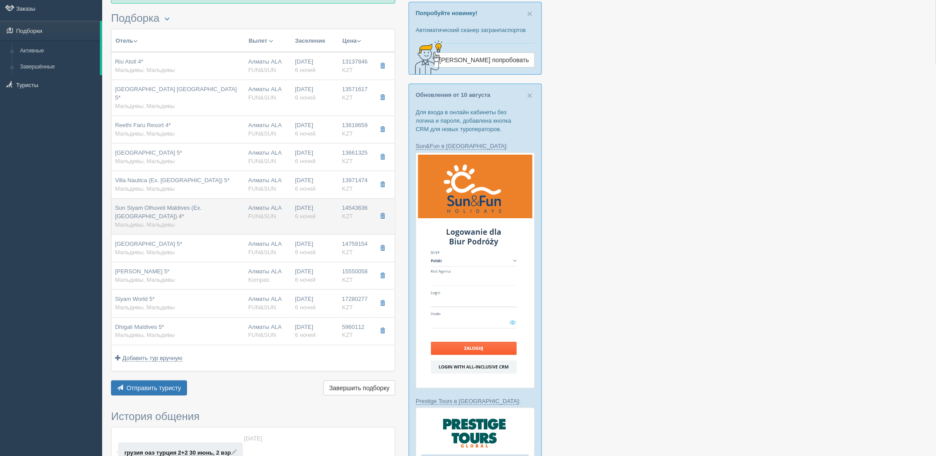
type input "https://tourvisor.ru/countries#!/hotel=olhuveli-beach-spa-resort"
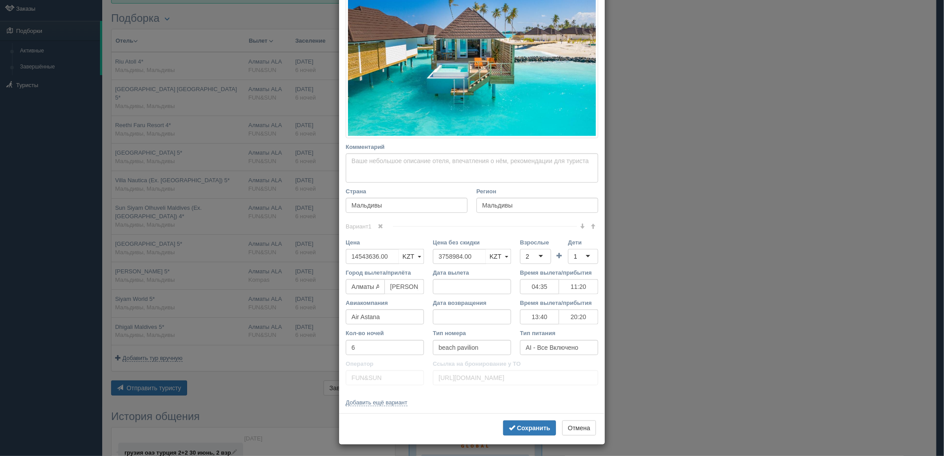
scroll to position [170, 0]
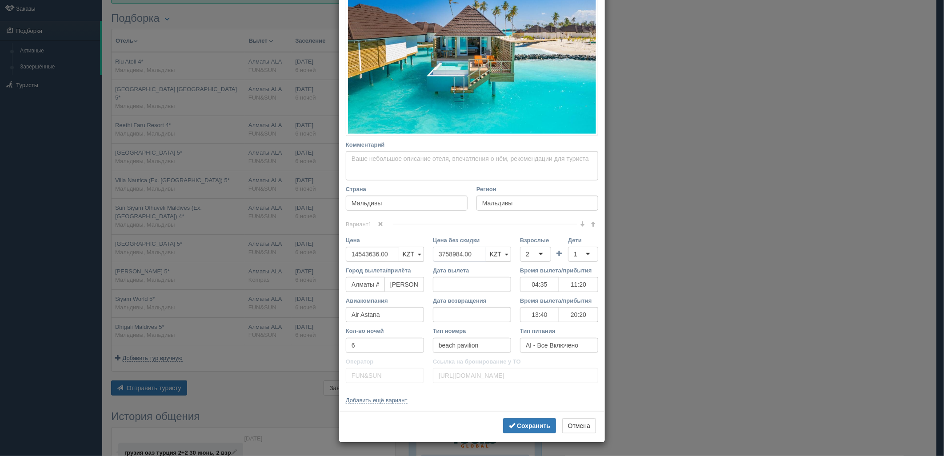
drag, startPoint x: 471, startPoint y: 255, endPoint x: 510, endPoint y: 256, distance: 38.7
click at [385, 252] on div "Цена 14543636.00 KZT USD EUR KZT KZT USD EUR Цена без скидки 3758984.00 KZT USD…" at bounding box center [471, 251] width 261 height 30
click at [521, 255] on div "2" at bounding box center [535, 254] width 31 height 15
click at [526, 424] on b "Сохранить" at bounding box center [533, 425] width 33 height 7
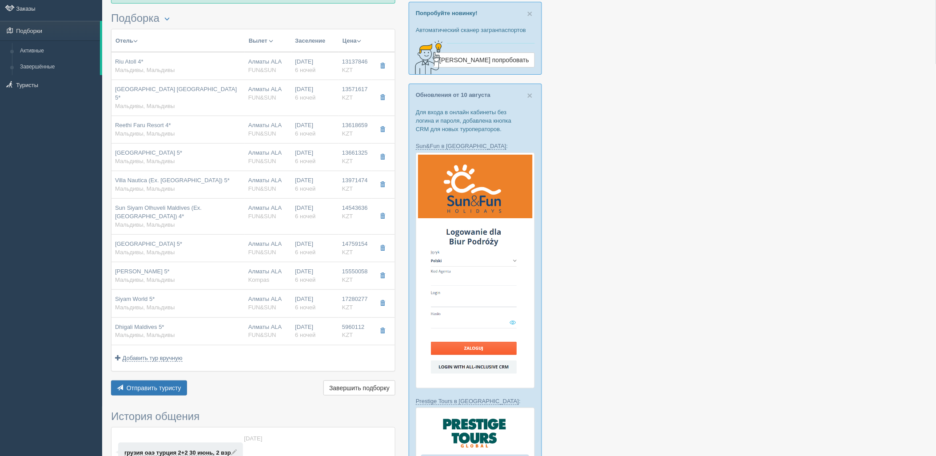
click at [267, 249] on span "FUN&SUN" at bounding box center [262, 252] width 28 height 7
type input "Hard Rock Hotel Maldives 5*"
type input "https://tophotels.ru/hotel/al317728"
type input "14759154.00"
type input "4308172.00"
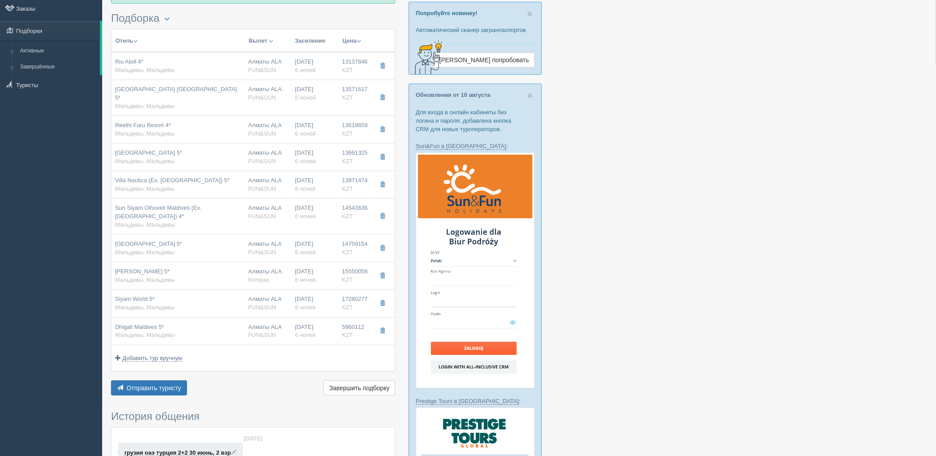
type input "04:35"
type input "11:20"
type input "13:40"
type input "20:20"
type input "silver sky studio"
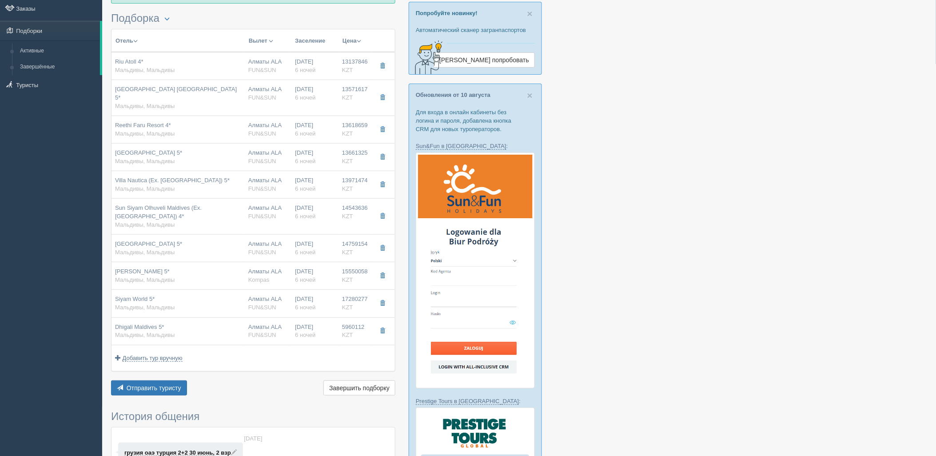
type input "https://tourvisor.ru/countries#!/hotel=hard-rock-hotel-maldives"
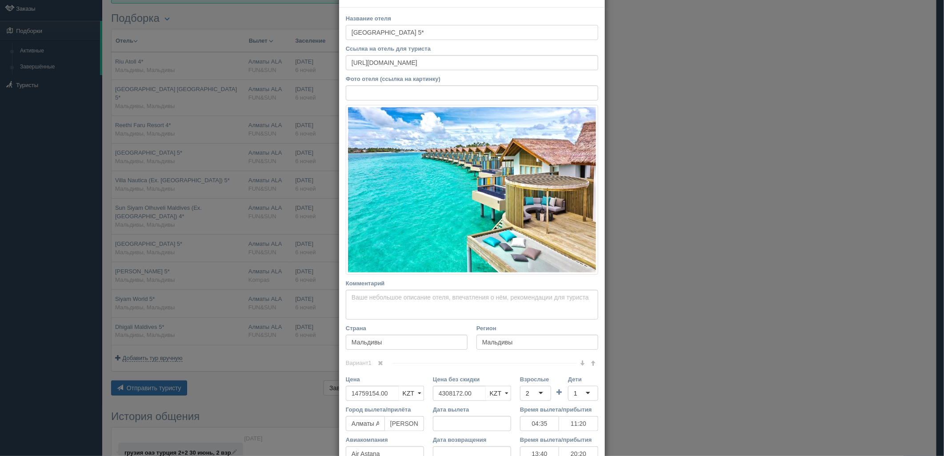
scroll to position [49, 0]
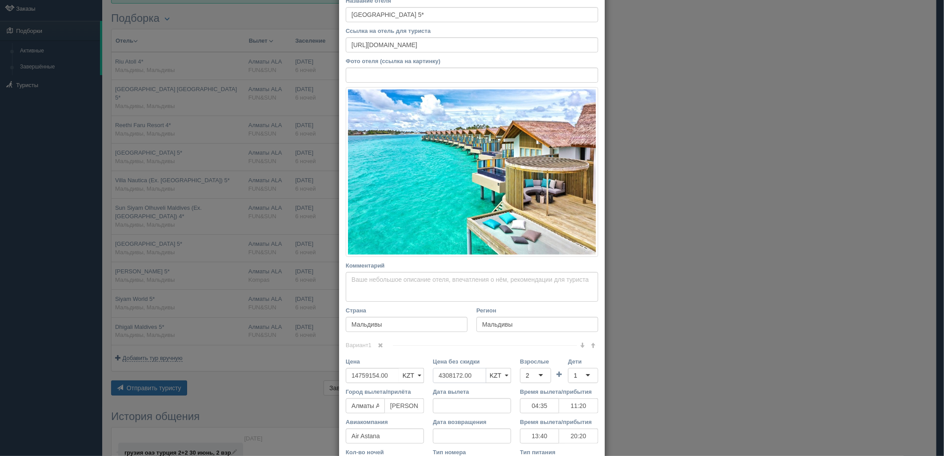
drag, startPoint x: 478, startPoint y: 370, endPoint x: 424, endPoint y: 374, distance: 53.9
click at [428, 374] on div "Цена без скидки 4308172.00 KZT USD EUR KZT KZT USD EUR" at bounding box center [471, 372] width 87 height 30
click at [554, 379] on td at bounding box center [559, 372] width 17 height 30
click at [530, 376] on div "2" at bounding box center [535, 375] width 31 height 15
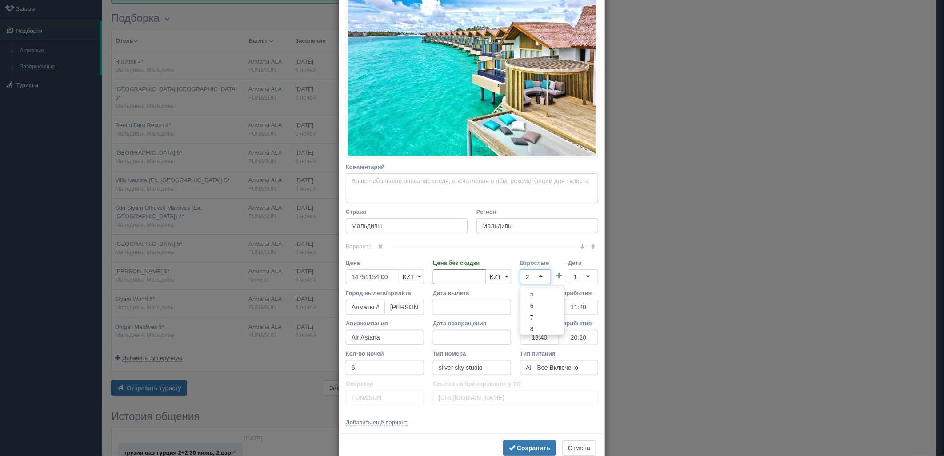
scroll to position [63, 0]
drag, startPoint x: 541, startPoint y: 311, endPoint x: 527, endPoint y: 344, distance: 35.4
click at [521, 445] on b "Сохранить" at bounding box center [533, 447] width 33 height 7
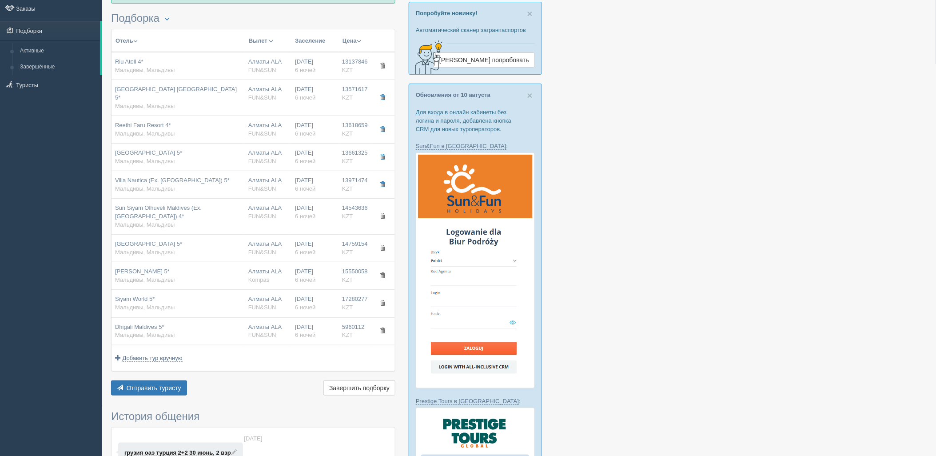
click at [294, 249] on td "17.01.2026 6 ночей" at bounding box center [314, 249] width 47 height 28
type input "04:35"
type input "11:20"
type input "13:40"
type input "20:20"
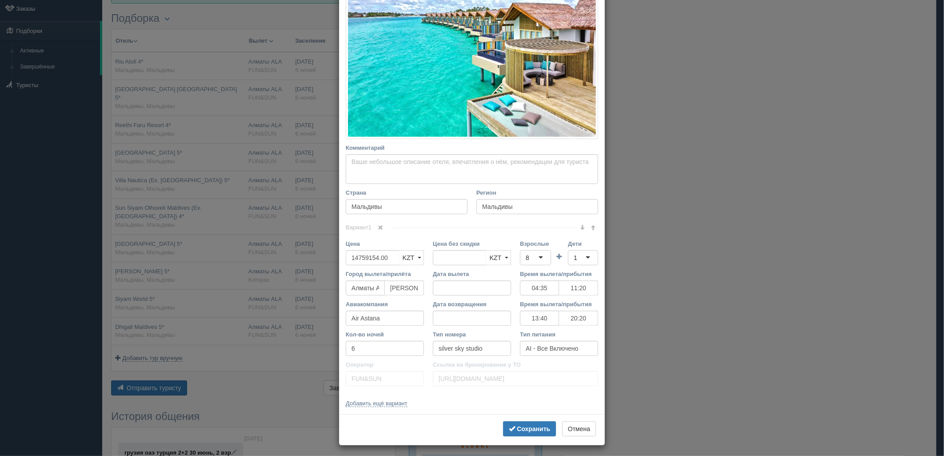
scroll to position [170, 0]
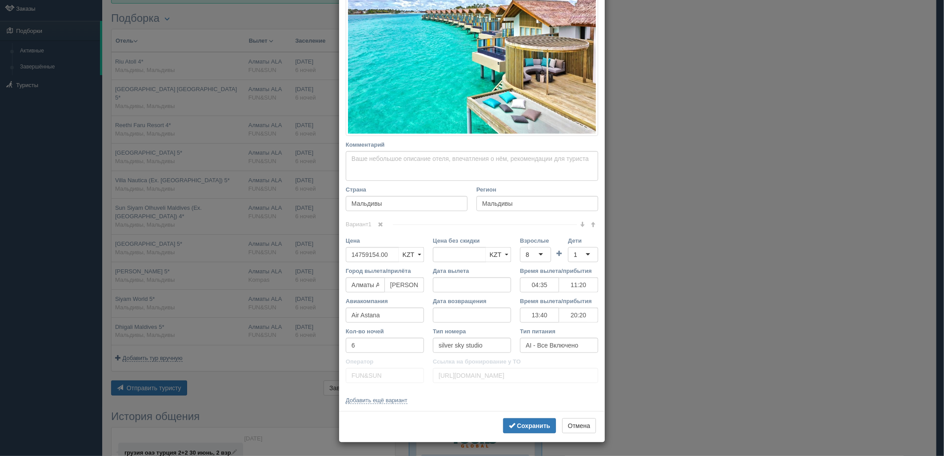
click at [291, 283] on div "× Редактировать тур Название отеля Hard Rock Hotel Maldives 5* Ссылка на отель …" at bounding box center [472, 228] width 944 height 456
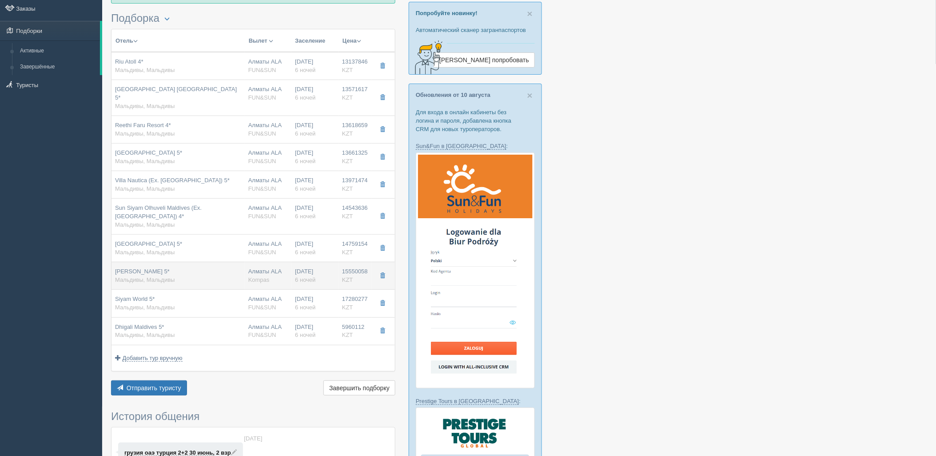
click at [289, 281] on td "Алматы ALA Kompas" at bounding box center [268, 276] width 47 height 28
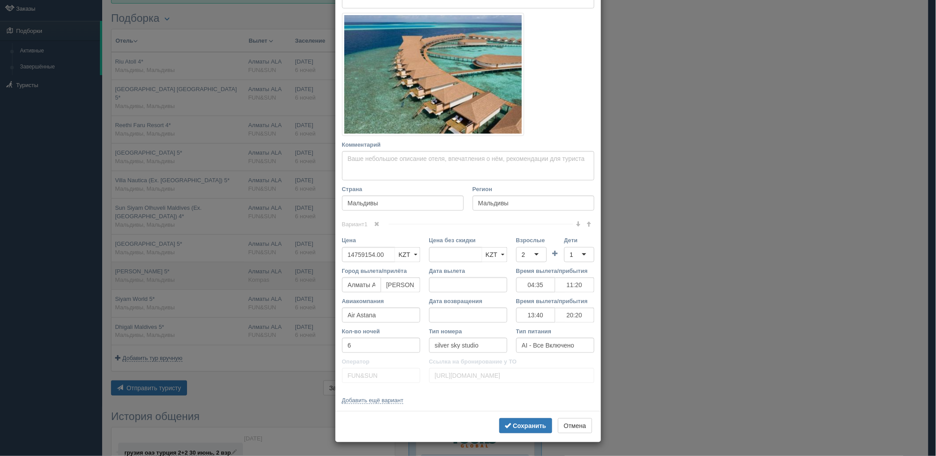
type input "Cinnamon Velifushi 5*"
type input "https://tophotels.ru/hotel/al320501"
type input "15550058.00"
type input "4438794.00"
type input "04:35"
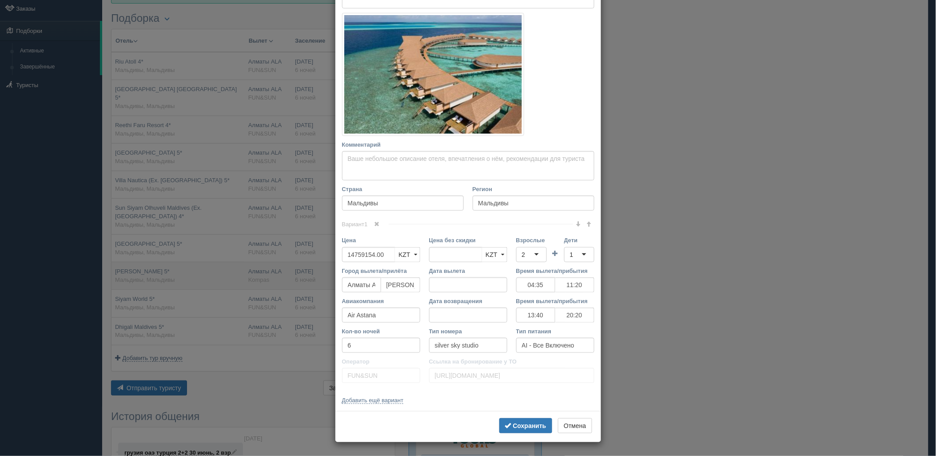
type input "11:20"
type input "13:40"
type input "20:20"
type input "water bungalow"
type input "Kompas"
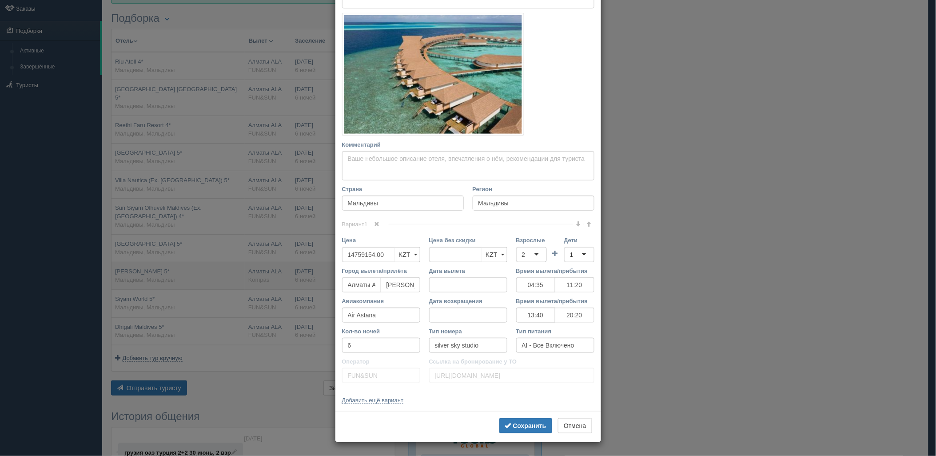
type input "https://tourvisor.ru/countries#!/hotel=cinnamon-velifushi"
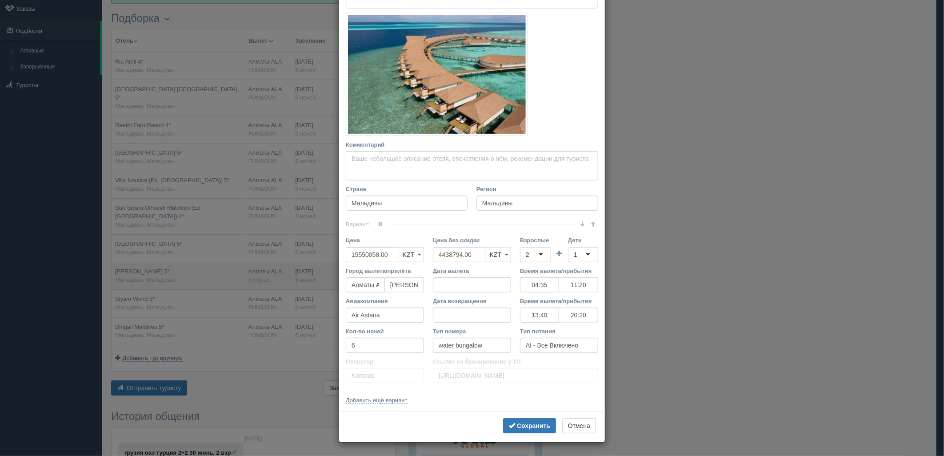
scroll to position [0, 0]
drag, startPoint x: 474, startPoint y: 258, endPoint x: 458, endPoint y: 256, distance: 16.1
click at [428, 258] on div "Цена без скидки 4438794.00 KZT USD EUR KZT KZT USD EUR" at bounding box center [471, 251] width 87 height 30
click at [515, 251] on div "Взрослые 2 2 1 2 3 4 5 6 7 8 9 10 11 12 13 14 15 16 17 18 19 20 21 22 23 24 25 …" at bounding box center [558, 251] width 87 height 30
click at [532, 256] on div "2" at bounding box center [535, 254] width 31 height 15
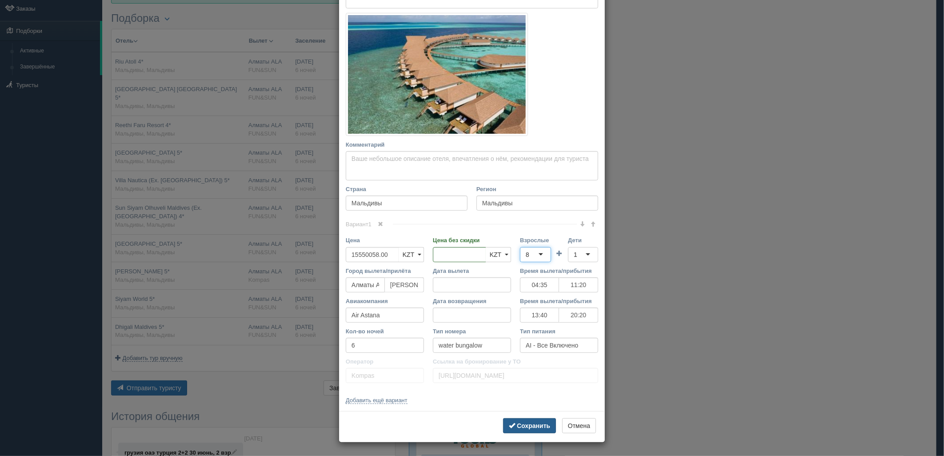
click at [536, 425] on b "Сохранить" at bounding box center [533, 425] width 33 height 7
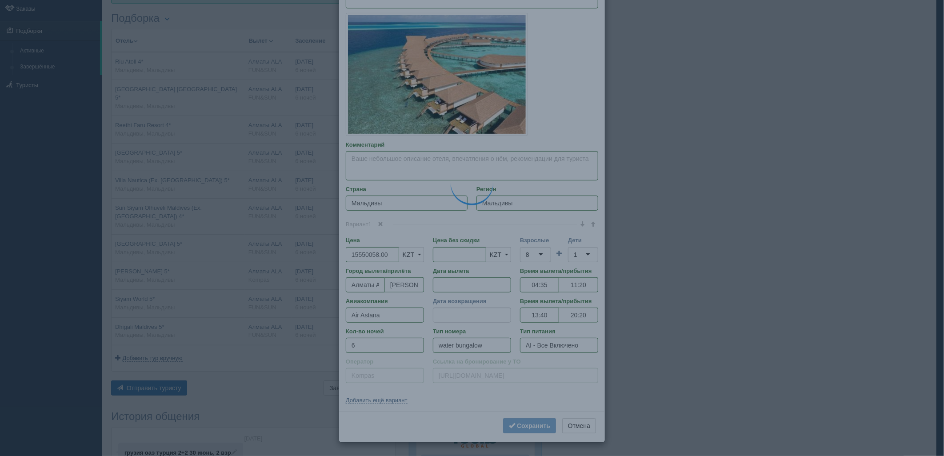
click at [305, 313] on body "All-Inclusive CRM Напоминания Заказы Подборки" at bounding box center [472, 179] width 944 height 456
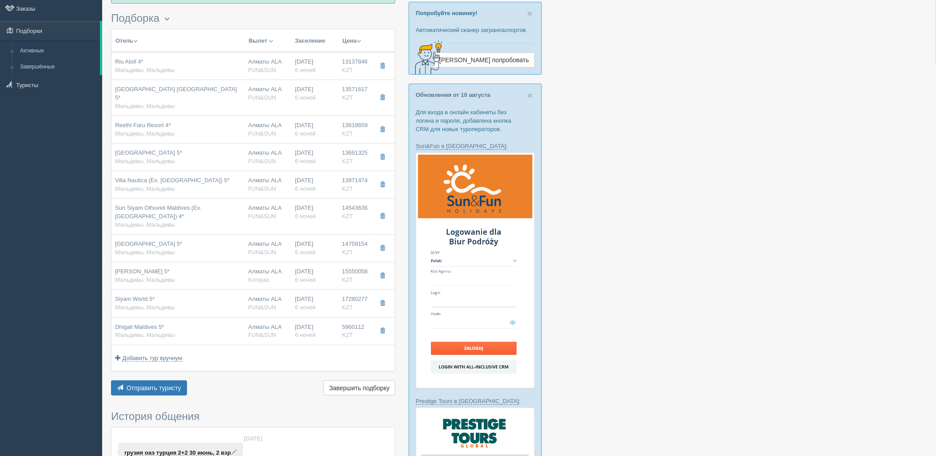
click at [305, 313] on td "17.01.2026 6 ночей" at bounding box center [314, 304] width 47 height 28
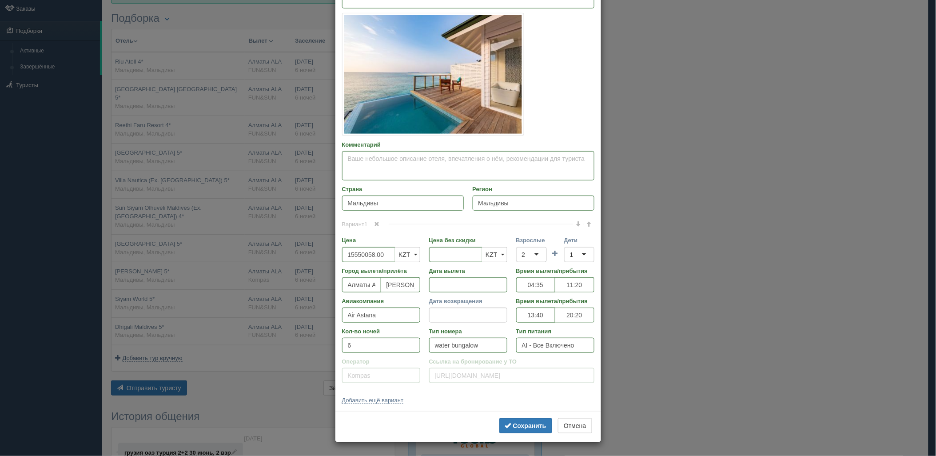
type input "Siyam World 5*"
type input "17280277.00"
type input "5028571.00"
type input "04:35"
type input "11:20"
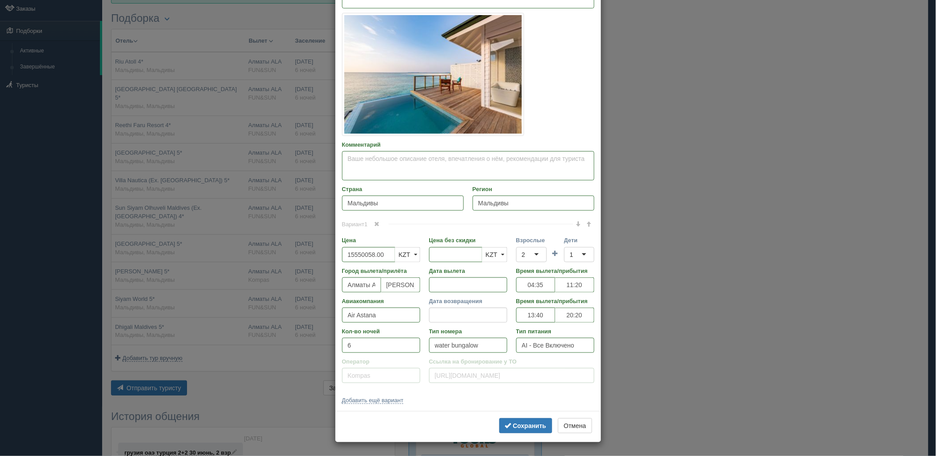
type input "13:40"
type input "20:20"
type input "water villa with pool + slide"
type input "FUN&SUN"
type input "https://tourvisor.ru/countries#!/hotel=siyam-world"
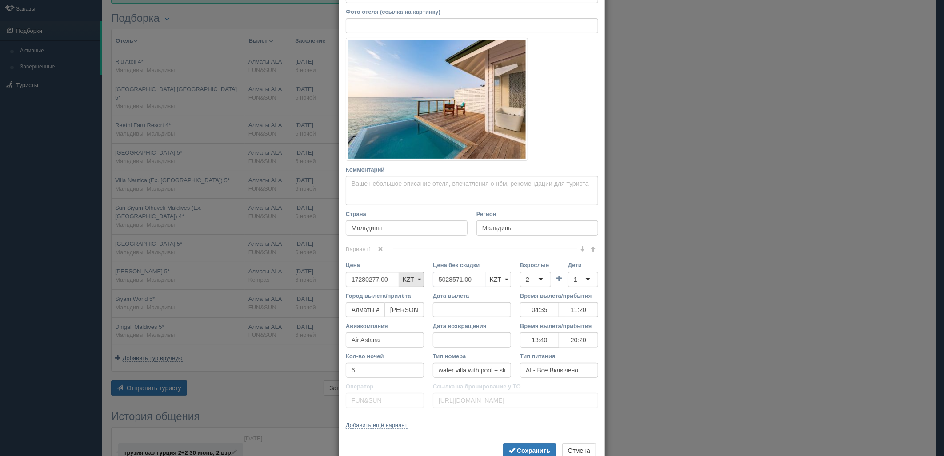
drag, startPoint x: 478, startPoint y: 278, endPoint x: 419, endPoint y: 279, distance: 59.1
click at [416, 280] on div "Цена 17280277.00 KZT USD EUR KZT KZT USD EUR Цена без скидки 5028571.00 KZT USD…" at bounding box center [471, 276] width 261 height 30
click at [520, 276] on div "2" at bounding box center [535, 279] width 31 height 15
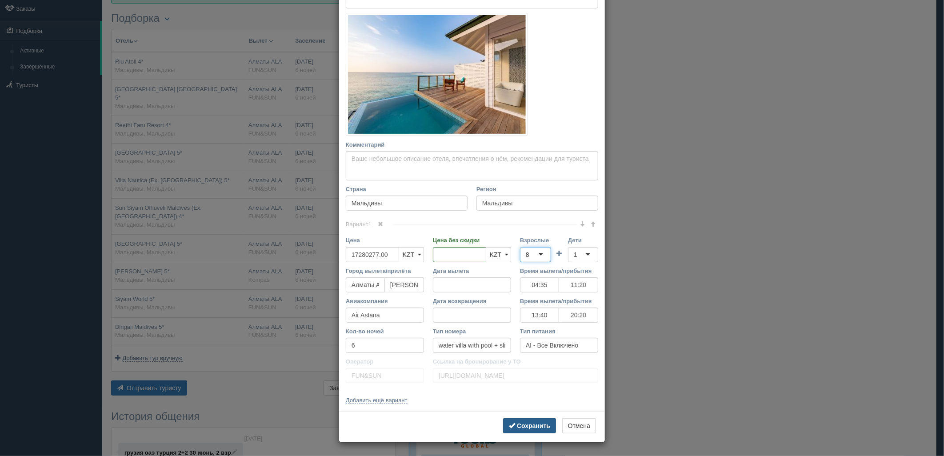
click at [527, 418] on button "Сохранить" at bounding box center [529, 425] width 53 height 15
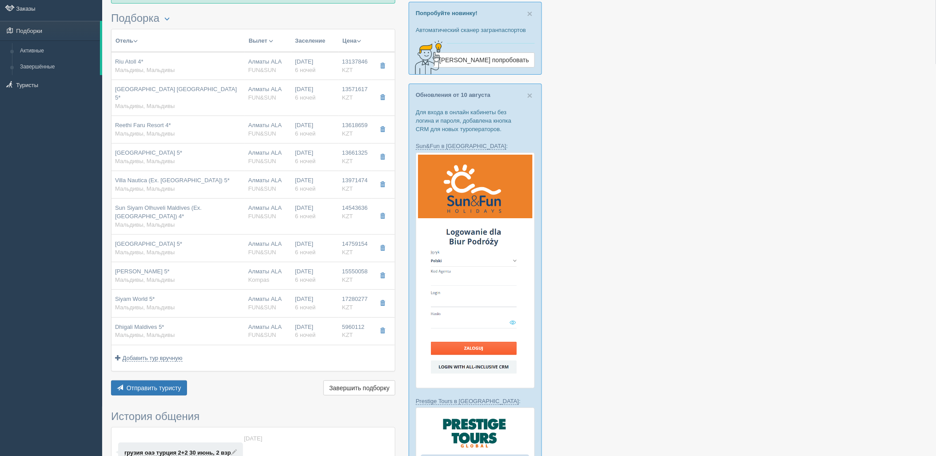
click at [254, 334] on span "FUN&SUN" at bounding box center [262, 334] width 28 height 7
type input "Dhigali Maldives 5*"
type input "https://tophotels.ru/hotel/al309595"
type input "5960112.00"
type input "04:35"
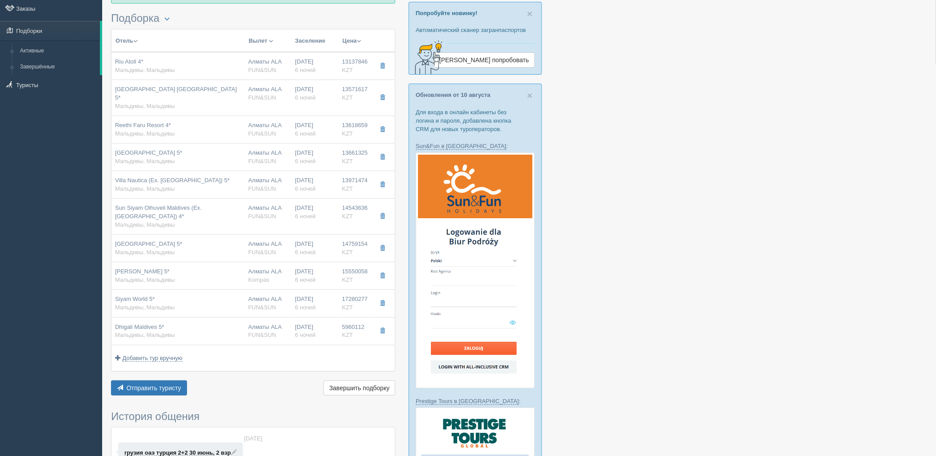
type input "11:20"
type input "13:40"
type input "20:20"
type input "deluxe beach bungalow"
type input "UAI - Ультра Все Включено"
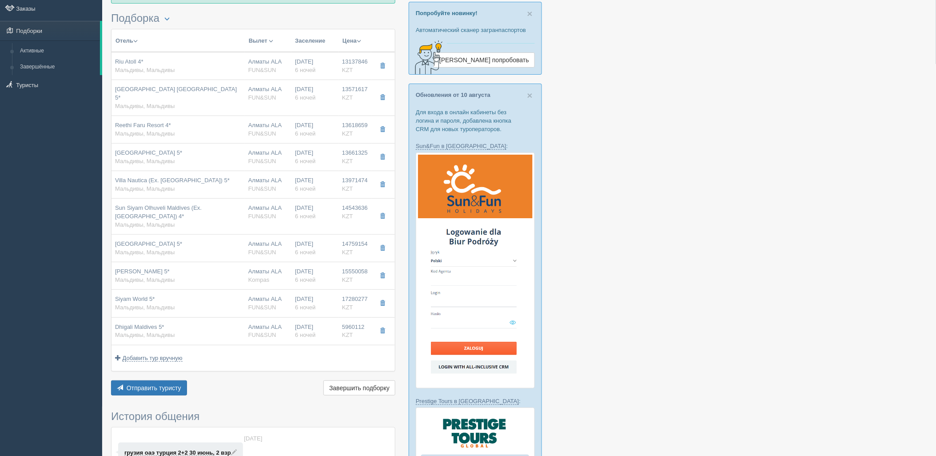
type input "https://tourvisor.ru/countries#!/hotel=dhigali-maldives"
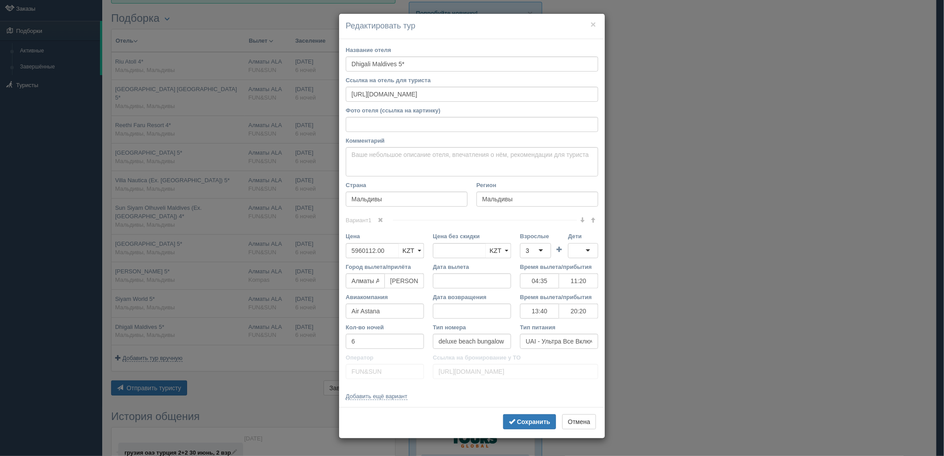
drag, startPoint x: 538, startPoint y: 241, endPoint x: 541, endPoint y: 249, distance: 8.9
click at [539, 241] on div "Взрослые 3 3 1 2 3 4 5 6 7 8 9 10 11 12 13 14 15 16 17 18 19 20 21 22 23 24 25 …" at bounding box center [535, 245] width 31 height 26
click at [541, 250] on div "3" at bounding box center [535, 250] width 31 height 15
click at [578, 253] on div at bounding box center [583, 250] width 30 height 15
click at [526, 422] on b "Сохранить" at bounding box center [533, 421] width 33 height 7
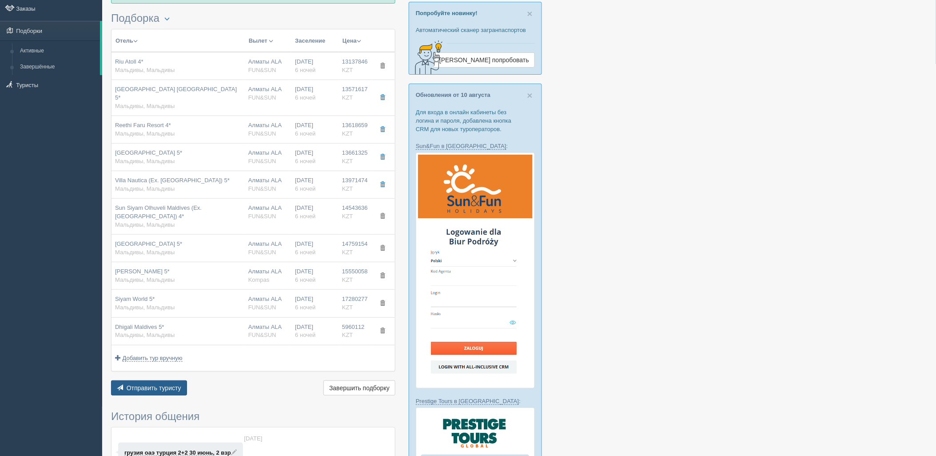
click at [163, 388] on span "Отправить туристу" at bounding box center [154, 387] width 55 height 7
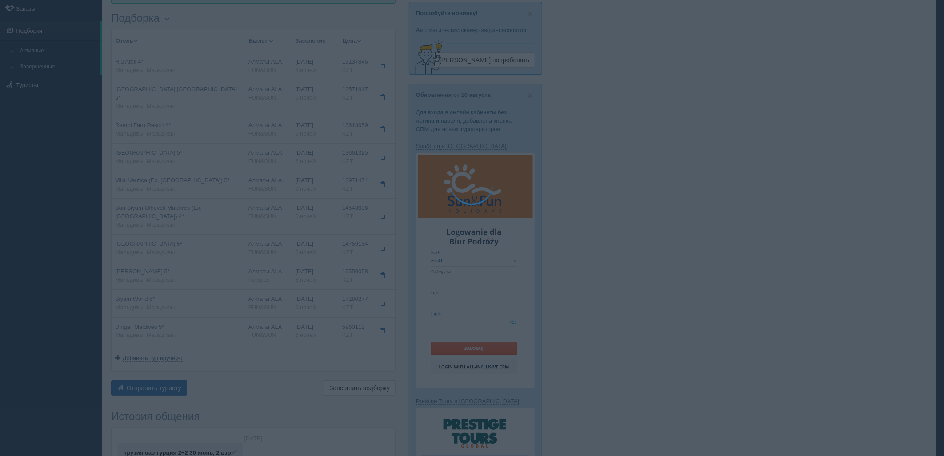
type textarea "🌞 Добрый день! Предлагаем Вам рассмотреть следующие варианты: 🌎 Мальдивы, Мальд…"
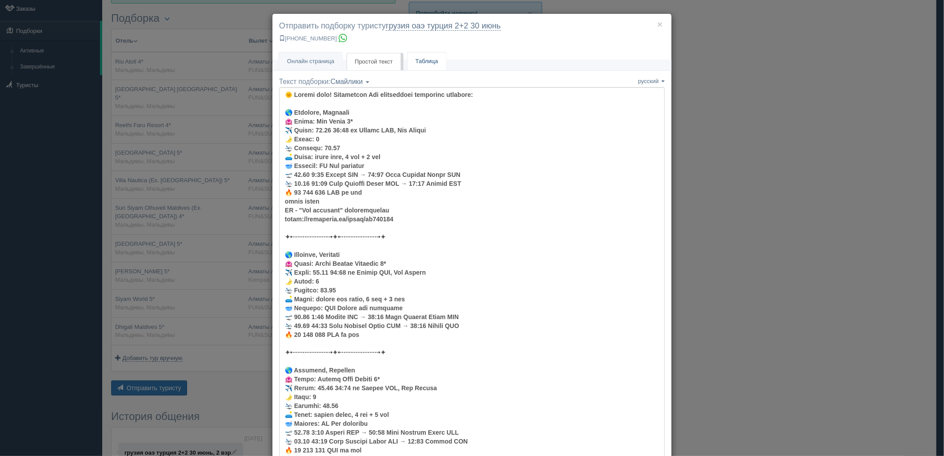
click at [407, 61] on li "Таблица" at bounding box center [427, 61] width 40 height 19
click at [425, 64] on link "Таблица" at bounding box center [426, 61] width 39 height 18
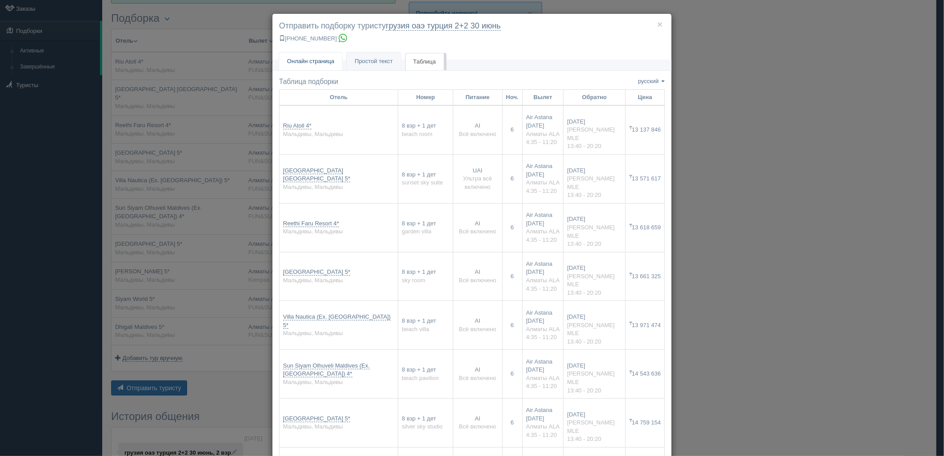
click at [323, 56] on link "Онлайн страница Онлайн" at bounding box center [310, 61] width 63 height 18
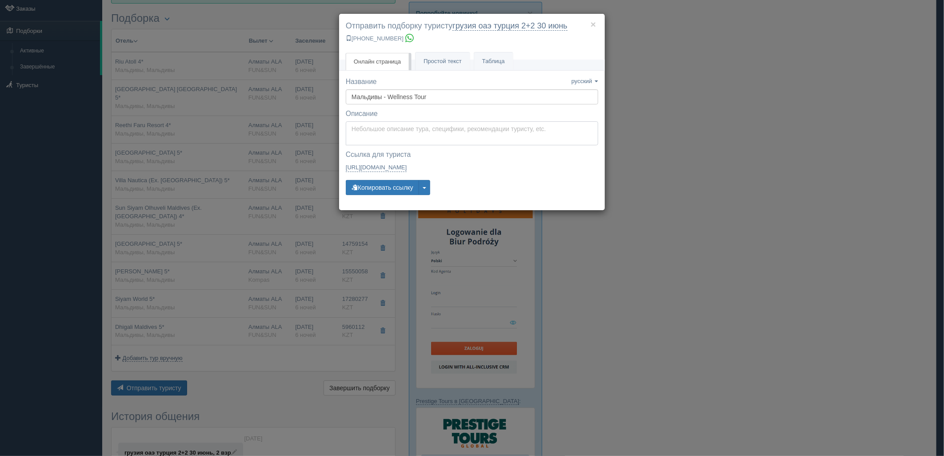
type textarea "Здравствуйте! Ниже представлены варианты туров для Вас. Для просмотра описания …"
click at [368, 135] on textarea "Здравствуйте! Ниже представлены варианты туров для Вас. Для просмотра описания …" at bounding box center [472, 133] width 252 height 24
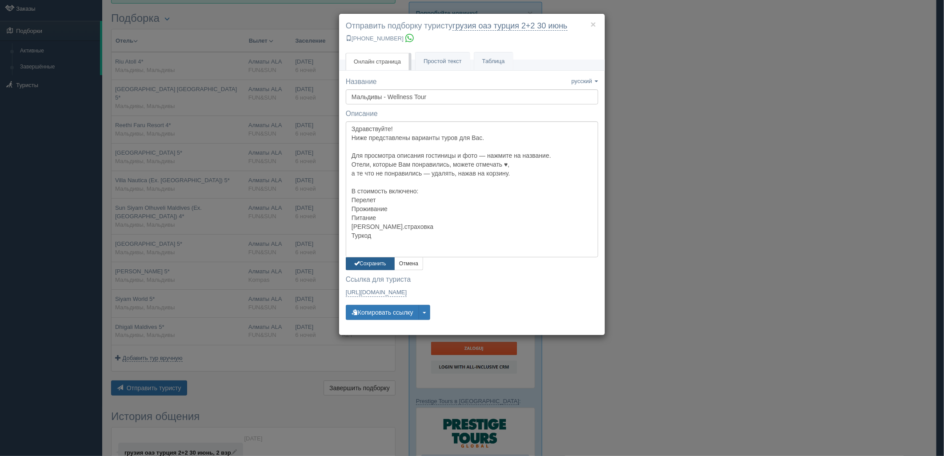
click at [353, 265] on button "Сохранить" at bounding box center [370, 263] width 49 height 13
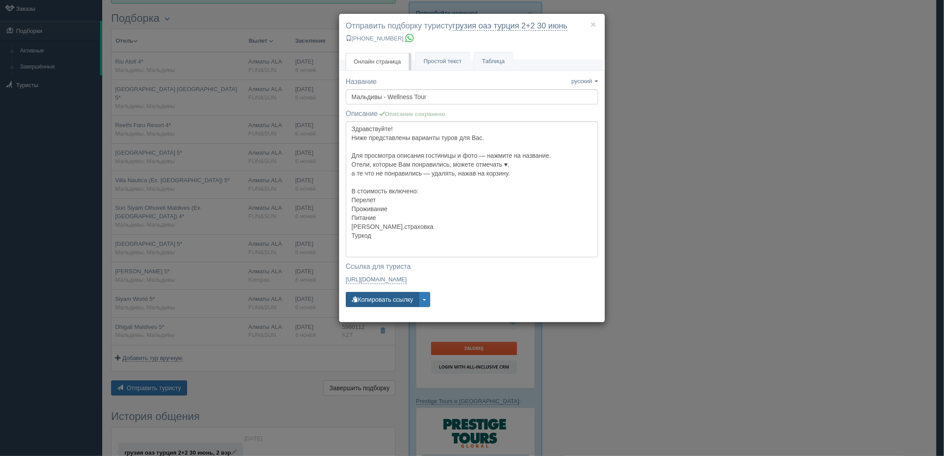
click at [375, 304] on button "Копировать ссылку" at bounding box center [382, 299] width 73 height 15
click at [502, 69] on link "Таблица" at bounding box center [493, 61] width 39 height 18
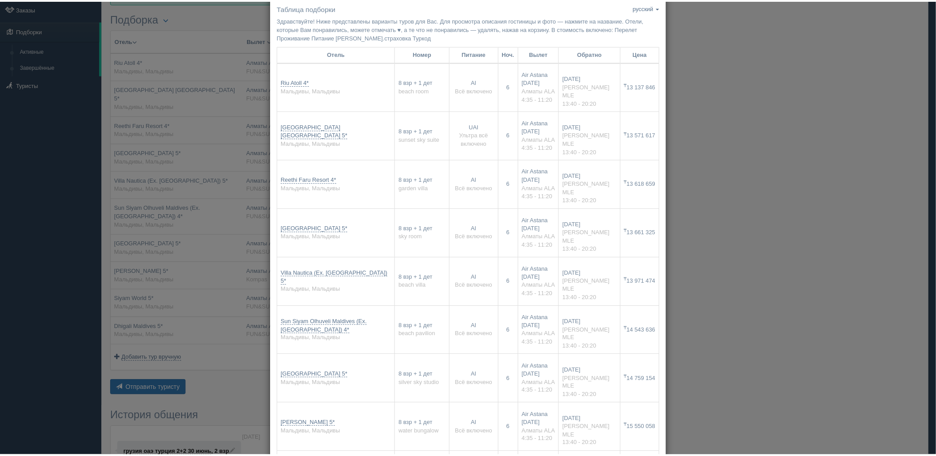
scroll to position [148, 0]
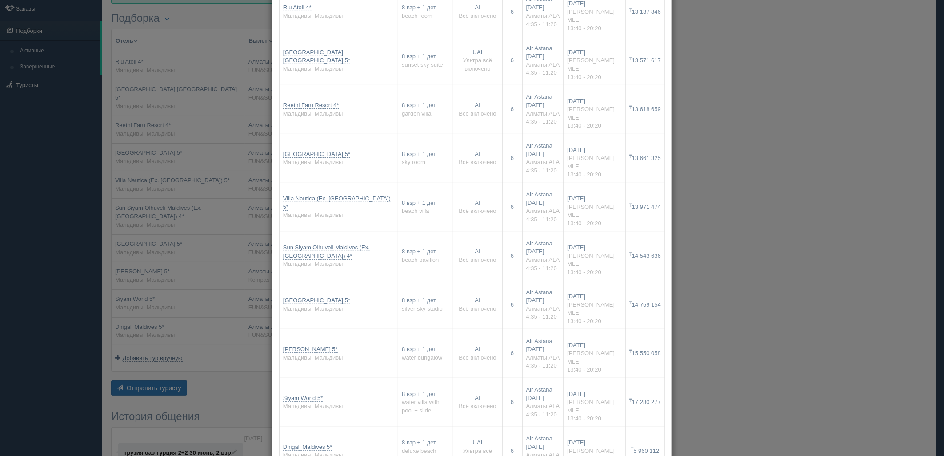
drag, startPoint x: 721, startPoint y: 247, endPoint x: 154, endPoint y: 6, distance: 615.7
click at [720, 247] on div "× Отправить подборку туристу грузия оаэ [GEOGRAPHIC_DATA] 2+2 30 июнь [PHONE_NU…" at bounding box center [472, 228] width 944 height 456
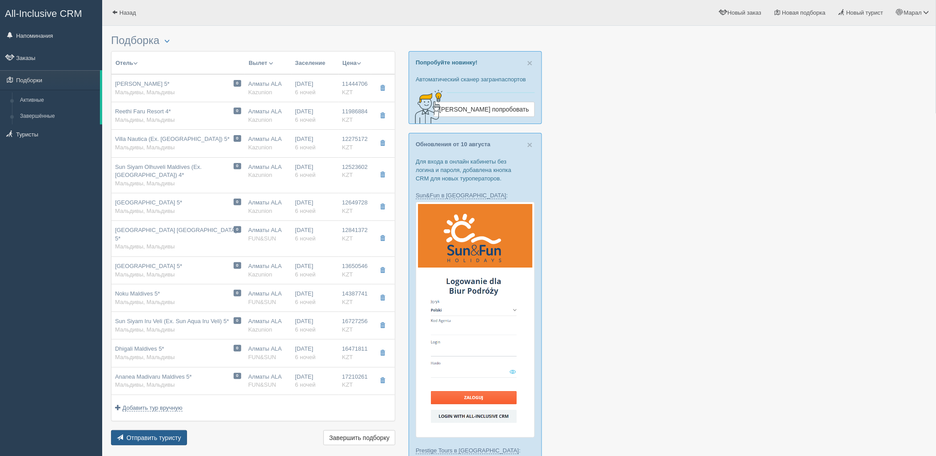
click at [156, 441] on span "Отправить туристу" at bounding box center [154, 437] width 55 height 7
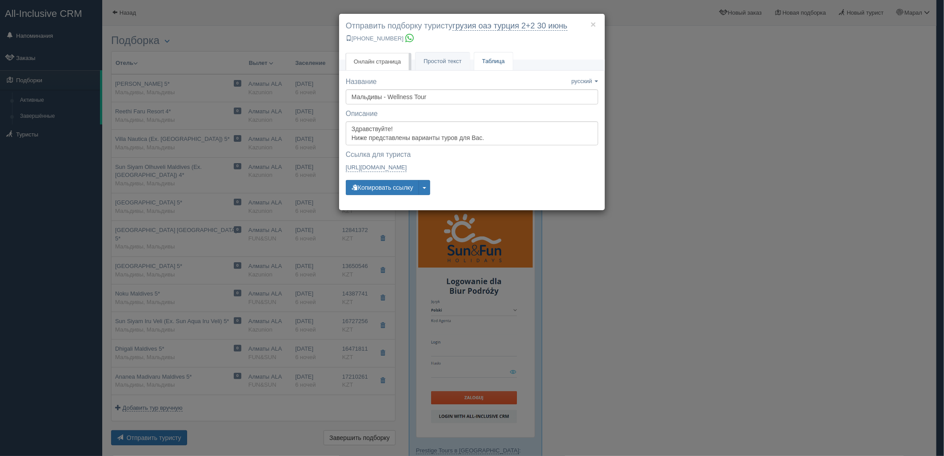
drag, startPoint x: 501, startPoint y: 63, endPoint x: 503, endPoint y: 50, distance: 12.6
click at [501, 63] on link "Таблица" at bounding box center [493, 61] width 39 height 18
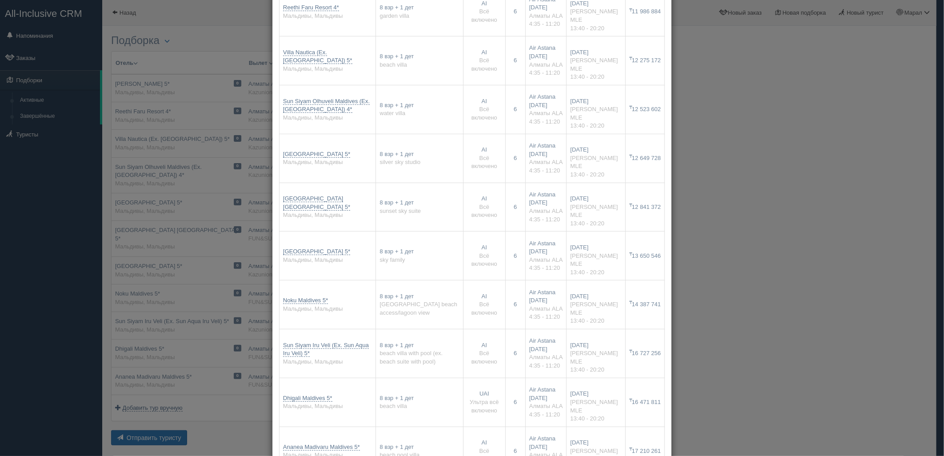
scroll to position [197, 0]
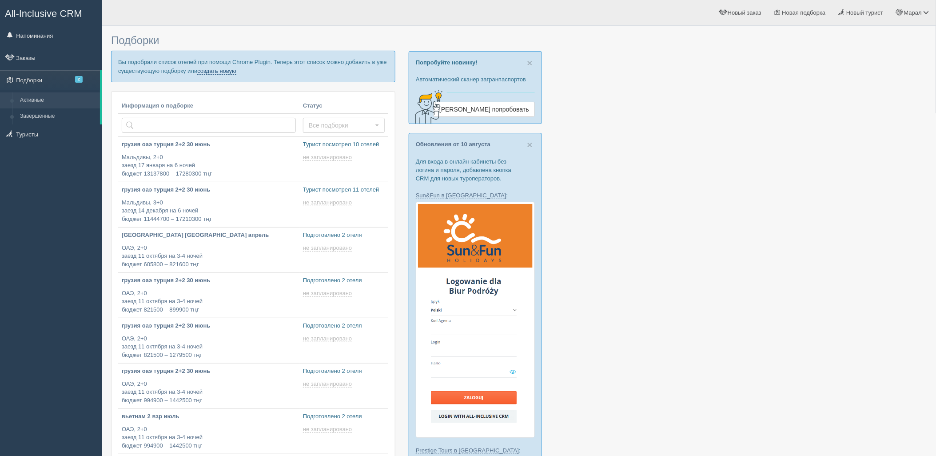
click at [219, 72] on link "создать новую" at bounding box center [216, 71] width 39 height 7
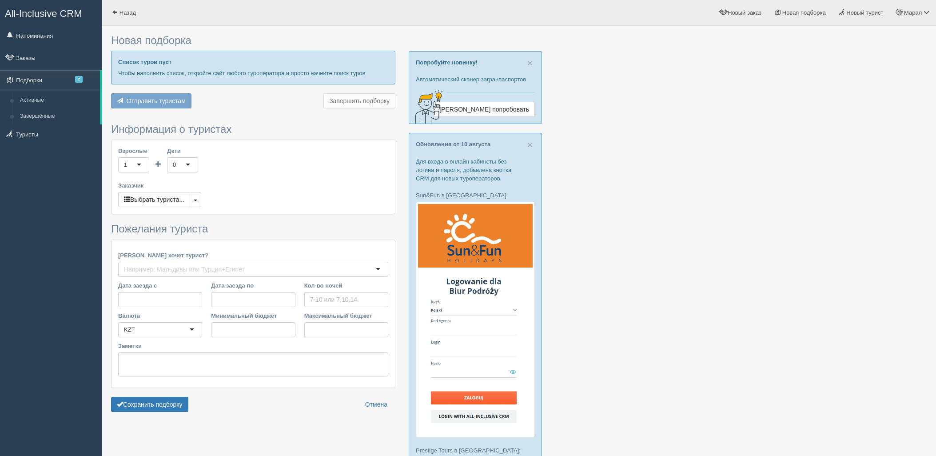
type input "4"
type input "638300"
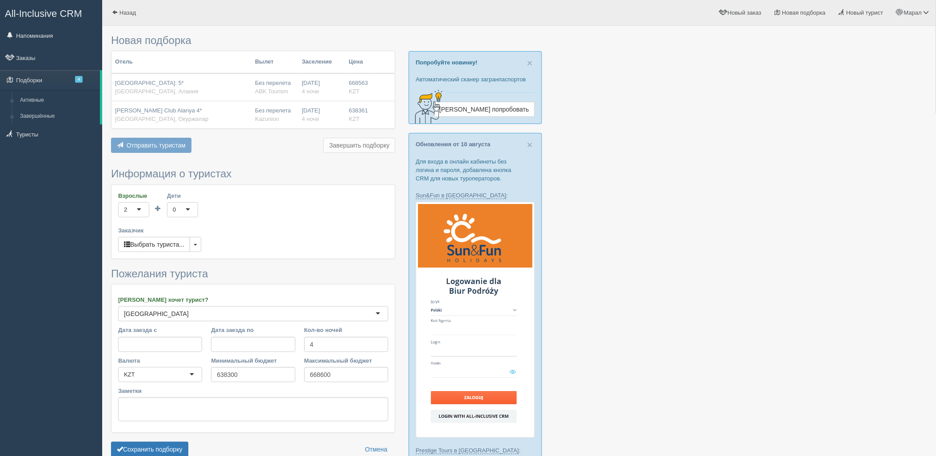
type input "885700"
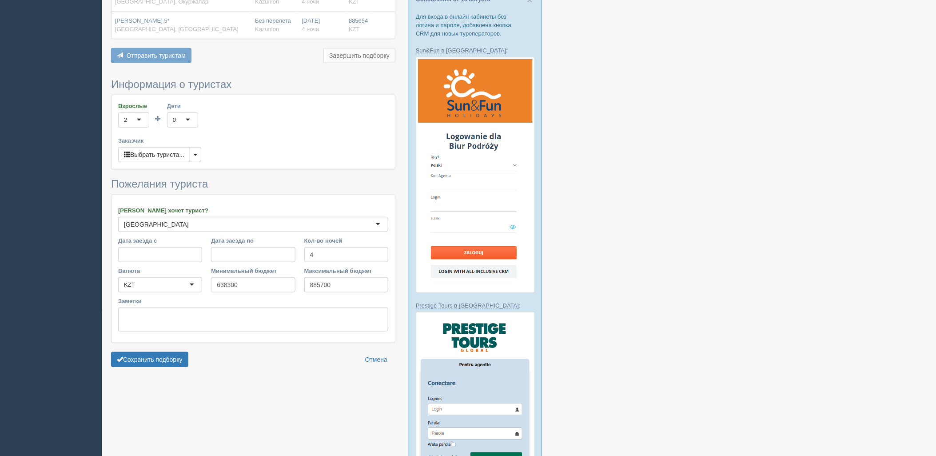
scroll to position [148, 0]
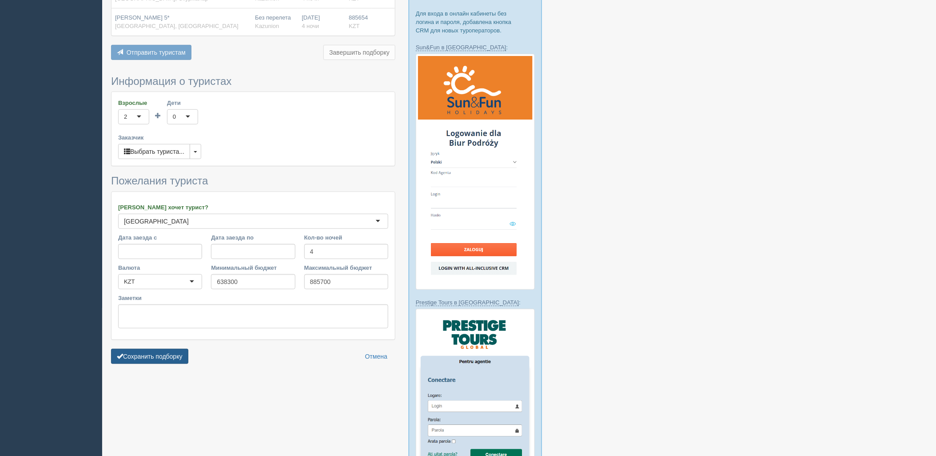
click at [163, 361] on button "Сохранить подборку" at bounding box center [149, 356] width 77 height 15
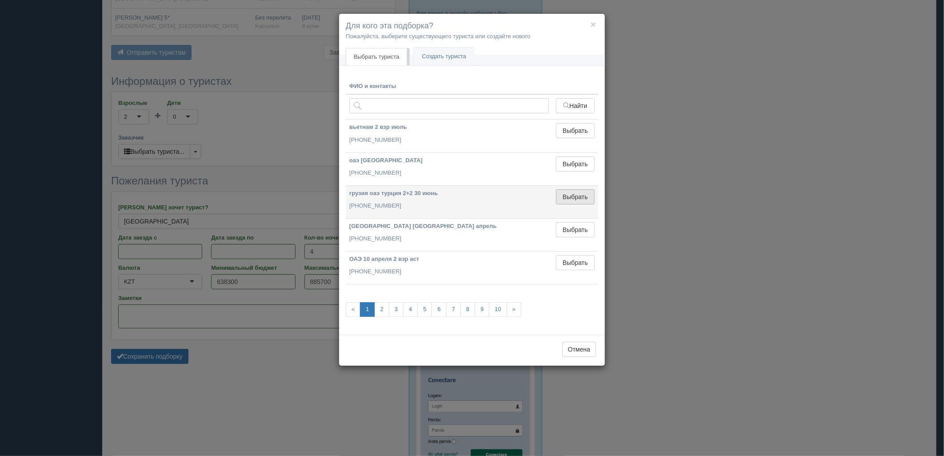
click at [585, 203] on button "Выбрать" at bounding box center [575, 196] width 39 height 15
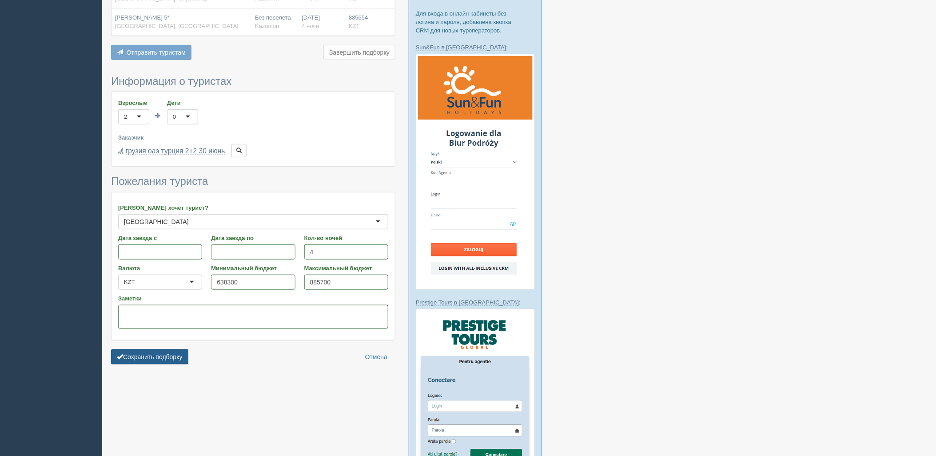
click at [149, 355] on button "Сохранить подборку" at bounding box center [149, 356] width 77 height 15
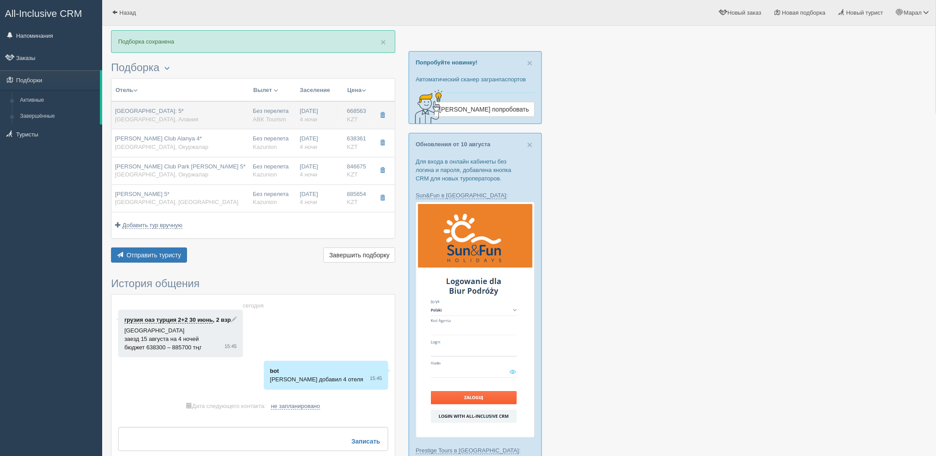
drag, startPoint x: 234, startPoint y: 123, endPoint x: 239, endPoint y: 119, distance: 6.0
click at [242, 117] on div "[GEOGRAPHIC_DATA]: 5* [GEOGRAPHIC_DATA], [GEOGRAPHIC_DATA]" at bounding box center [180, 115] width 131 height 16
type input "[GEOGRAPHIC_DATA]: 5*"
type input "[URL][DOMAIN_NAME]"
type input "[GEOGRAPHIC_DATA]"
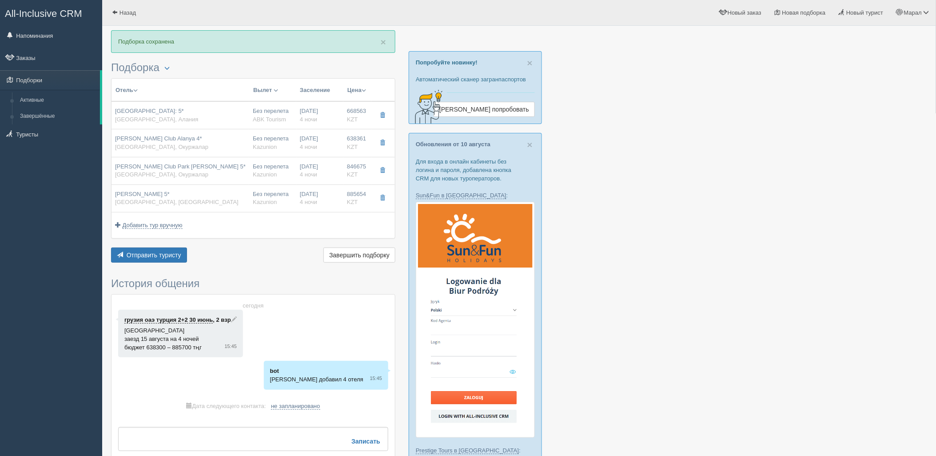
type input "Алания"
type input "668563.00"
type input "Без перелета"
type input "4"
type input "STANDARD ROOM LAND VIEW"
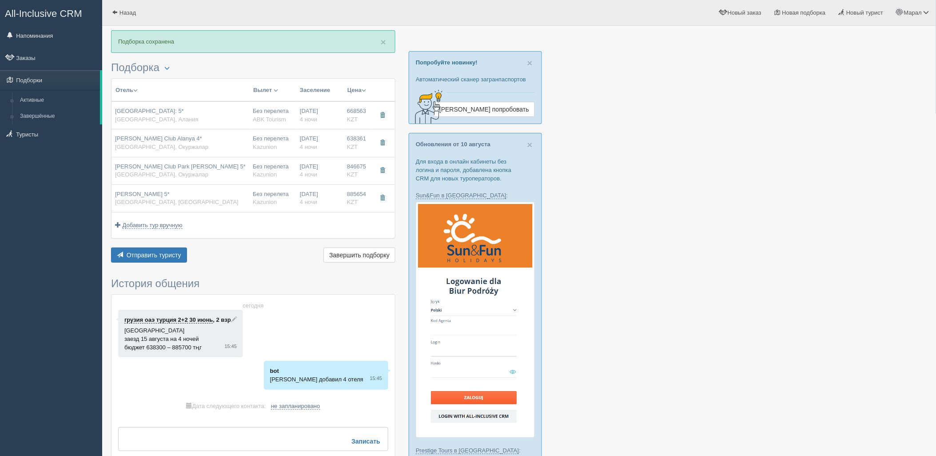
type input "ULTRA ALL INCLUSIVE"
type input "ABK Tourism"
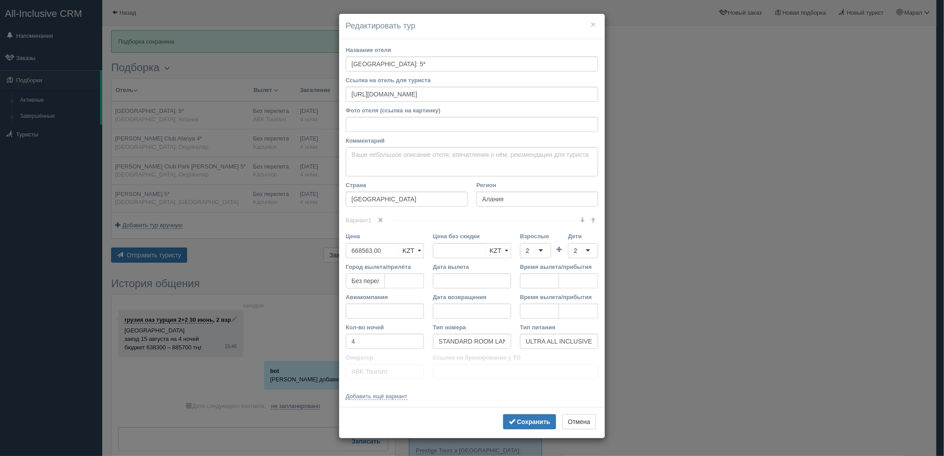
click at [365, 283] on input "Без перелета" at bounding box center [365, 280] width 39 height 15
paste input "копье"
paste input "Анталья"
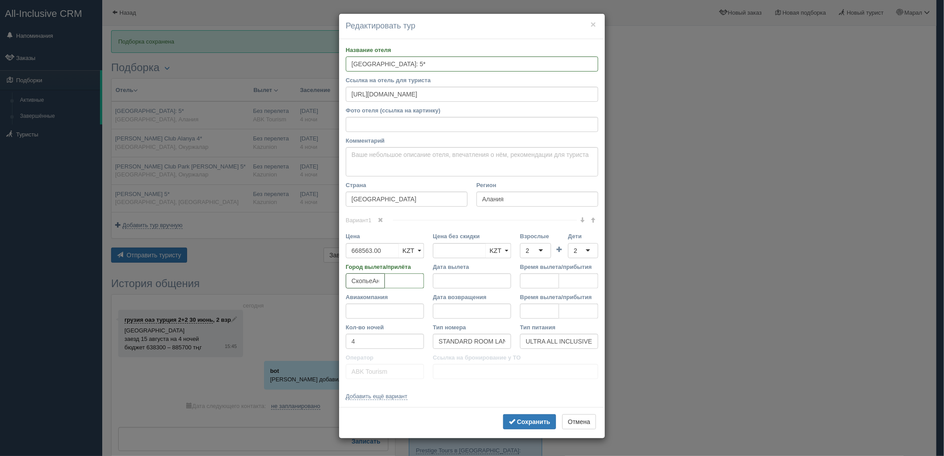
scroll to position [0, 17]
type input "СкопьеАнталья"
click at [388, 285] on input "tel" at bounding box center [404, 280] width 39 height 15
paste input "Анталья"
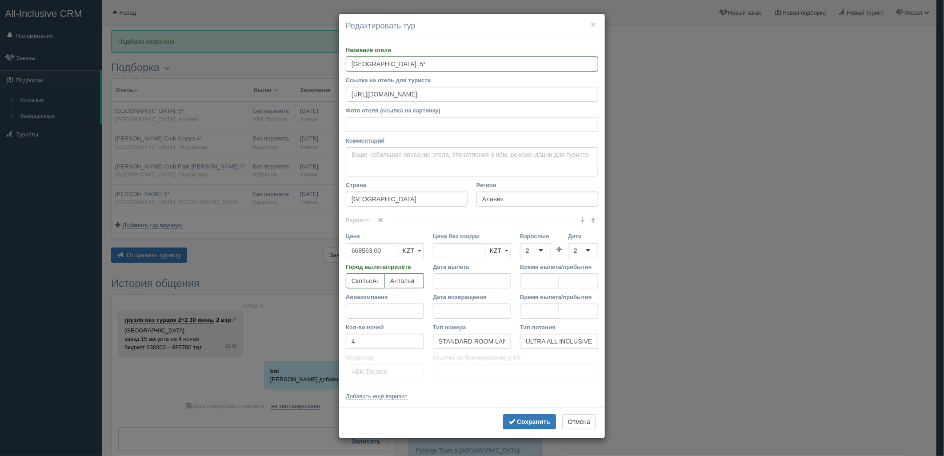
type input "Анталья"
click at [371, 280] on input "СкопьеАнталья" at bounding box center [365, 280] width 39 height 15
click at [372, 280] on input "СкопьеАнталья" at bounding box center [365, 280] width 39 height 15
click at [373, 281] on input "СкопьеАнталья" at bounding box center [365, 280] width 39 height 15
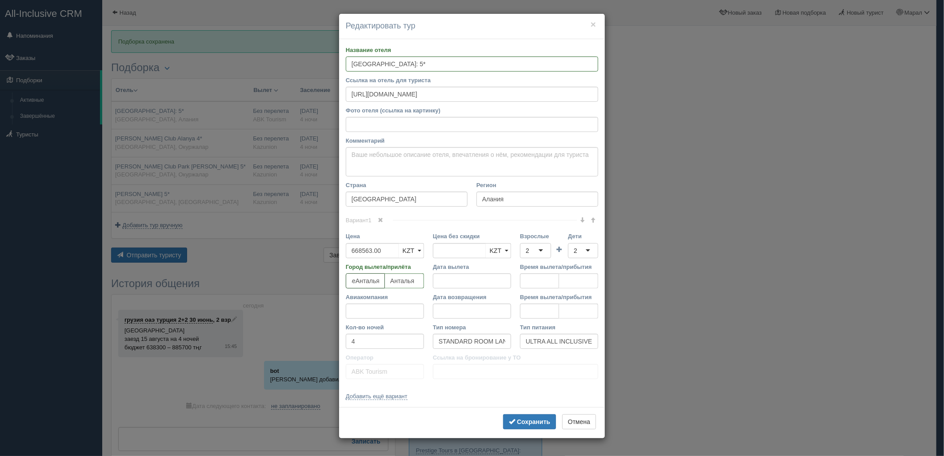
click at [378, 282] on input "СкопьеАнталья" at bounding box center [365, 280] width 39 height 15
type input "Скопье"
click at [531, 281] on input "Время вылета/прибытия" at bounding box center [539, 280] width 39 height 15
paste input "02:05"
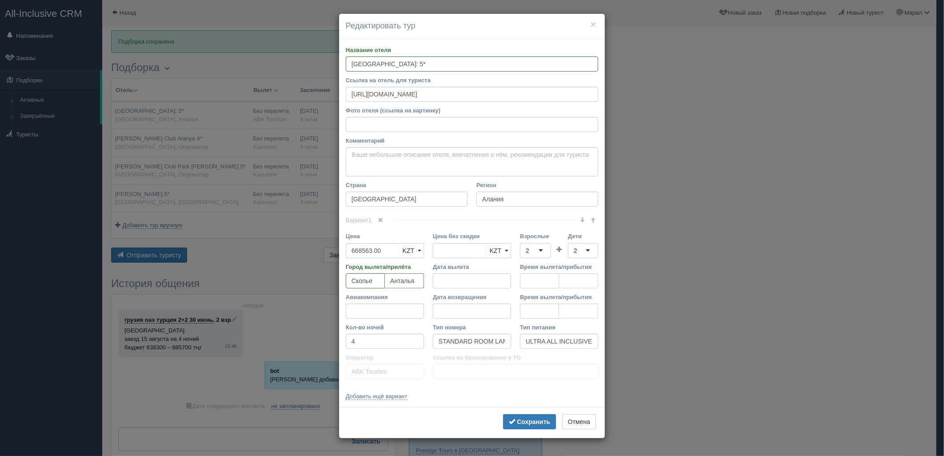
type input "02:05"
paste input "04:50"
type input "04:50"
paste input "00:25"
type input "00:25"
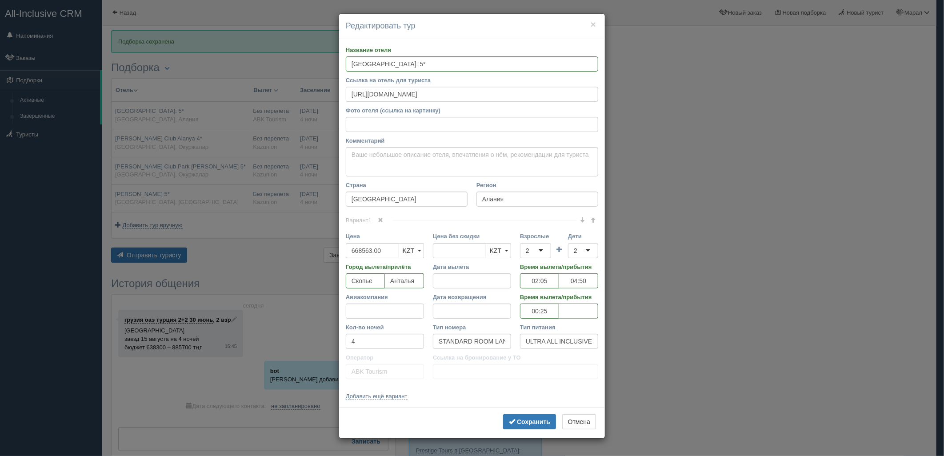
paste input "01:15"
type input "01:15"
click at [523, 423] on b "Сохранить" at bounding box center [533, 421] width 33 height 7
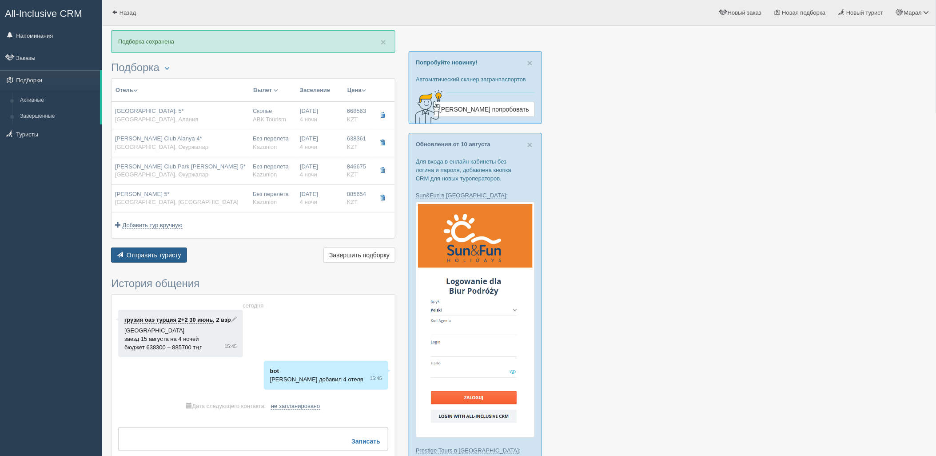
click at [156, 255] on span "Отправить туристу" at bounding box center [154, 254] width 55 height 7
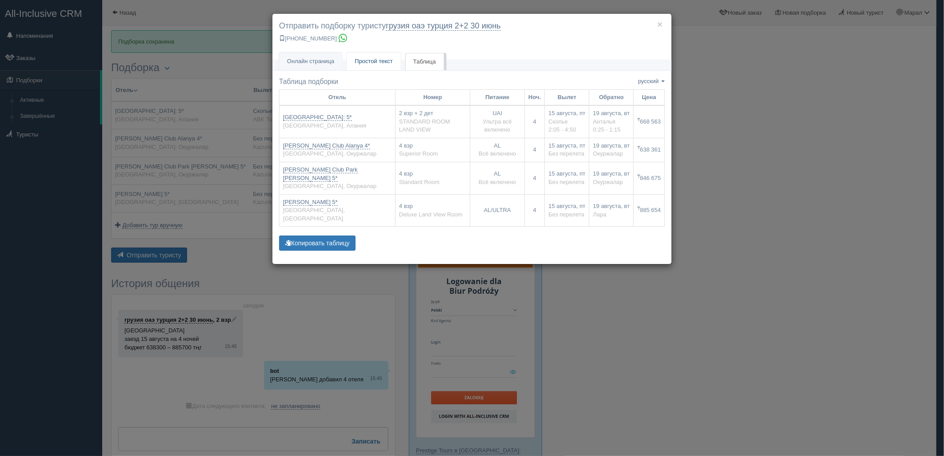
click at [391, 59] on span "Простой текст" at bounding box center [374, 61] width 38 height 7
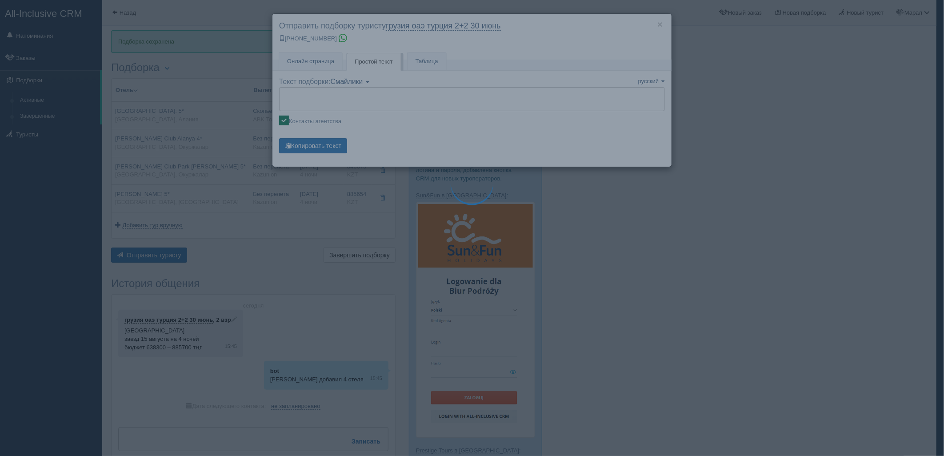
type textarea "🌞 Loremi dolo! Sitametcon Adi elitseddoei temporinc utlabore: 🌎 Etdolo, Magnaa …"
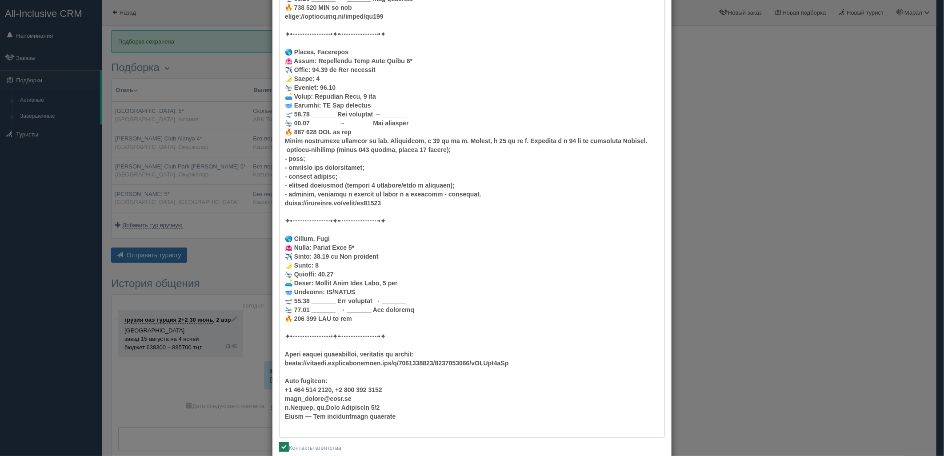
scroll to position [369, 0]
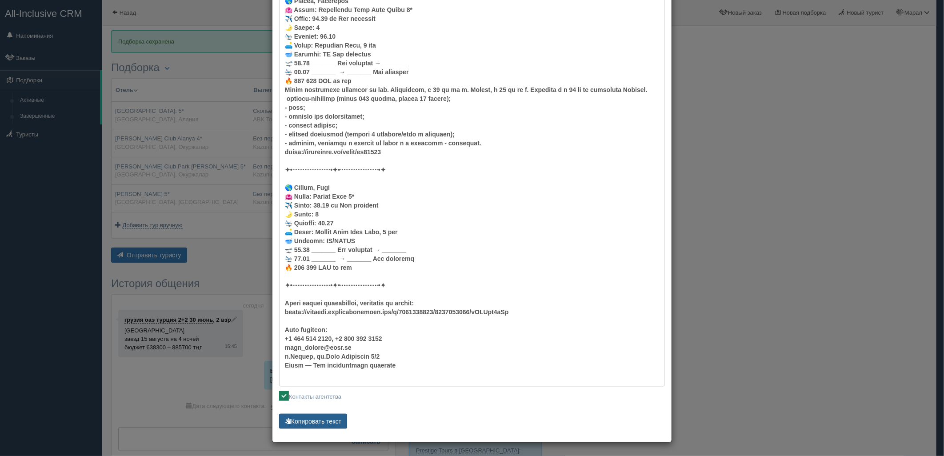
click at [329, 426] on button "Копировать текст" at bounding box center [313, 421] width 68 height 15
click at [328, 425] on button "Копировать текст" at bounding box center [313, 421] width 68 height 15
